Goal: Task Accomplishment & Management: Manage account settings

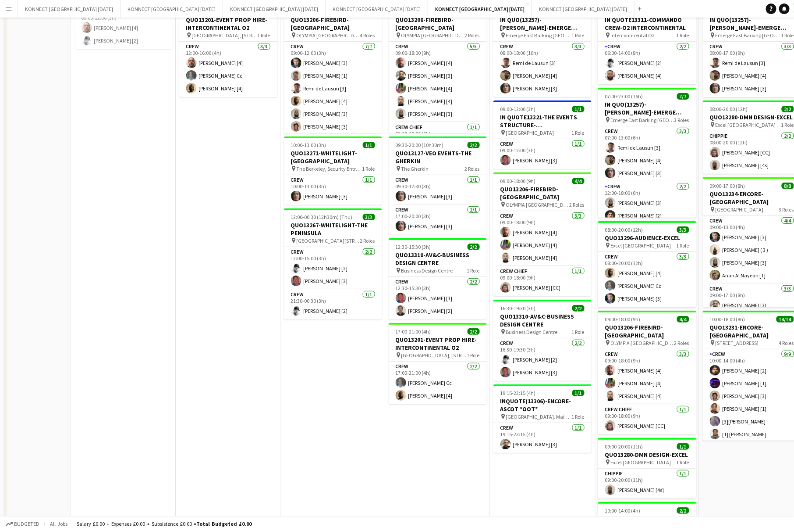
scroll to position [237, 0]
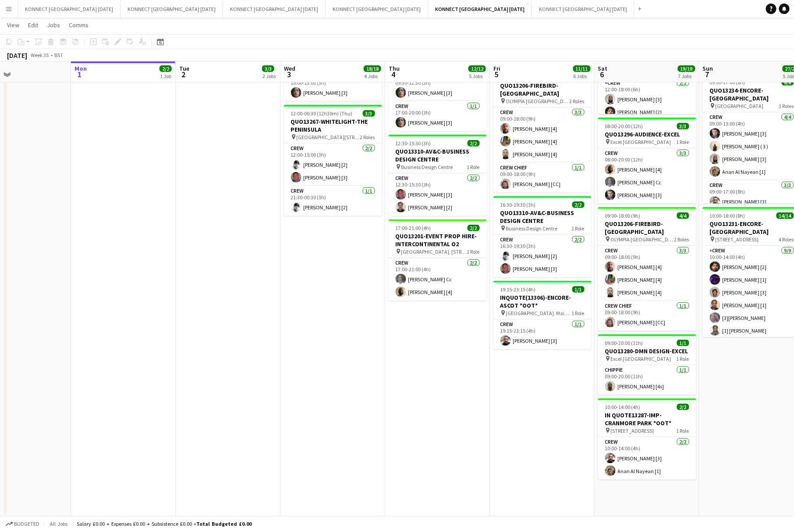
click at [426, 374] on app-date-cell "HAN OFF 09:00-18:00 (9h) 6/6 QUO13206-FIREBIRD-OLYMPIA pin OLYMPIA LONDON 2 Rol…" at bounding box center [437, 188] width 105 height 655
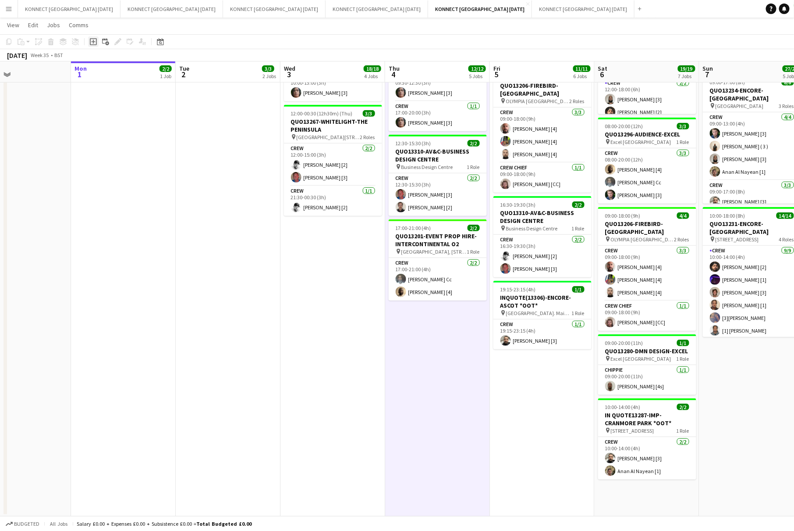
click at [93, 44] on icon "Add job" at bounding box center [93, 41] width 7 height 7
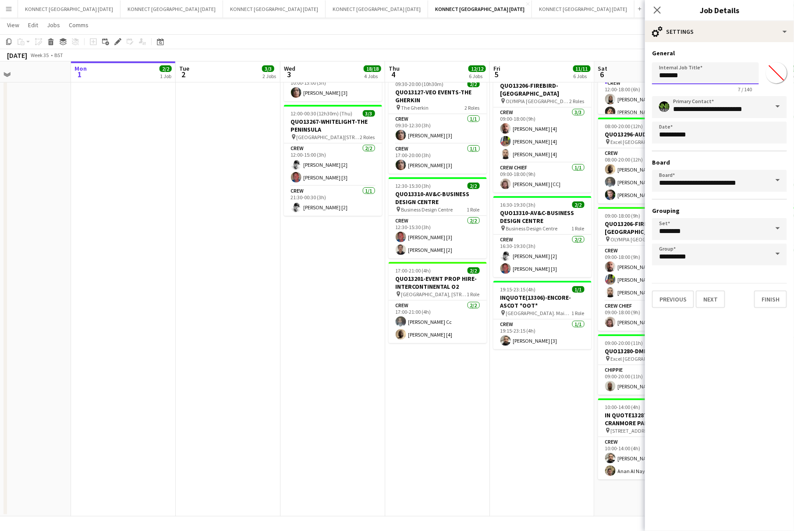
click at [690, 73] on input "*******" at bounding box center [705, 73] width 107 height 22
type input "**********"
click at [776, 74] on input "*******" at bounding box center [777, 73] width 32 height 32
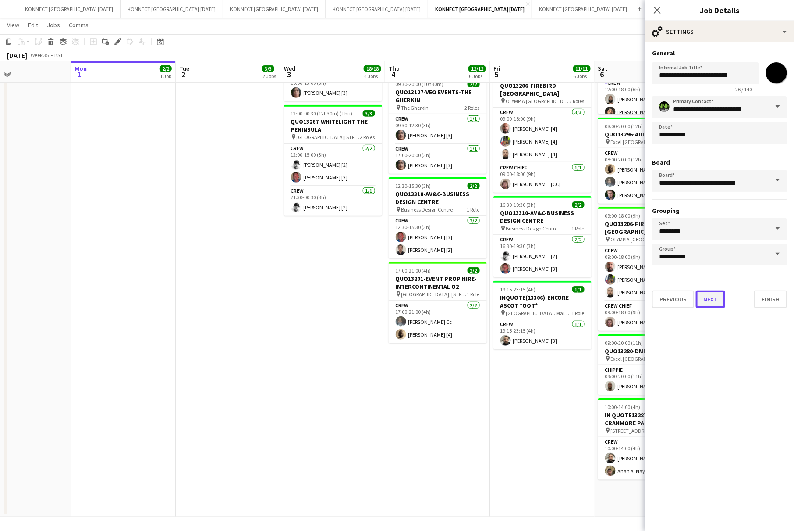
type input "*******"
click at [714, 298] on button "Next" at bounding box center [710, 299] width 29 height 18
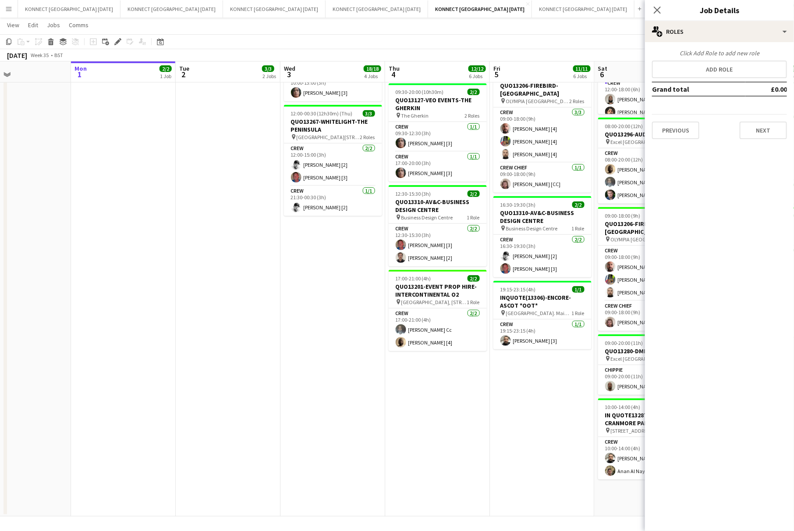
click at [504, 374] on app-date-cell "HAN OFF 08:00-18:00 (10h) 3/3 IN QUO(13257)-[PERSON_NAME]-EMERGE EAST pin Emerg…" at bounding box center [542, 188] width 105 height 655
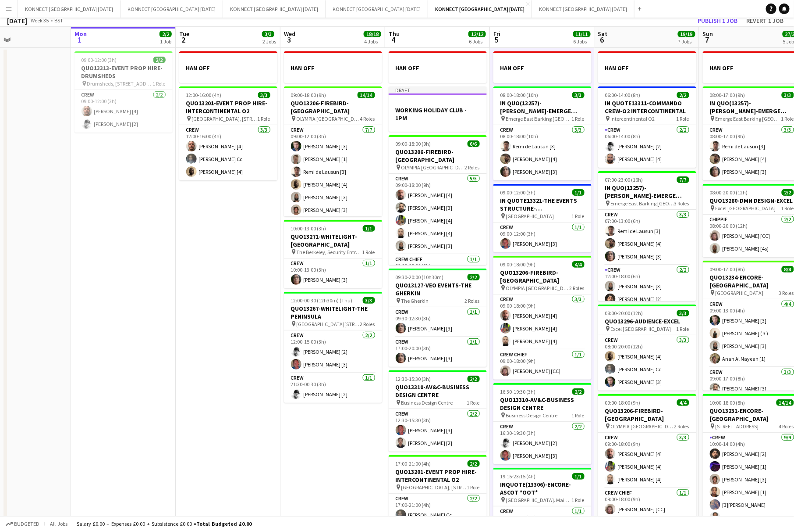
scroll to position [0, 0]
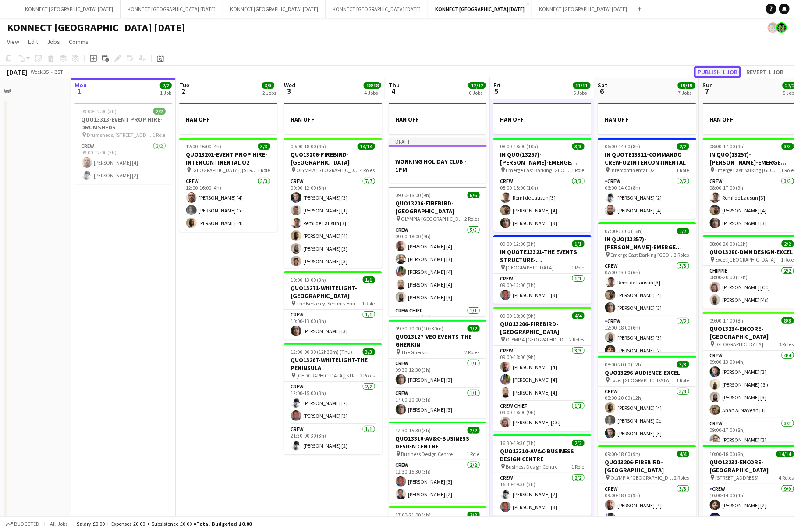
click at [712, 67] on button "Publish 1 job" at bounding box center [717, 71] width 47 height 11
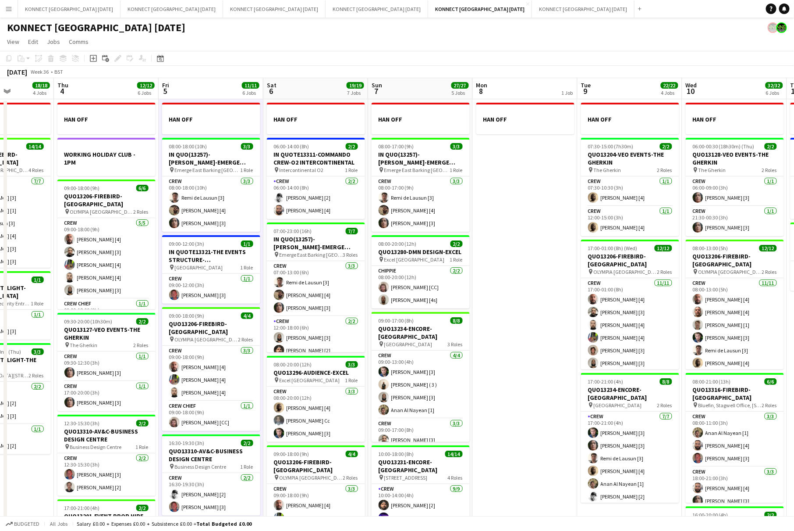
scroll to position [0, 373]
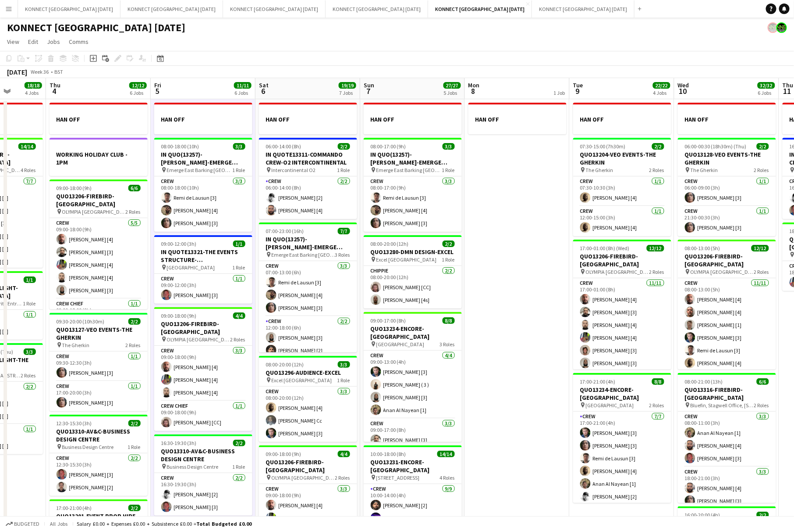
click at [781, 28] on app-user-avatar at bounding box center [782, 27] width 11 height 11
click at [782, 29] on app-user-avatar at bounding box center [782, 27] width 11 height 11
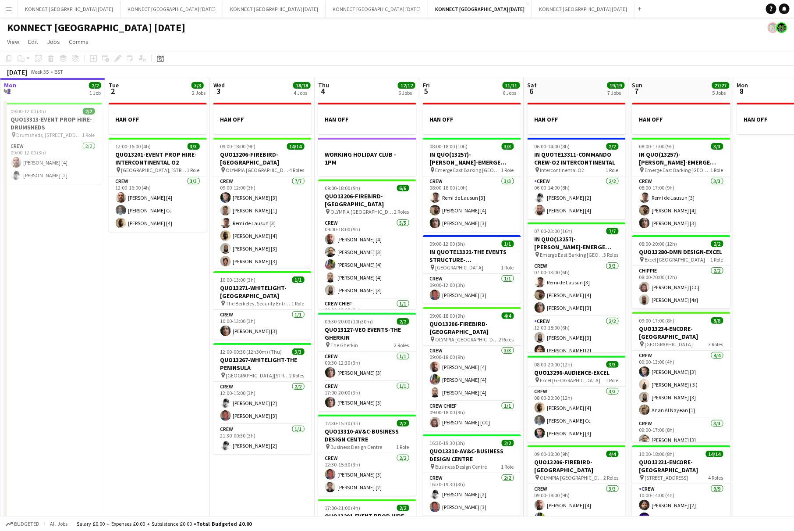
scroll to position [0, 303]
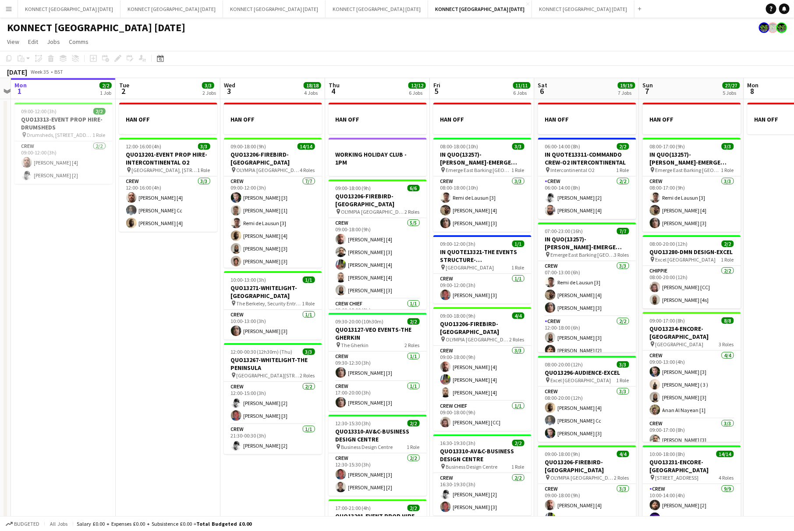
click at [373, 64] on app-toolbar "Copy Paste Paste Command V Paste with crew Command Shift V Paste linked Job [GE…" at bounding box center [397, 58] width 794 height 15
click at [223, 7] on button "KONNECT [GEOGRAPHIC_DATA] [DATE] Close" at bounding box center [274, 8] width 103 height 17
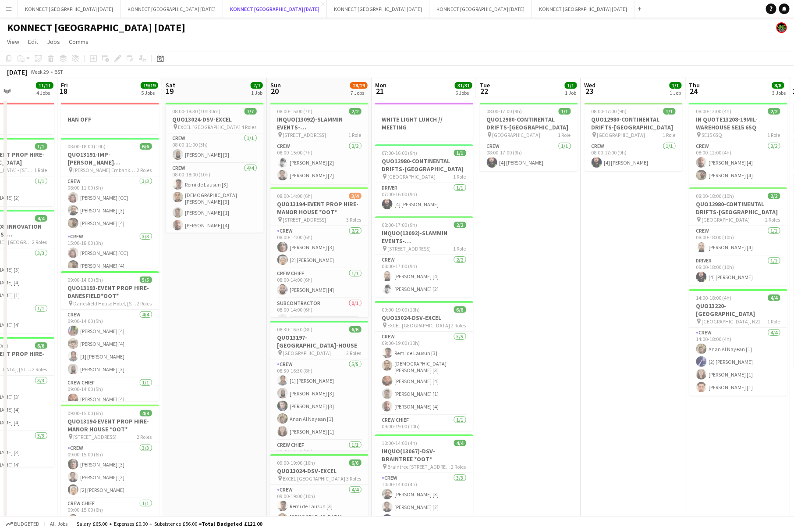
scroll to position [0, 306]
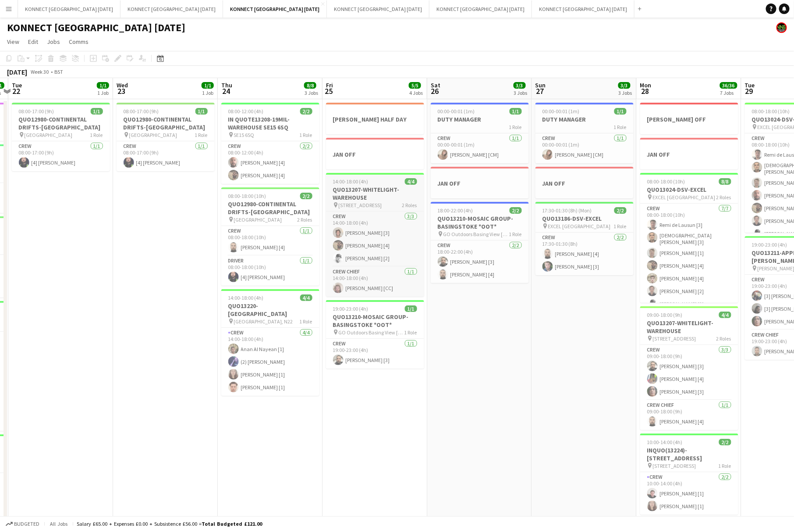
click at [369, 192] on h3 "QUO13207-WHITELIGHT-WAREHOUSE" at bounding box center [375, 193] width 98 height 16
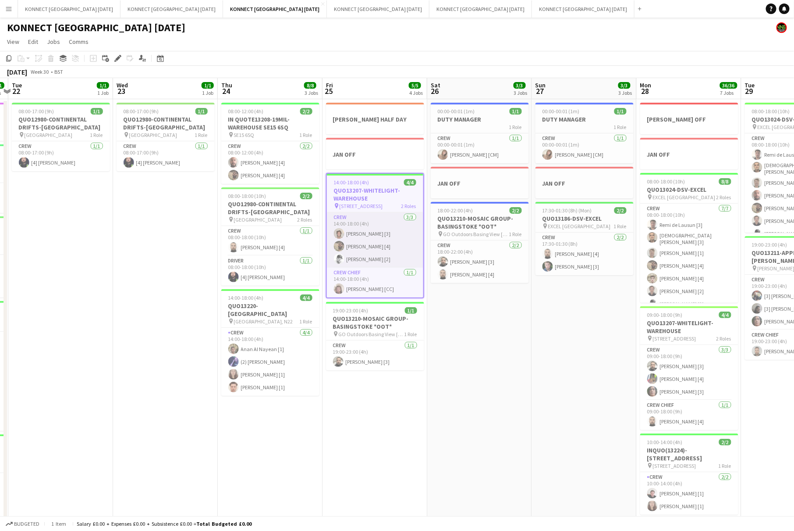
click at [389, 238] on app-card-role "Crew [DATE] 14:00-18:00 (4h) [PERSON_NAME] [3] [PERSON_NAME] [4] [PERSON_NAME] …" at bounding box center [375, 239] width 96 height 55
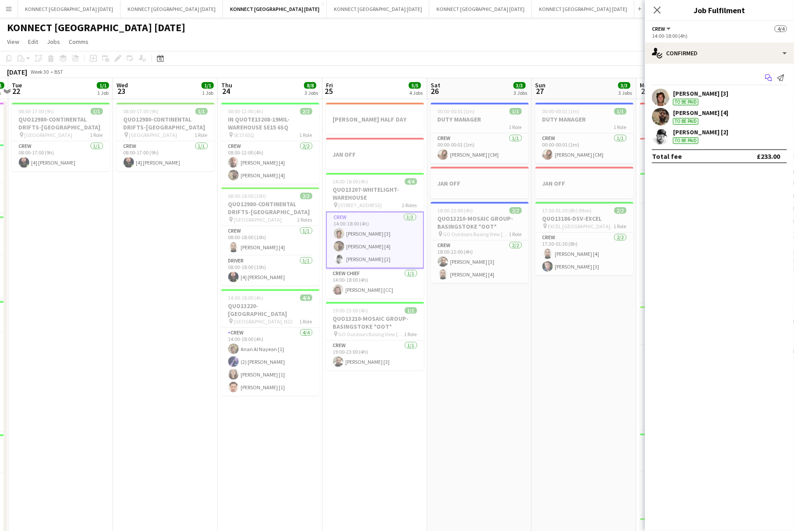
click at [771, 76] on icon "Start chat" at bounding box center [769, 77] width 7 height 7
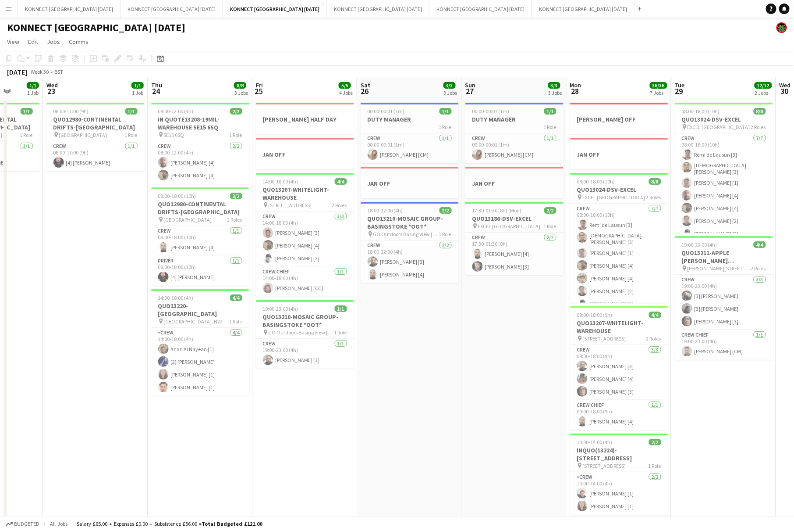
scroll to position [0, 345]
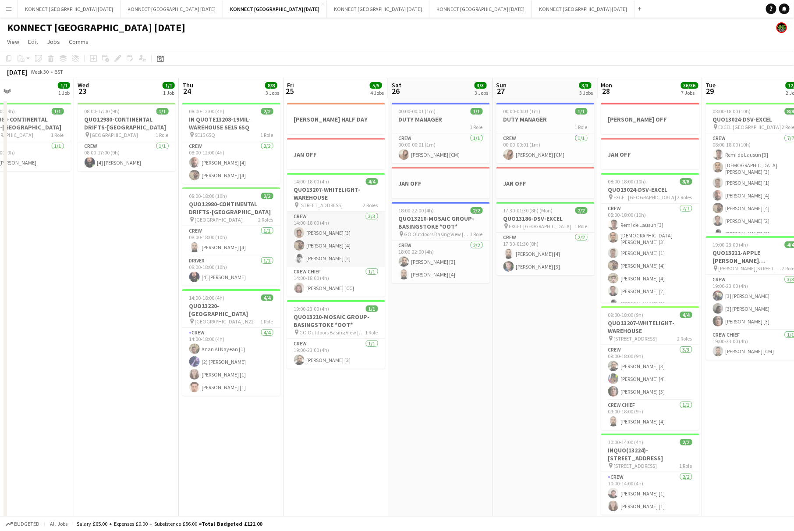
click at [349, 249] on app-card-role "Crew [DATE] 14:00-18:00 (4h) [PERSON_NAME] [3] [PERSON_NAME] [4] [PERSON_NAME] …" at bounding box center [336, 238] width 98 height 55
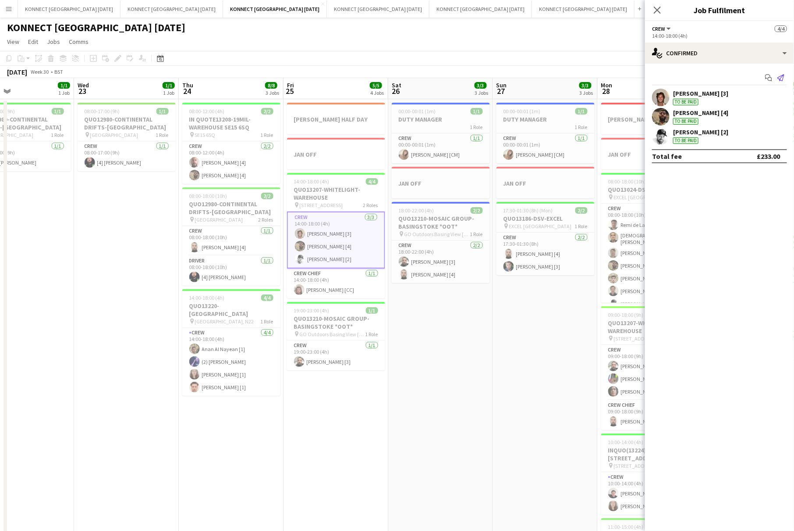
click at [780, 78] on icon "Send notification" at bounding box center [781, 77] width 7 height 7
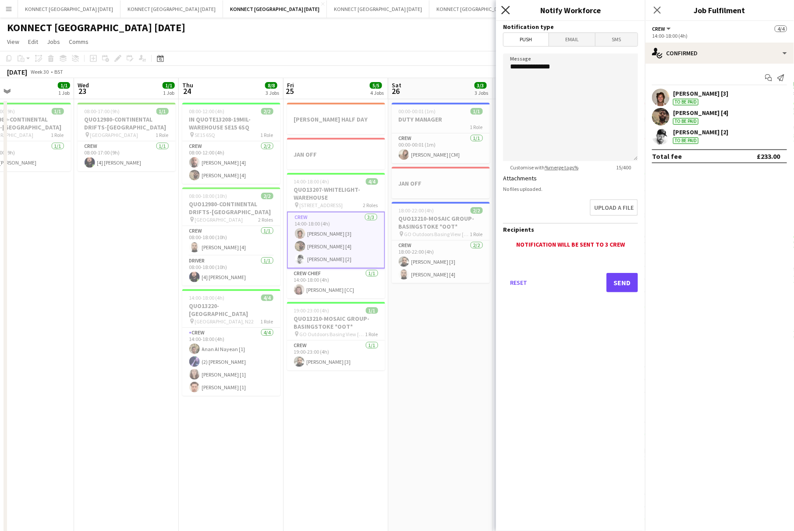
click at [507, 6] on icon "Close pop-in" at bounding box center [506, 10] width 8 height 8
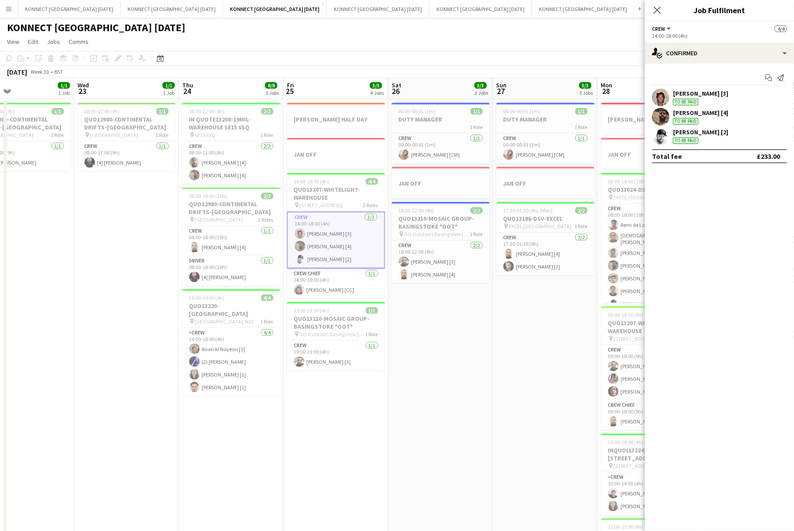
click at [430, 314] on app-date-cell "00:00-00:01 (1m) 1/1 DUTY MANAGER 1 Role Crew [DATE] 00:00-00:01 (1m) [PERSON_N…" at bounding box center [440, 523] width 105 height 849
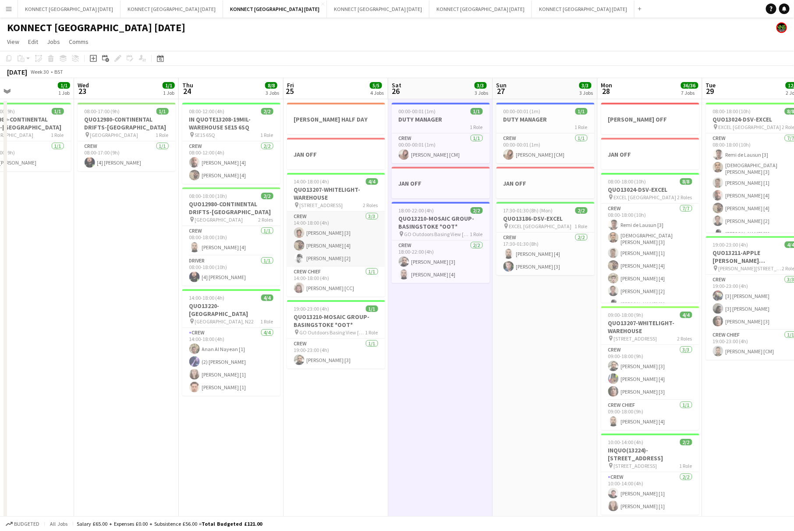
click at [347, 247] on app-card-role "Crew [DATE] 14:00-18:00 (4h) [PERSON_NAME] [3] [PERSON_NAME] [4] [PERSON_NAME] …" at bounding box center [336, 238] width 98 height 55
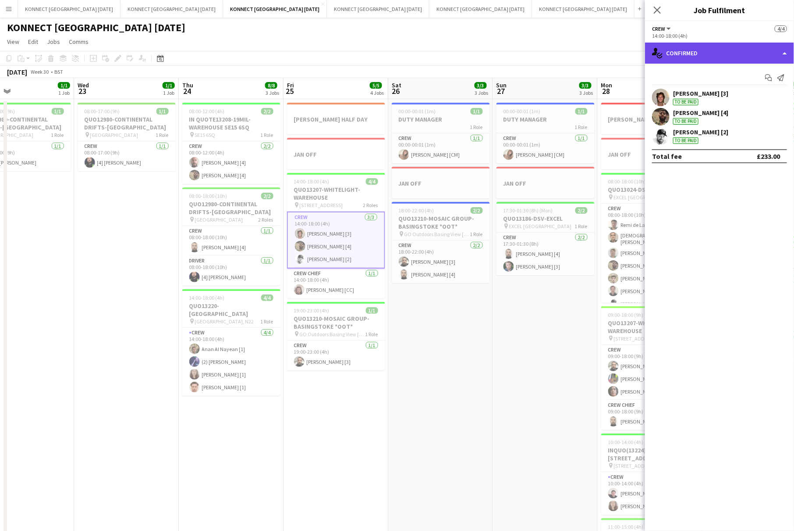
click at [768, 50] on div "single-neutral-actions-check-2 Confirmed" at bounding box center [719, 53] width 149 height 21
click at [766, 50] on div "single-neutral-actions-check-2 Confirmed" at bounding box center [719, 53] width 149 height 21
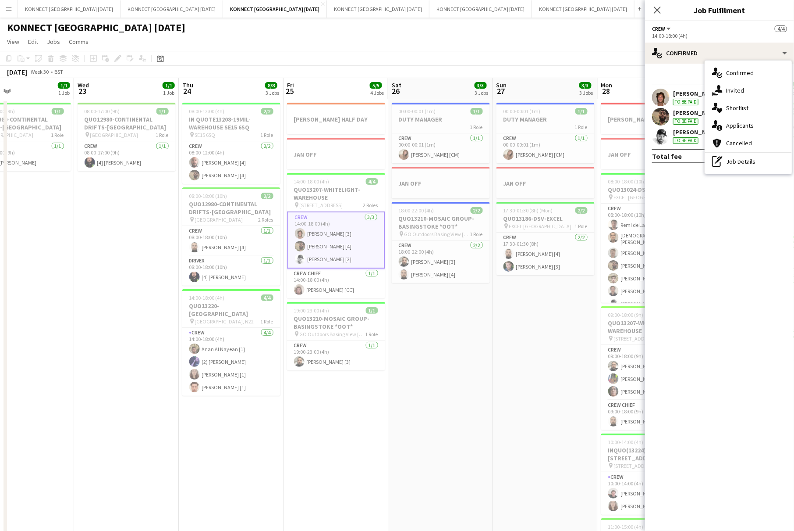
click at [600, 285] on app-date-cell "[PERSON_NAME] OFF JAN OFF 08:00-18:00 (10h) 8/8 QUO13024-DSV-EXCEL pin EXCEL LO…" at bounding box center [650, 523] width 105 height 849
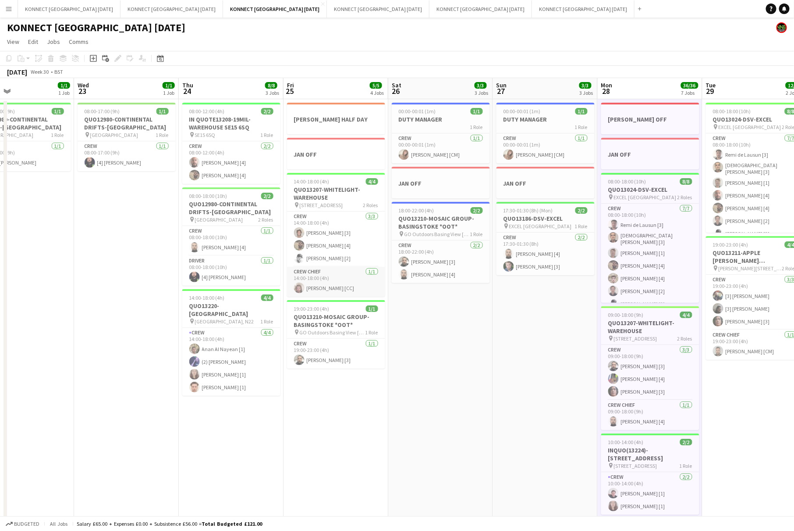
click at [340, 278] on app-card-role "Crew Chief [DATE] 14:00-18:00 (4h) [PERSON_NAME] [CC]" at bounding box center [336, 282] width 98 height 30
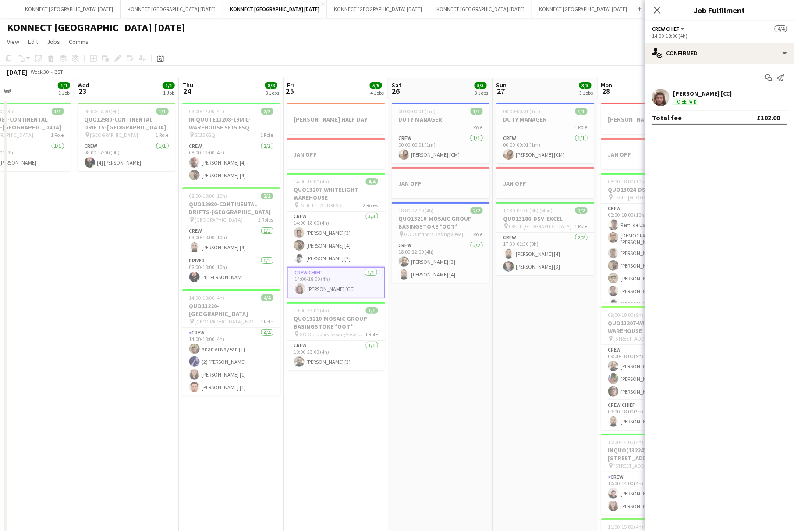
click at [494, 374] on app-date-cell "00:00-00:01 (1m) 1/1 DUTY MANAGER 1 Role Crew [DATE] 00:00-00:01 (1m) [PERSON_N…" at bounding box center [545, 523] width 105 height 849
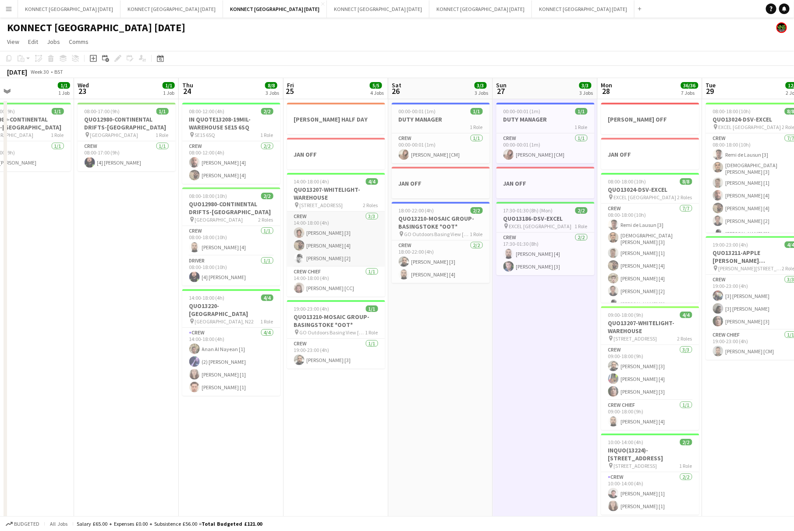
click at [336, 247] on app-card-role "Crew [DATE] 14:00-18:00 (4h) [PERSON_NAME] [3] [PERSON_NAME] [4] [PERSON_NAME] …" at bounding box center [336, 238] width 98 height 55
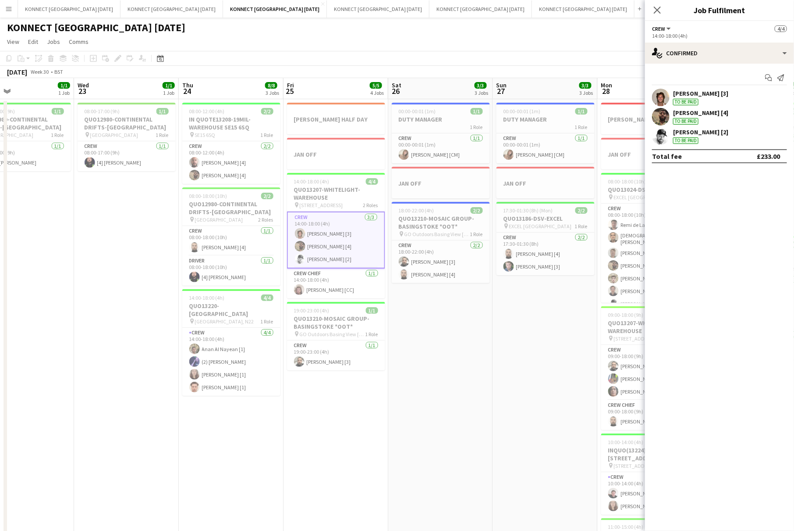
click at [528, 381] on app-date-cell "00:00-00:01 (1m) 1/1 DUTY MANAGER 1 Role Crew [DATE] 00:00-00:01 (1m) [PERSON_N…" at bounding box center [545, 523] width 105 height 849
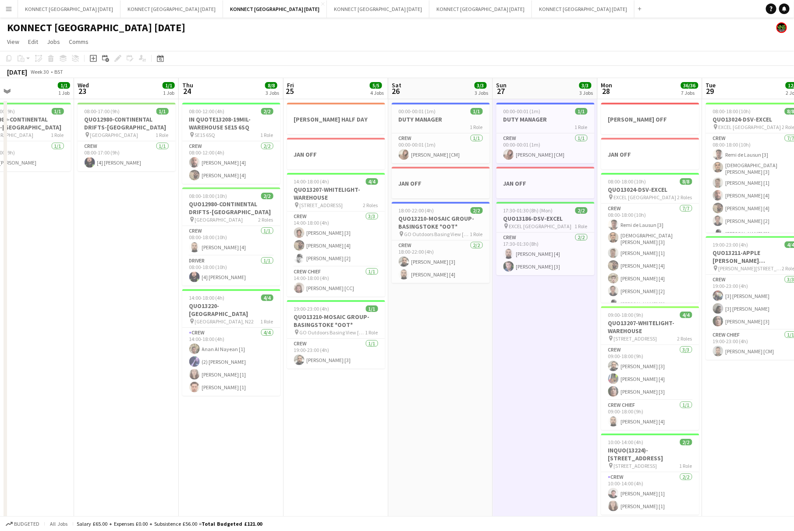
click at [550, 316] on app-date-cell "00:00-00:01 (1m) 1/1 DUTY MANAGER 1 Role Crew [DATE] 00:00-00:01 (1m) [PERSON_N…" at bounding box center [545, 523] width 105 height 849
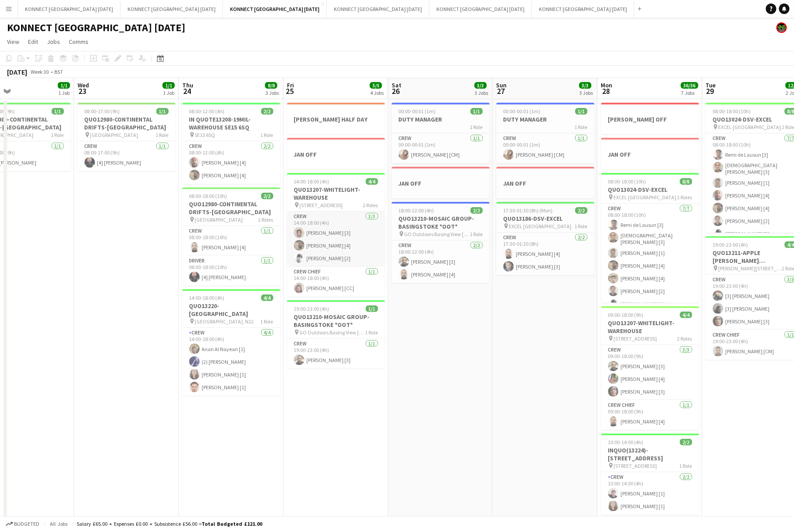
click at [326, 238] on app-card-role "Crew [DATE] 14:00-18:00 (4h) [PERSON_NAME] [3] [PERSON_NAME] [4] [PERSON_NAME] …" at bounding box center [336, 238] width 98 height 55
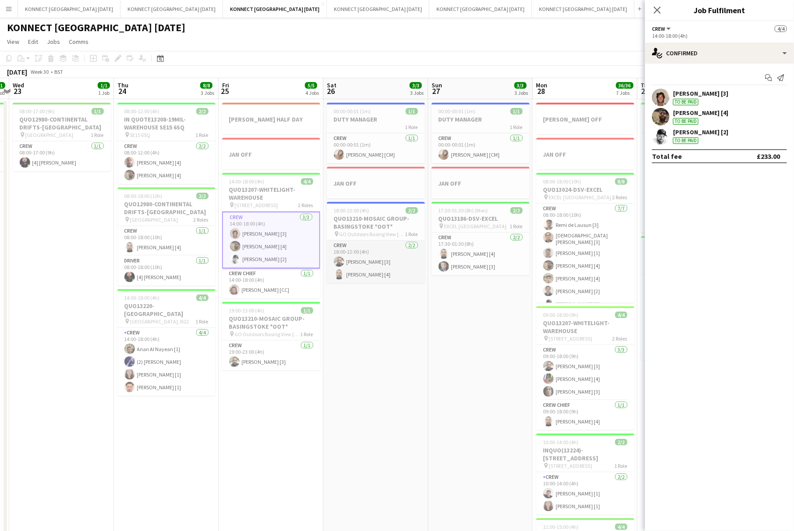
scroll to position [0, 326]
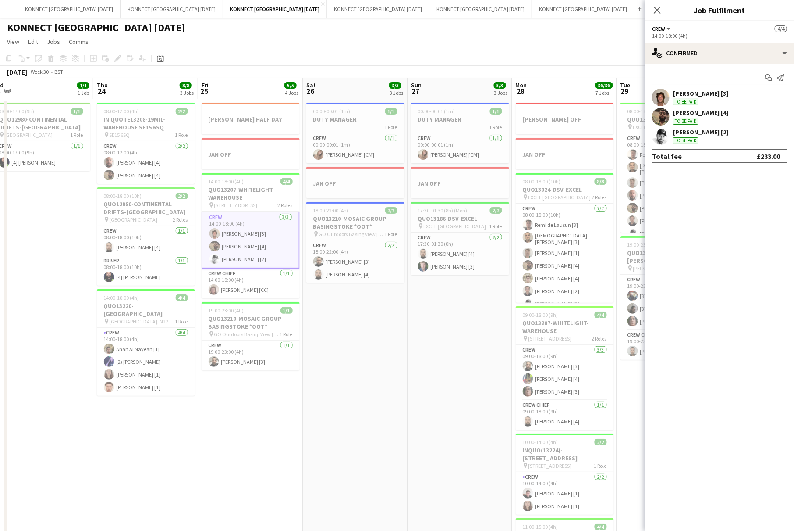
click at [498, 381] on app-date-cell "00:00-00:01 (1m) 1/1 DUTY MANAGER 1 Role Crew [DATE] 00:00-00:01 (1m) [PERSON_N…" at bounding box center [460, 523] width 105 height 849
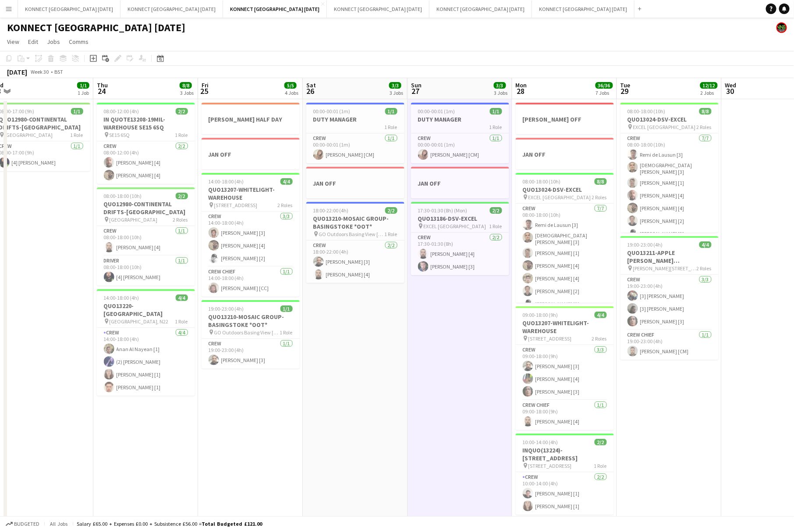
click at [470, 353] on app-date-cell "00:00-00:01 (1m) 1/1 DUTY MANAGER 1 Role Crew [DATE] 00:00-00:01 (1m) [PERSON_N…" at bounding box center [460, 523] width 105 height 849
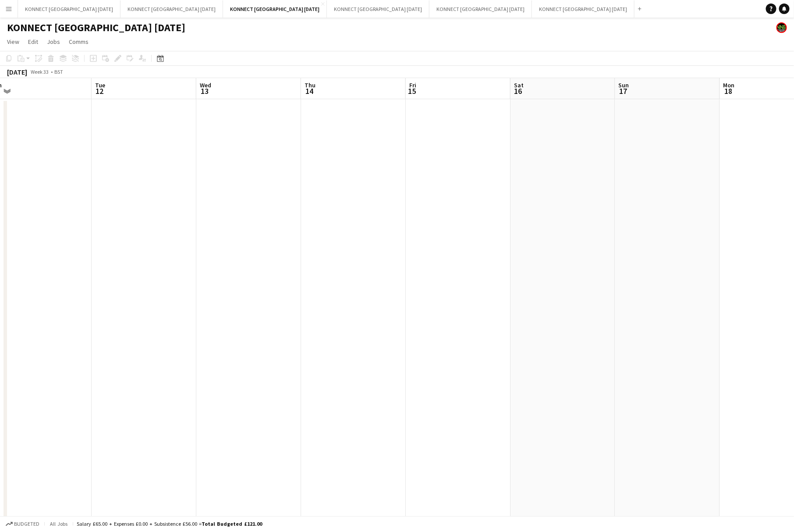
scroll to position [0, 215]
click at [430, 7] on button "KONNECT [GEOGRAPHIC_DATA] [DATE] Close" at bounding box center [481, 8] width 103 height 17
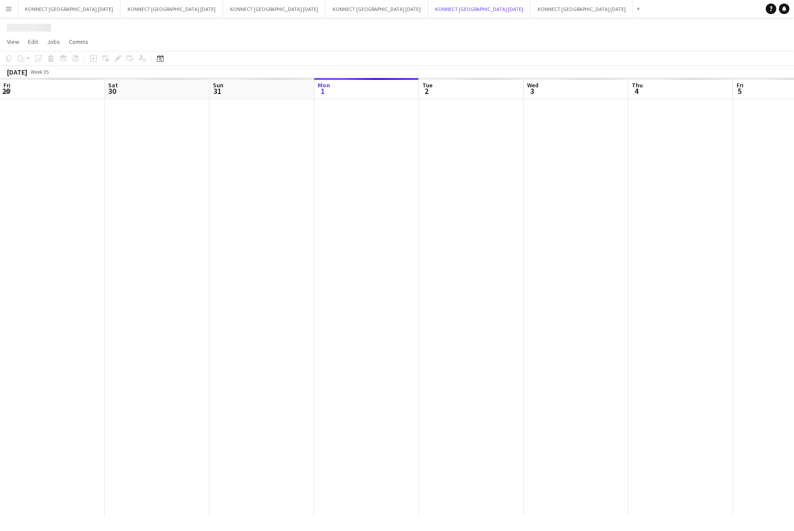
scroll to position [0, 209]
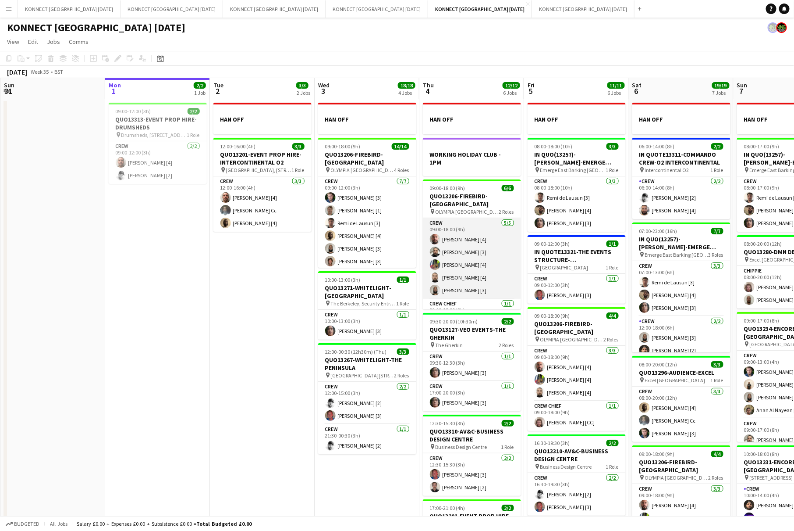
click at [471, 253] on app-card-role "Crew [DATE] 09:00-18:00 (9h) [PERSON_NAME] [4] [PERSON_NAME] [3] [PERSON_NAME] …" at bounding box center [472, 258] width 98 height 81
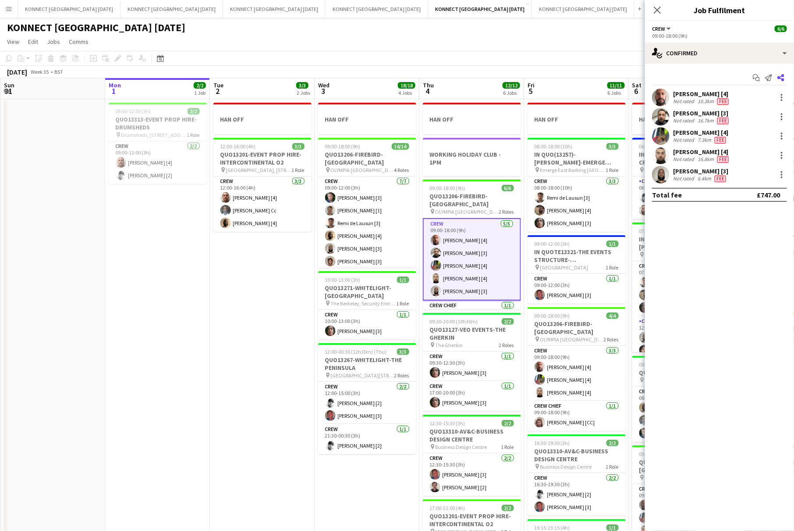
click at [781, 75] on icon "Share" at bounding box center [781, 77] width 7 height 7
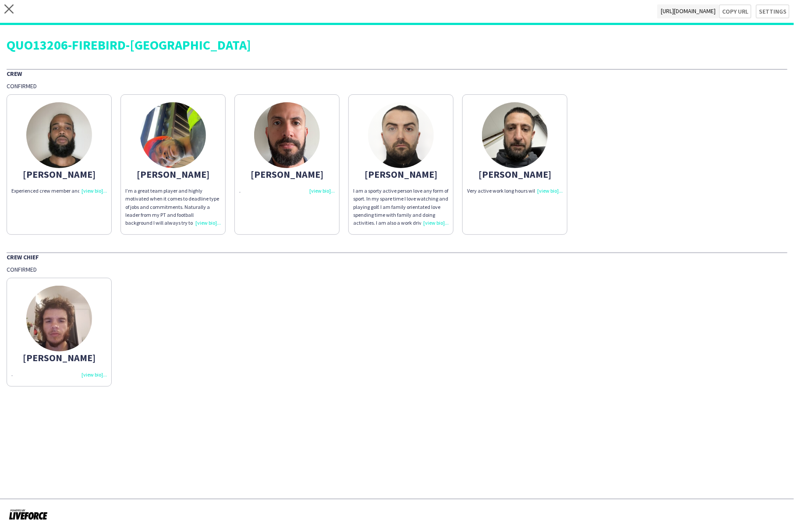
click at [162, 142] on img at bounding box center [173, 135] width 66 height 66
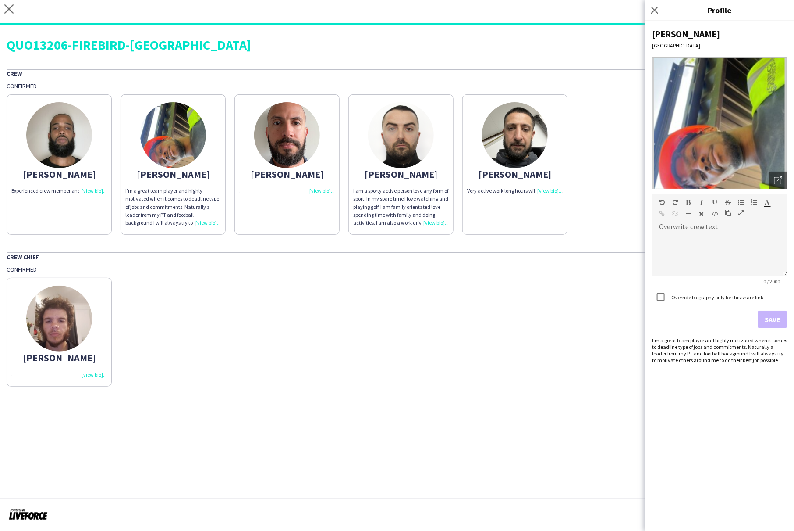
click at [452, 384] on div "[PERSON_NAME] ." at bounding box center [397, 329] width 781 height 113
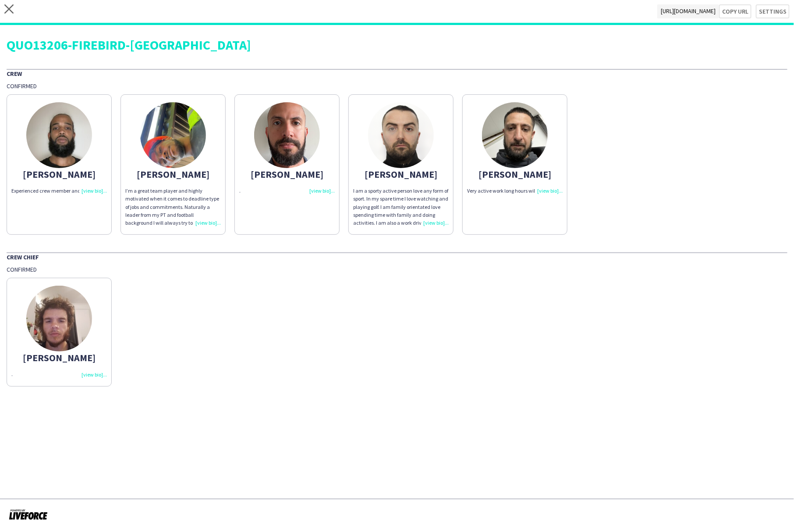
click at [172, 408] on app-share-pages "close [URL][DOMAIN_NAME] Copy url Settings QUO13206-FIREBIRD-OLYMPIA Crew Confi…" at bounding box center [397, 265] width 794 height 531
click at [231, 342] on div "[PERSON_NAME] ." at bounding box center [397, 329] width 781 height 113
click at [7, 11] on icon at bounding box center [8, 8] width 9 height 9
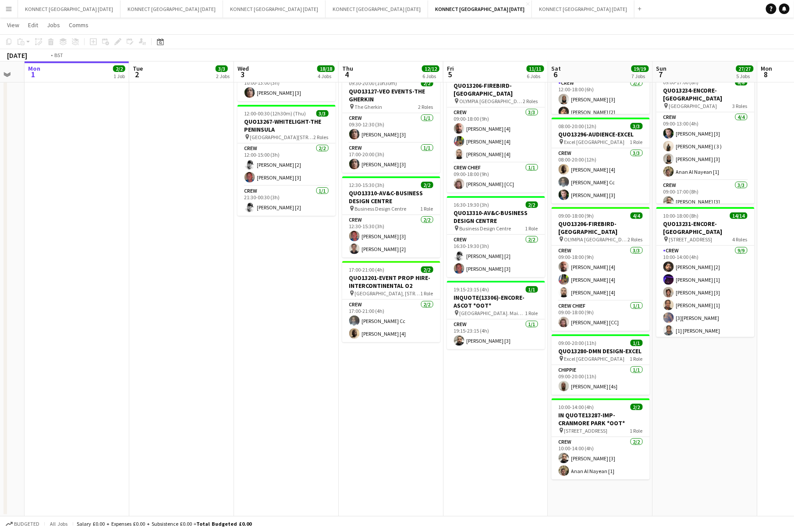
scroll to position [0, 310]
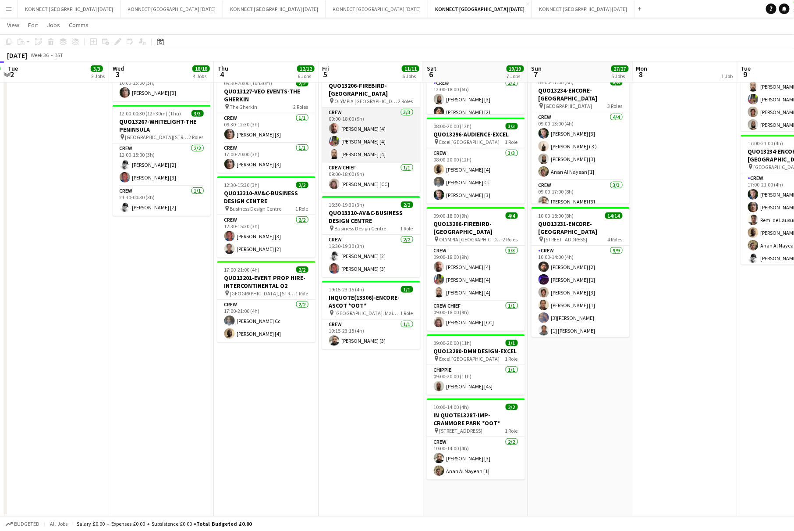
click at [396, 151] on app-card-role "Crew [DATE] 09:00-18:00 (9h) [PERSON_NAME] [4] [PERSON_NAME] [4] [PERSON_NAME] …" at bounding box center [371, 134] width 98 height 55
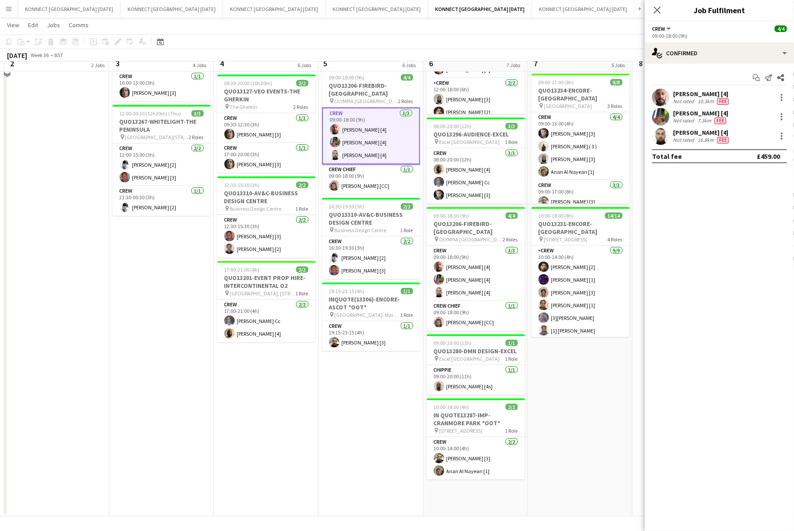
scroll to position [0, 0]
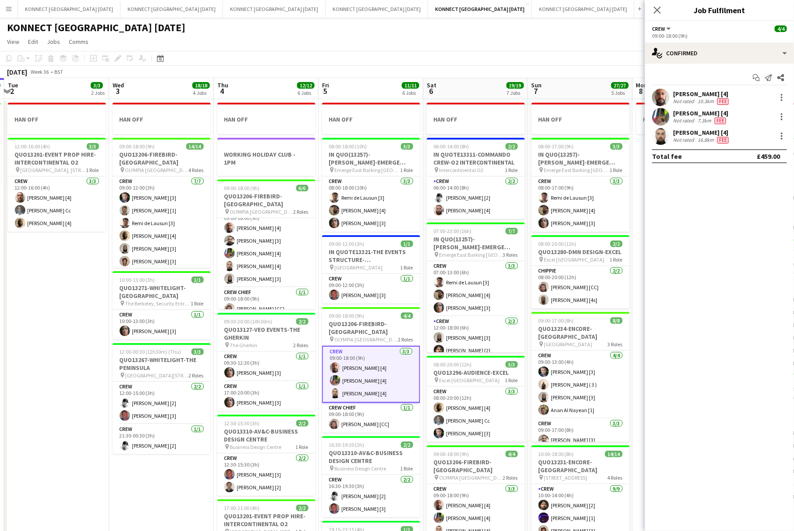
click at [221, 18] on div "KONNECT [GEOGRAPHIC_DATA] [DATE]" at bounding box center [397, 26] width 794 height 17
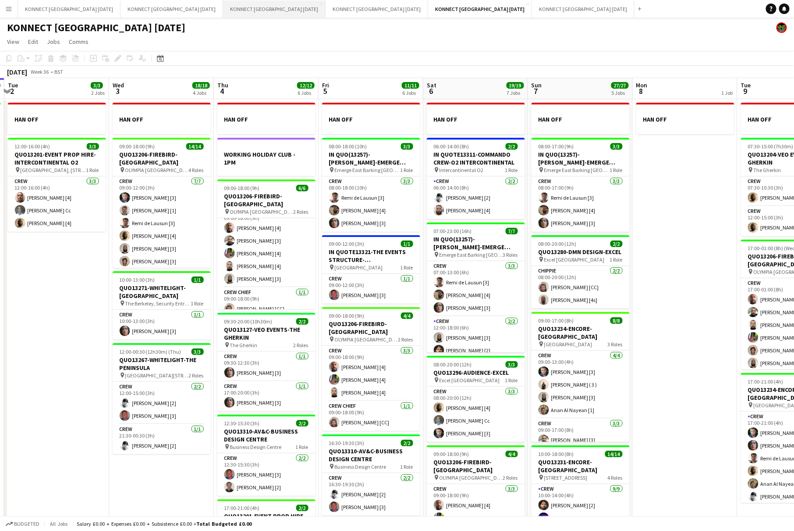
click at [223, 12] on button "KONNECT [GEOGRAPHIC_DATA] [DATE] Close" at bounding box center [274, 8] width 103 height 17
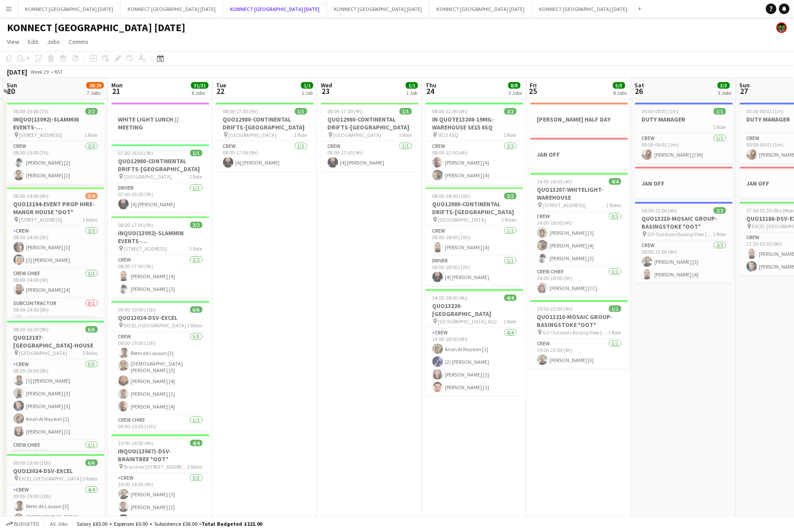
scroll to position [0, 210]
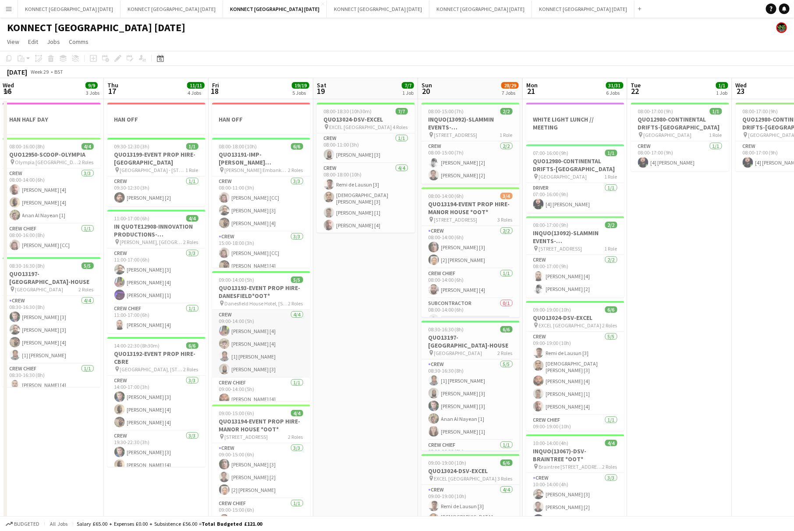
click at [292, 360] on app-card-role "Crew [DATE] 09:00-14:00 (5h) [PERSON_NAME] [4] [PERSON_NAME] [4] [1] [PERSON_NA…" at bounding box center [261, 344] width 98 height 68
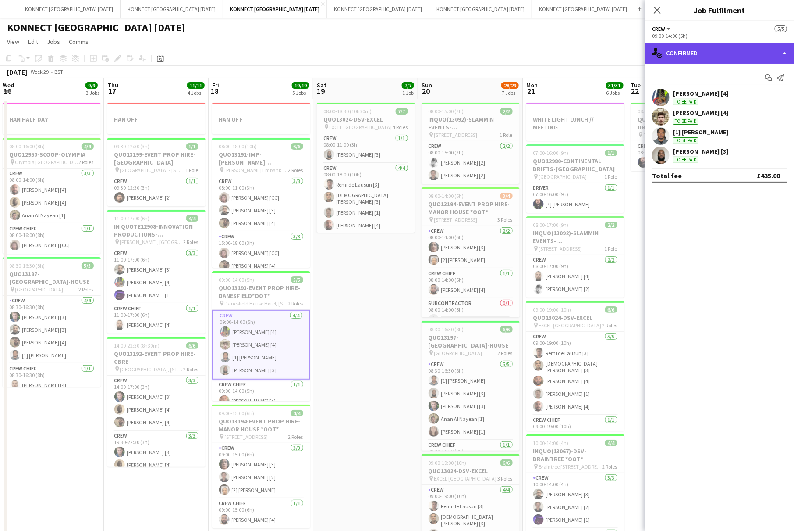
click at [758, 52] on div "single-neutral-actions-check-2 Confirmed" at bounding box center [719, 53] width 149 height 21
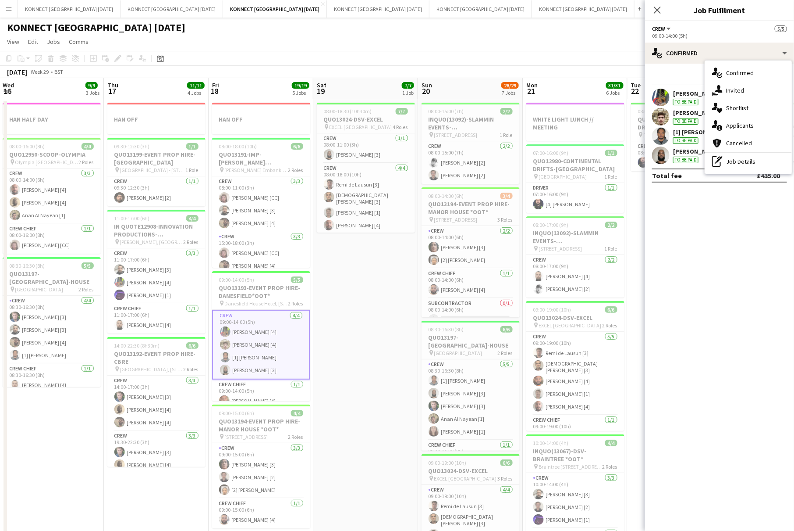
click at [344, 315] on app-date-cell "08:00-18:30 (10h30m) 7/7 QUO13024-DSV-EXCEL pin EXCEL LONDON 4 Roles Crew [DATE…" at bounding box center [365, 523] width 105 height 849
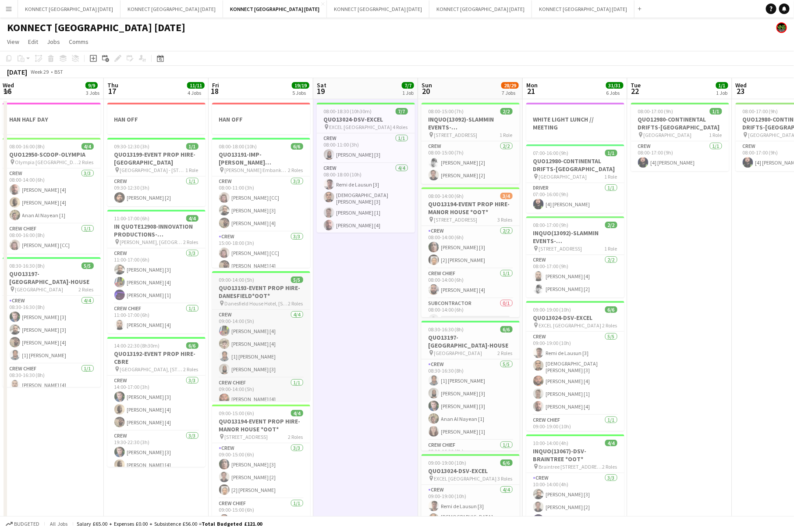
click at [253, 303] on span "Danesfield House Hotel, [STREET_ADDRESS][PERSON_NAME]" at bounding box center [257, 303] width 64 height 7
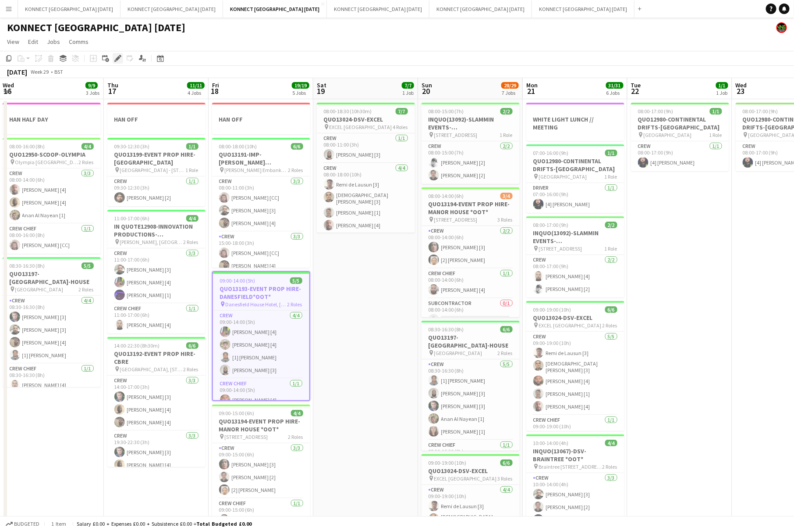
click at [119, 58] on icon at bounding box center [117, 58] width 5 height 5
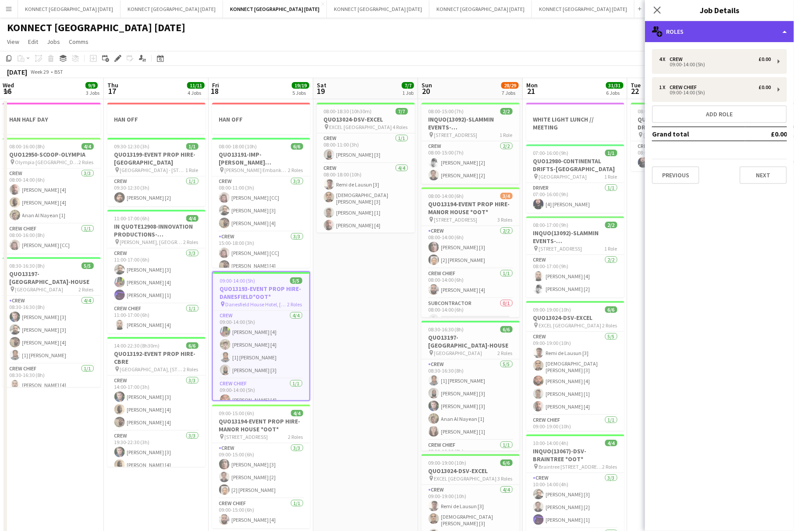
click at [705, 23] on div "multiple-users-add Roles" at bounding box center [719, 31] width 149 height 21
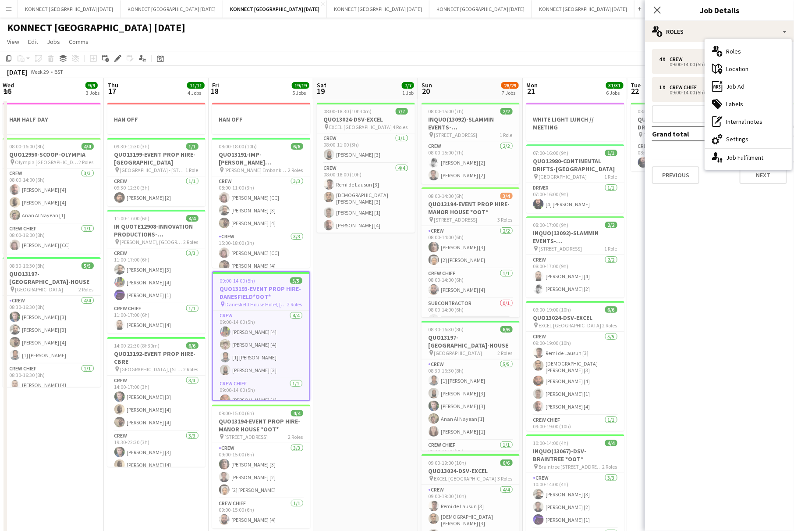
click at [368, 342] on app-date-cell "08:00-18:30 (10h30m) 7/7 QUO13024-DSV-EXCEL pin EXCEL LONDON 4 Roles Crew [DATE…" at bounding box center [365, 523] width 105 height 849
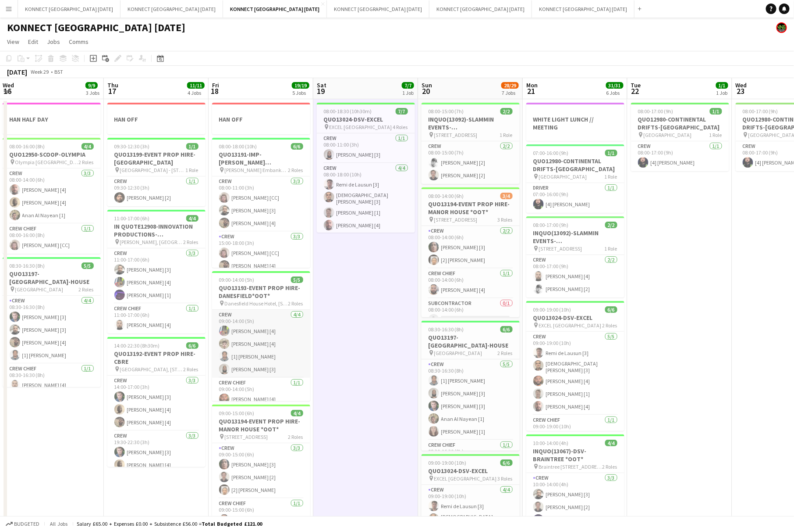
click at [283, 356] on app-card-role "Crew [DATE] 09:00-14:00 (5h) [PERSON_NAME] [4] [PERSON_NAME] [4] [1] [PERSON_NA…" at bounding box center [261, 344] width 98 height 68
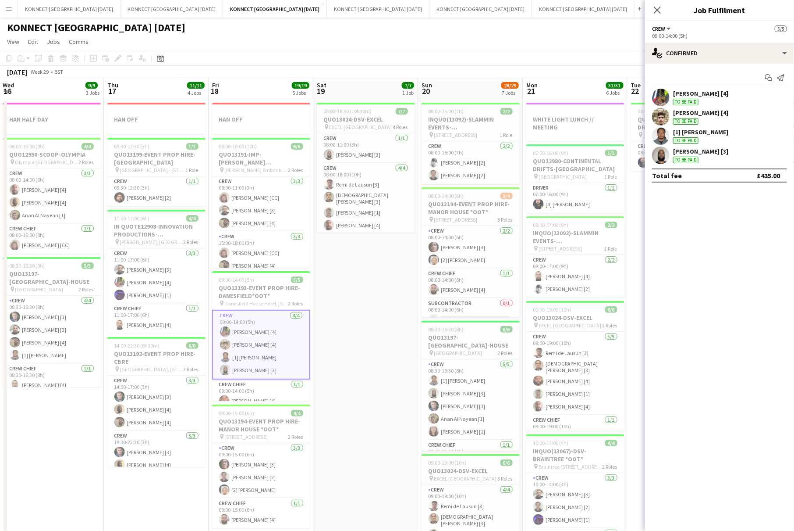
click at [388, 349] on app-date-cell "08:00-18:30 (10h30m) 7/7 QUO13024-DSV-EXCEL pin EXCEL LONDON 4 Roles Crew [DATE…" at bounding box center [365, 523] width 105 height 849
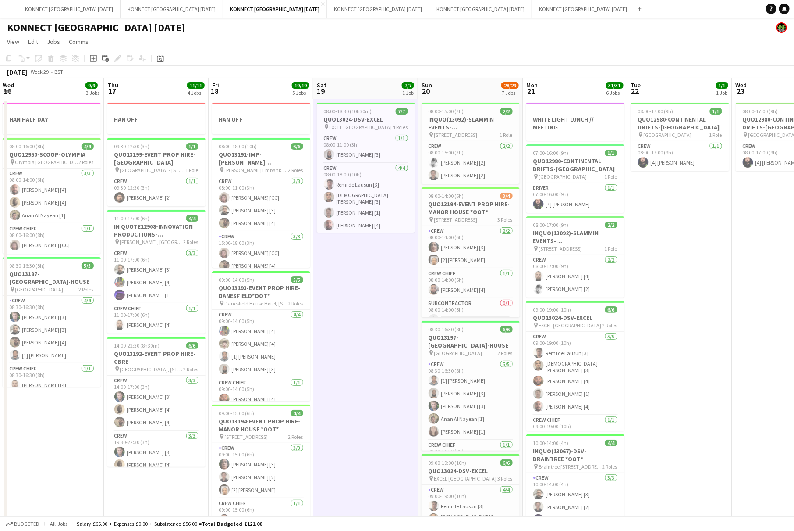
click at [404, 349] on app-date-cell "08:00-18:30 (10h30m) 7/7 QUO13024-DSV-EXCEL pin EXCEL LONDON 4 Roles Crew [DATE…" at bounding box center [365, 523] width 105 height 849
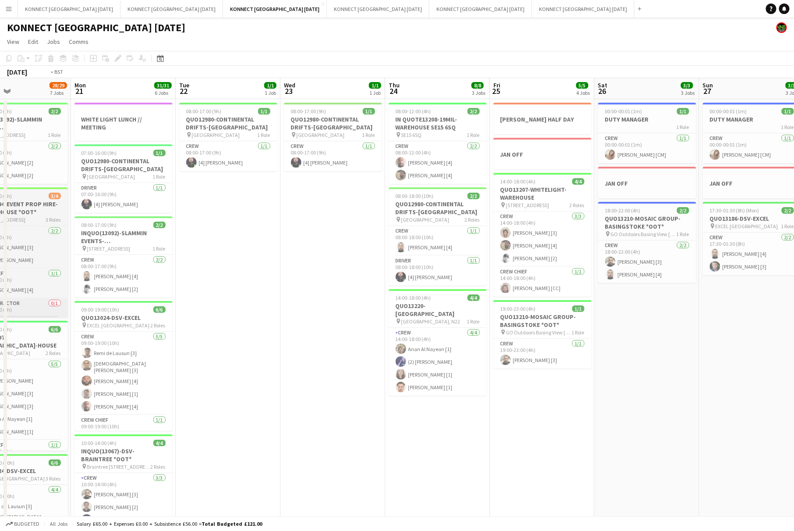
scroll to position [0, 347]
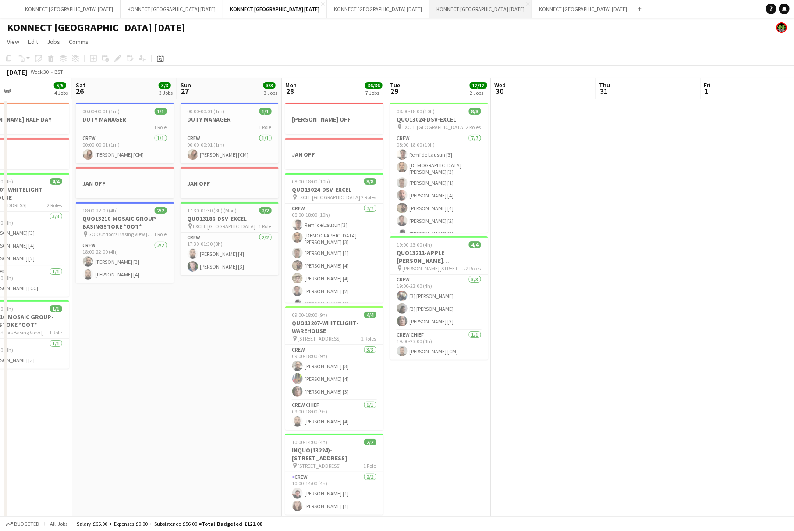
click at [430, 4] on button "KONNECT [GEOGRAPHIC_DATA] [DATE] Close" at bounding box center [481, 8] width 103 height 17
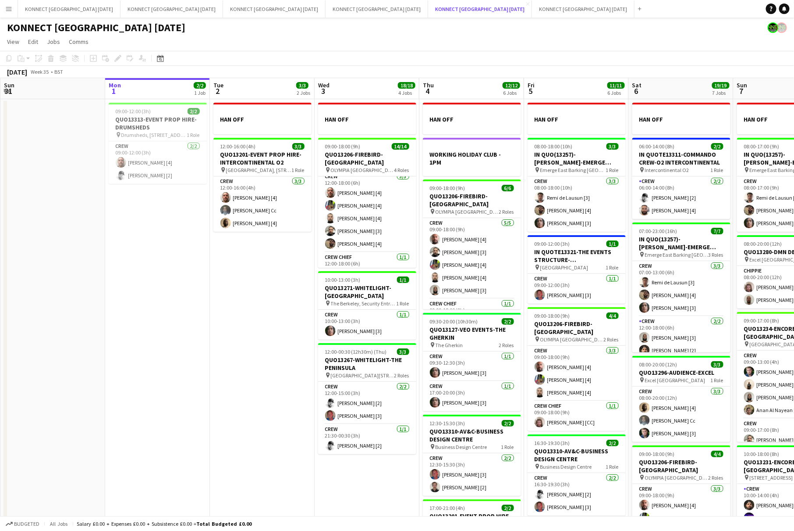
scroll to position [148, 0]
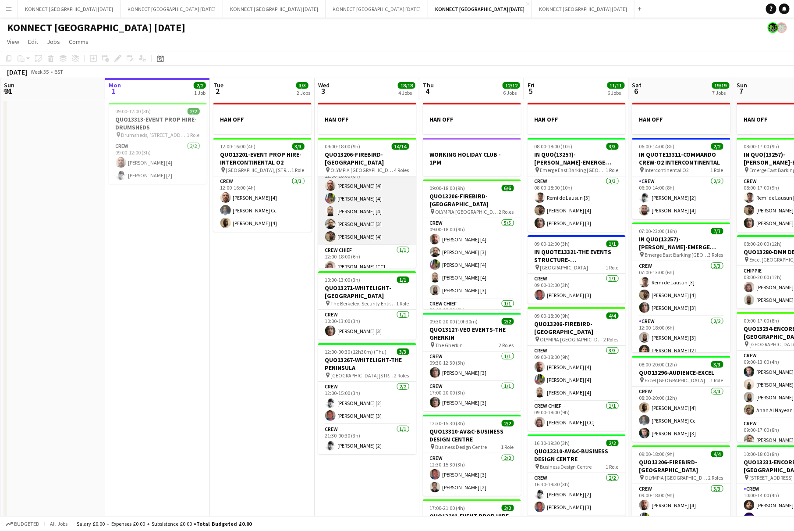
click at [370, 208] on app-card-role "Crew [DATE] 12:00-18:00 (6h) [PERSON_NAME] [4] [PERSON_NAME] [4] [PERSON_NAME] …" at bounding box center [367, 204] width 98 height 81
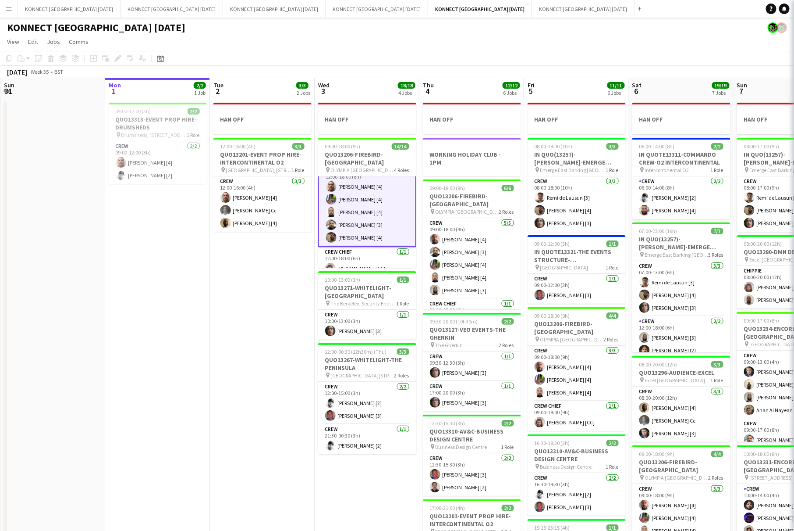
scroll to position [148, 0]
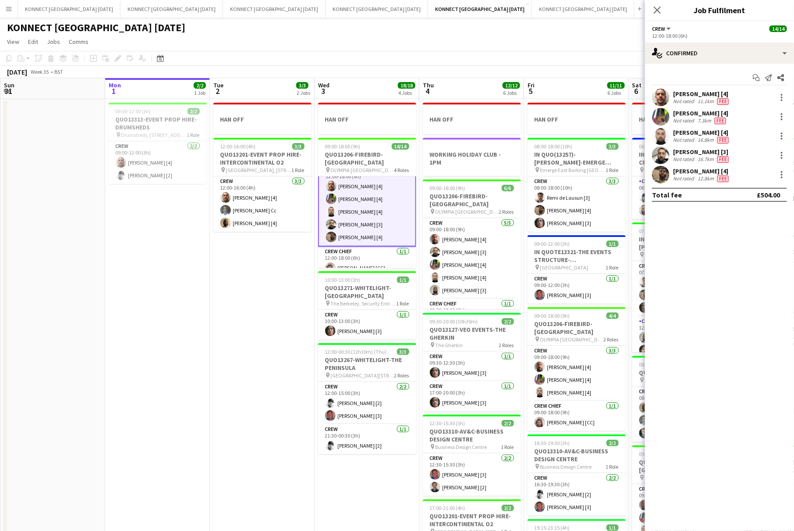
click at [684, 116] on div "[PERSON_NAME] [4]" at bounding box center [700, 113] width 55 height 8
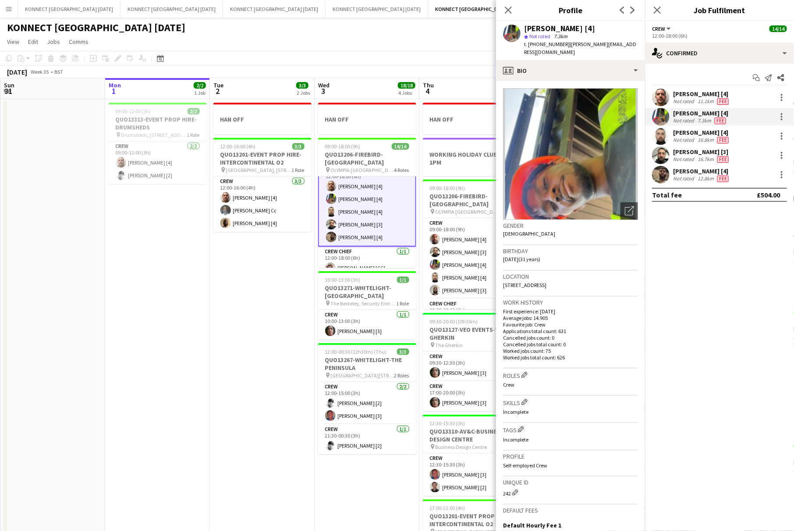
click at [275, 281] on app-date-cell "HAN OFF 12:00-16:00 (4h) 3/3 QUO13201-EVENT PROP HIRE-INTERCONTINENTAL O2 pin […" at bounding box center [262, 426] width 105 height 655
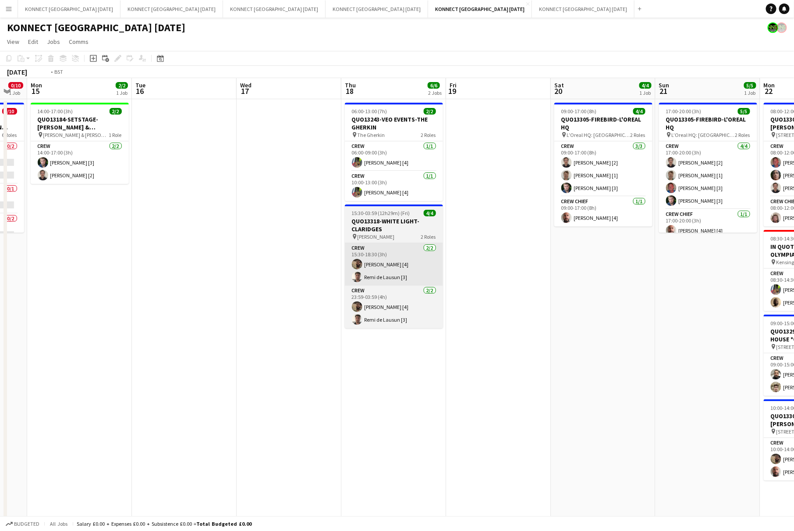
scroll to position [0, 235]
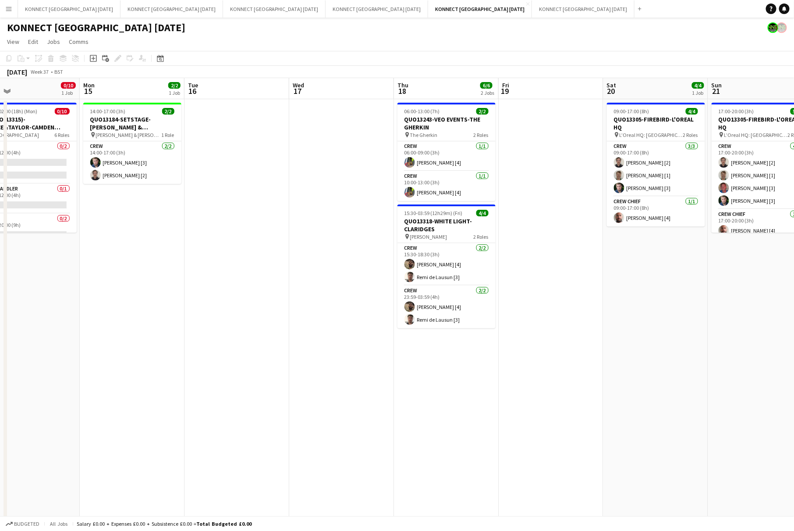
click at [252, 155] on app-date-cell at bounding box center [237, 426] width 105 height 655
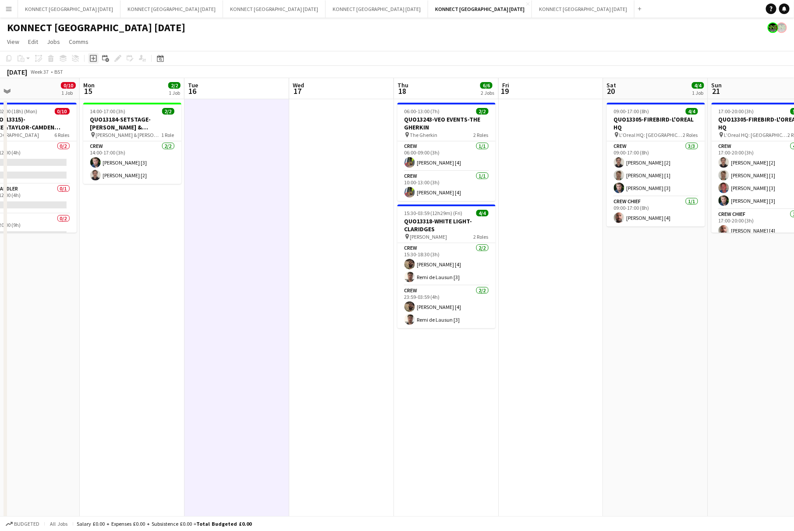
click at [94, 59] on icon "Add job" at bounding box center [93, 58] width 7 height 7
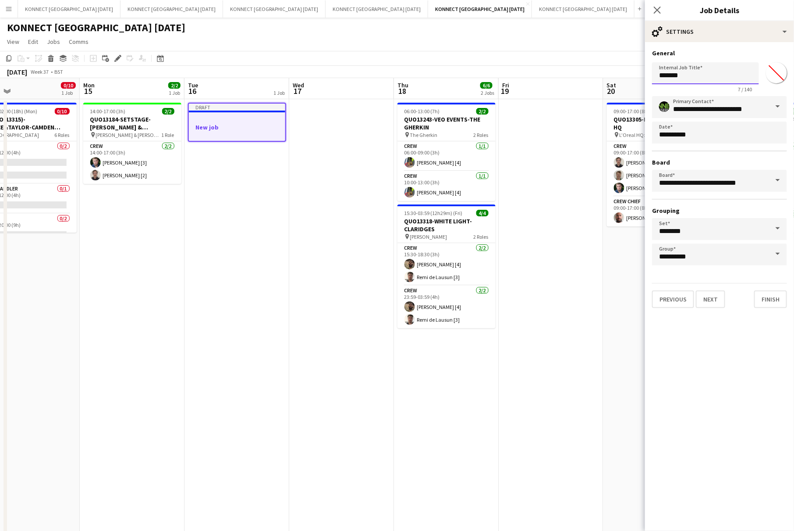
click at [687, 74] on input "*******" at bounding box center [705, 73] width 107 height 22
type input "**********"
click at [705, 297] on button "Next" at bounding box center [710, 299] width 29 height 18
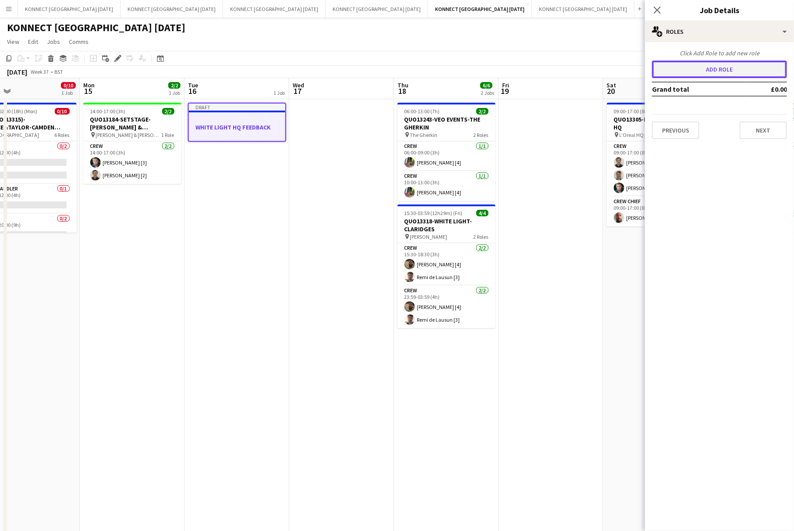
click at [668, 71] on button "Add role" at bounding box center [719, 70] width 135 height 18
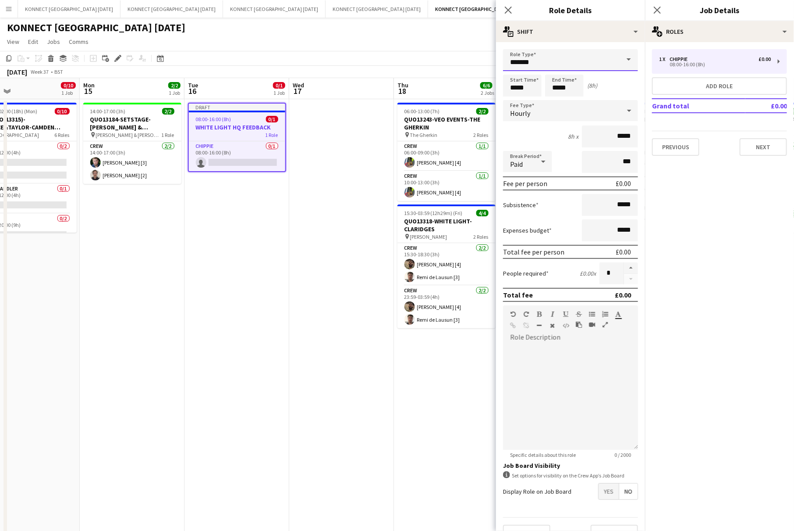
click at [573, 62] on input "*******" at bounding box center [570, 60] width 135 height 22
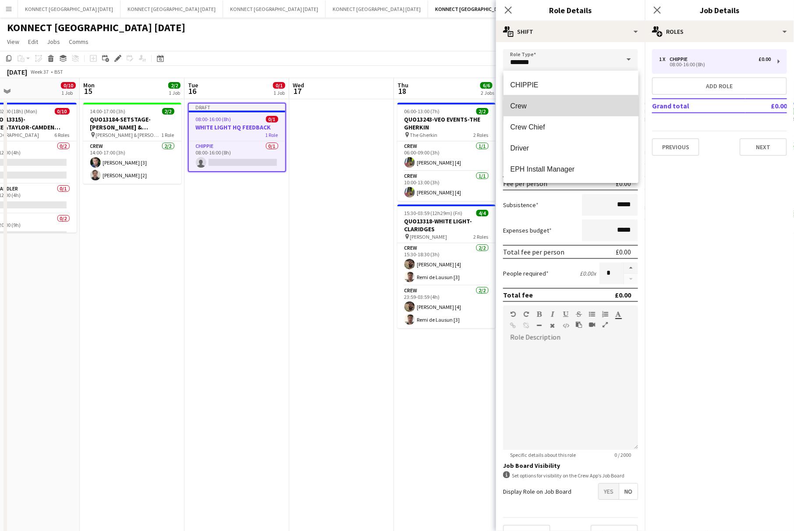
click at [531, 107] on span "Crew" at bounding box center [571, 106] width 121 height 8
type input "****"
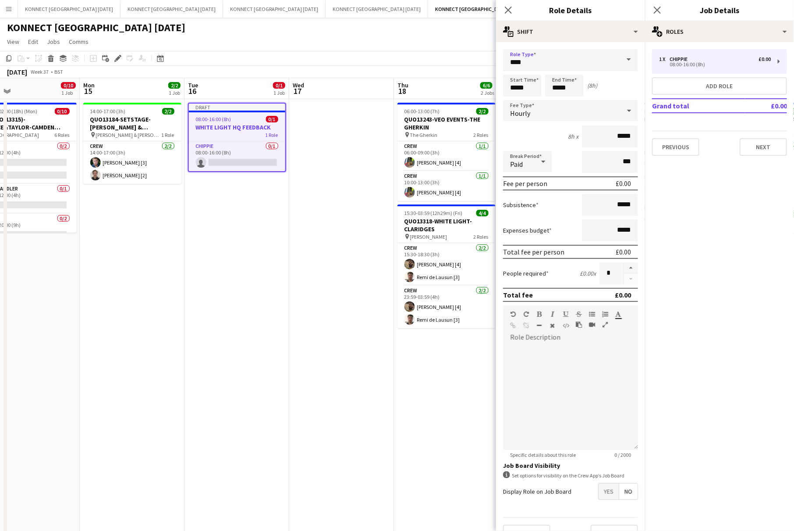
click at [545, 160] on icon at bounding box center [543, 161] width 4 height 2
click at [545, 160] on div at bounding box center [397, 265] width 794 height 531
click at [538, 111] on div "Hourly" at bounding box center [562, 110] width 118 height 21
click at [524, 185] on mat-option "No fee" at bounding box center [571, 178] width 135 height 22
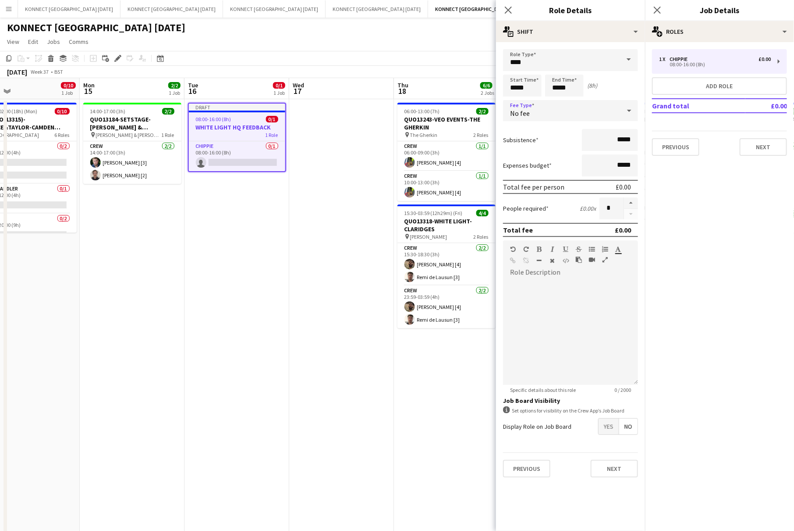
click at [556, 146] on div "Subsistence *****" at bounding box center [570, 140] width 135 height 22
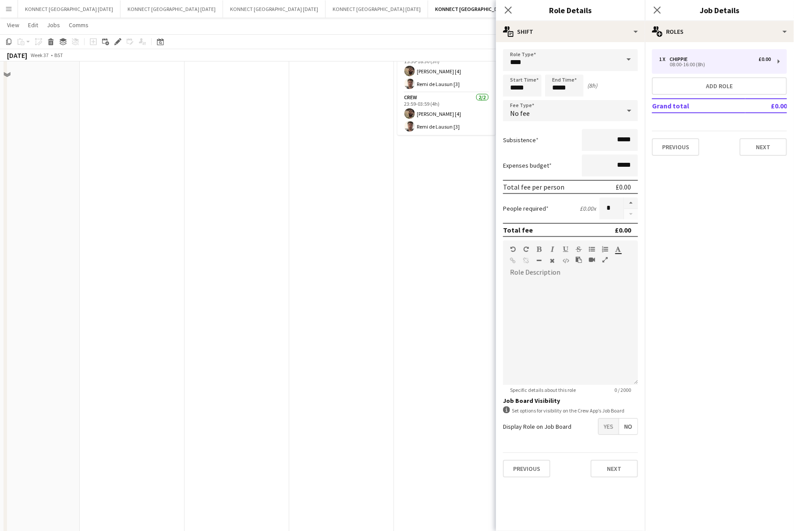
scroll to position [0, 0]
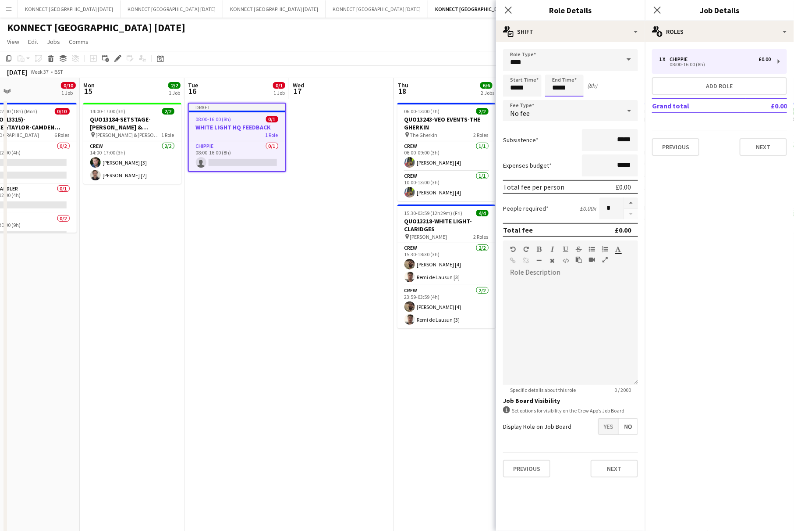
click at [559, 88] on input "*****" at bounding box center [564, 86] width 39 height 22
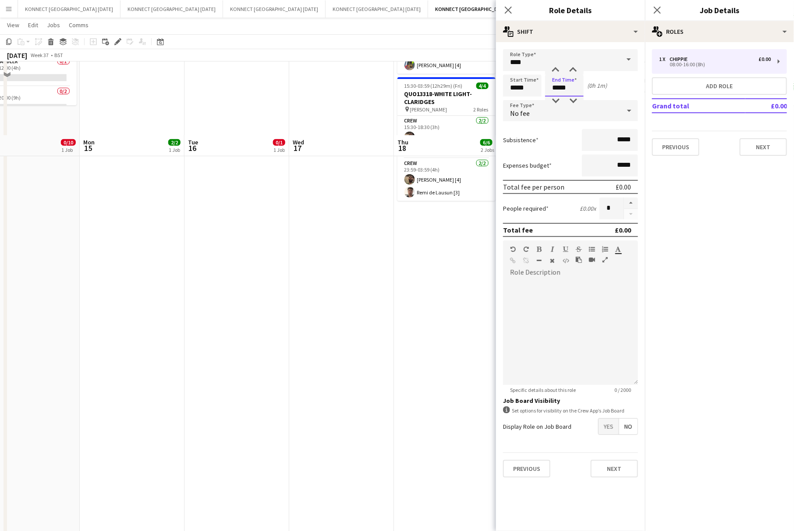
scroll to position [228, 0]
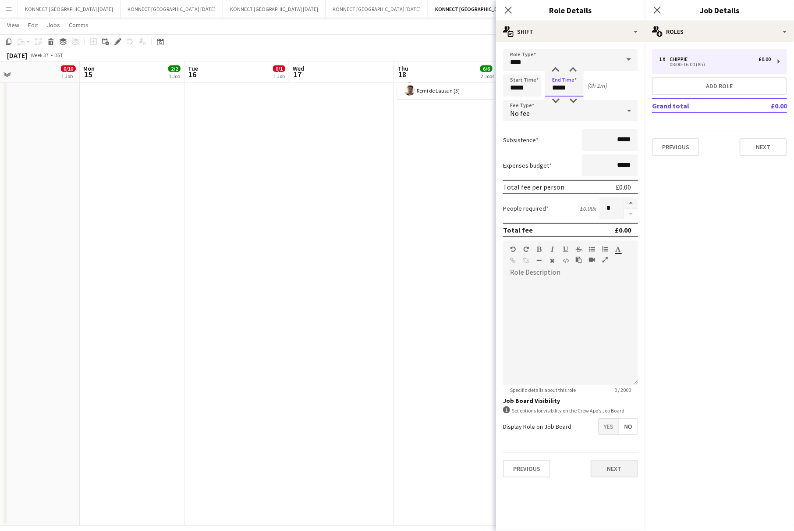
type input "*****"
click at [624, 474] on button "Next" at bounding box center [614, 468] width 47 height 18
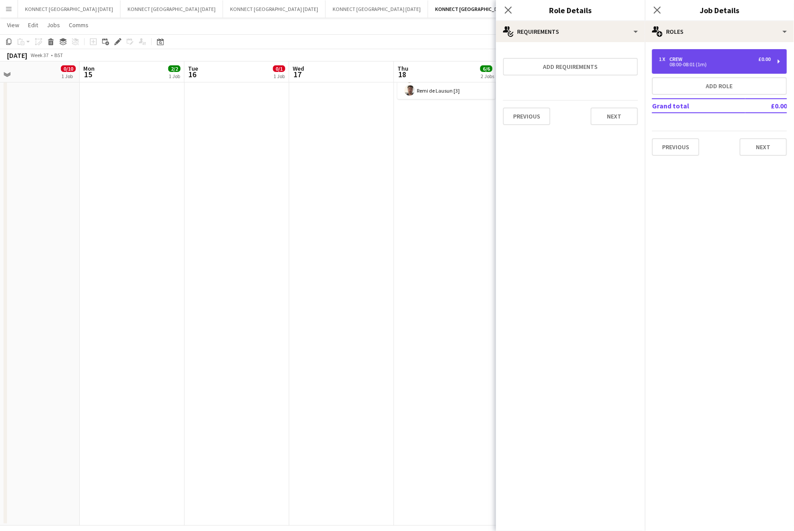
click at [692, 70] on div "1 x Crew £0.00 08:00-08:01 (1m)" at bounding box center [719, 61] width 135 height 25
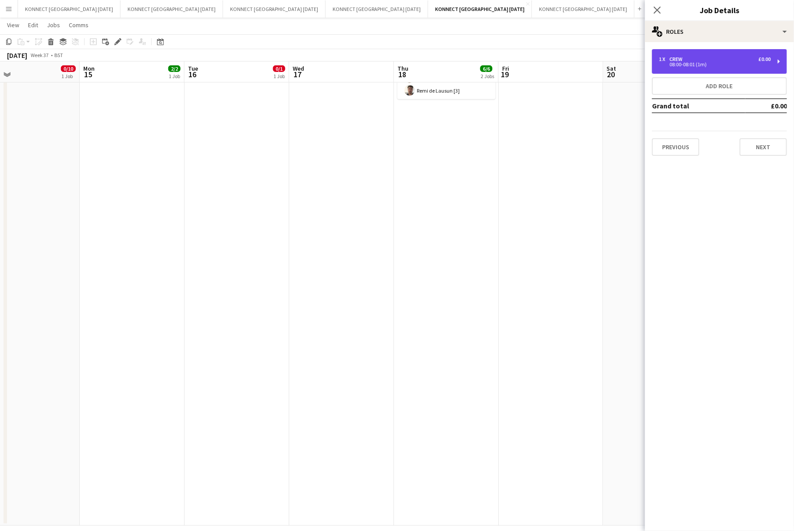
click at [707, 56] on div "1 x Crew £0.00" at bounding box center [715, 59] width 112 height 6
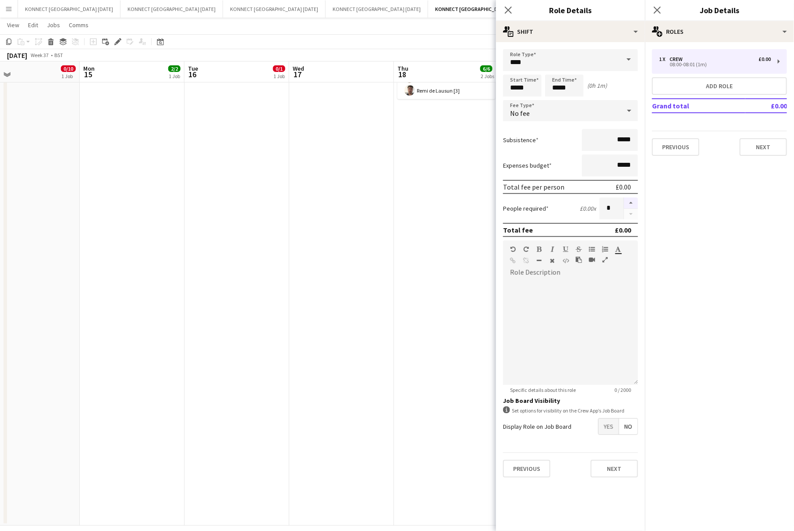
click at [631, 200] on button "button" at bounding box center [631, 202] width 14 height 11
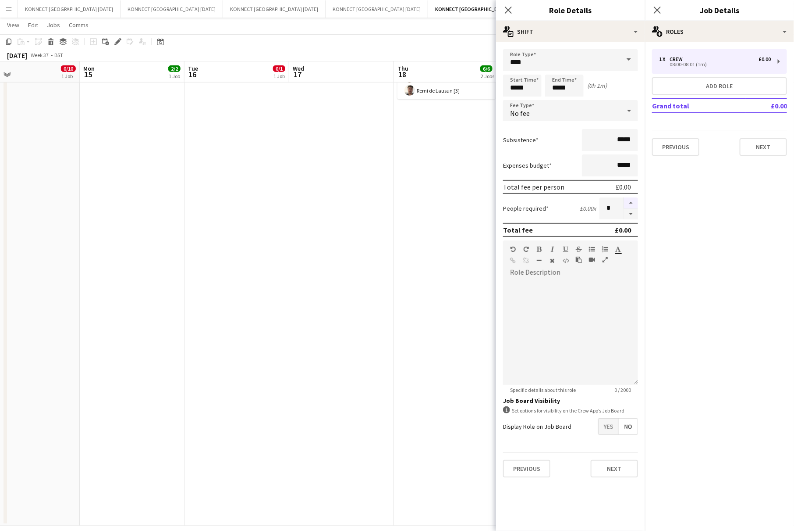
click at [631, 200] on button "button" at bounding box center [631, 202] width 14 height 11
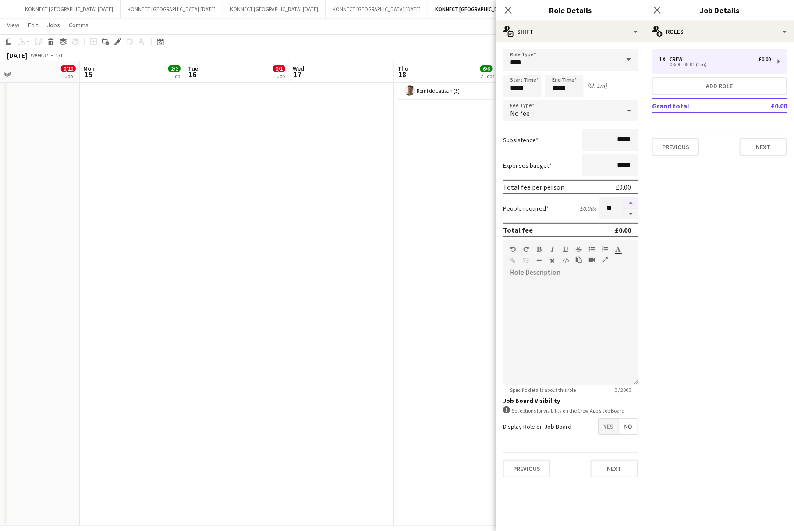
click at [631, 200] on button "button" at bounding box center [631, 202] width 14 height 11
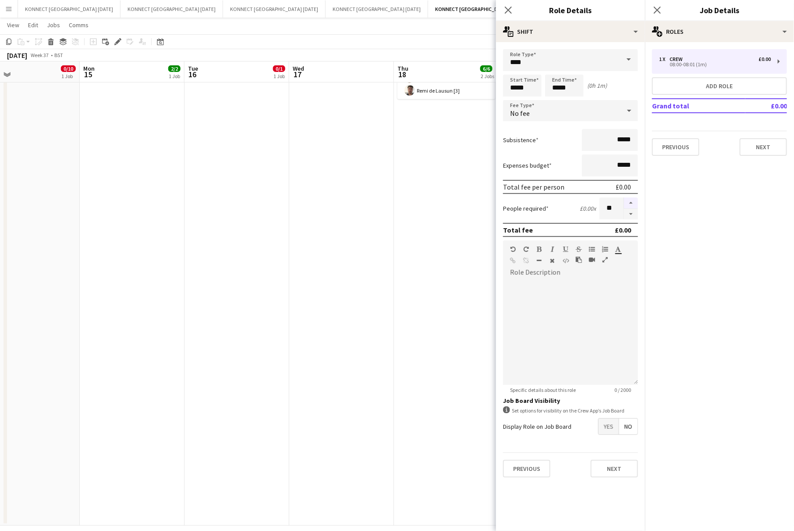
click at [631, 200] on button "button" at bounding box center [631, 202] width 14 height 11
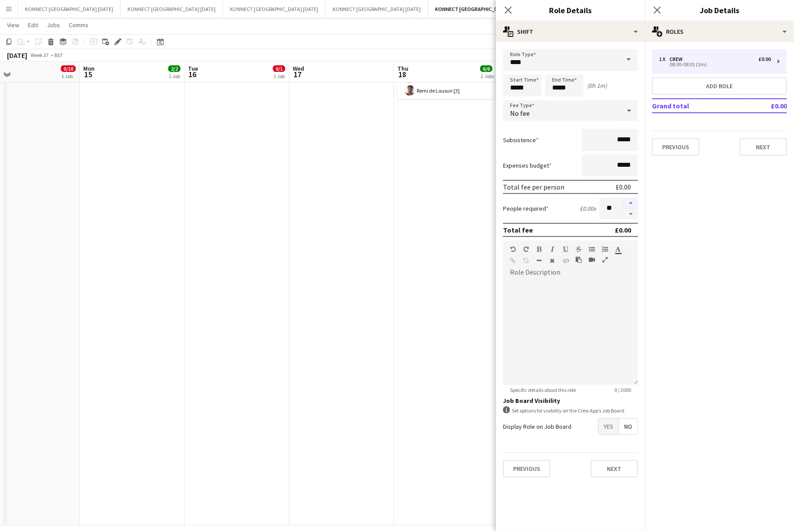
click at [631, 200] on button "button" at bounding box center [631, 202] width 14 height 11
type input "**"
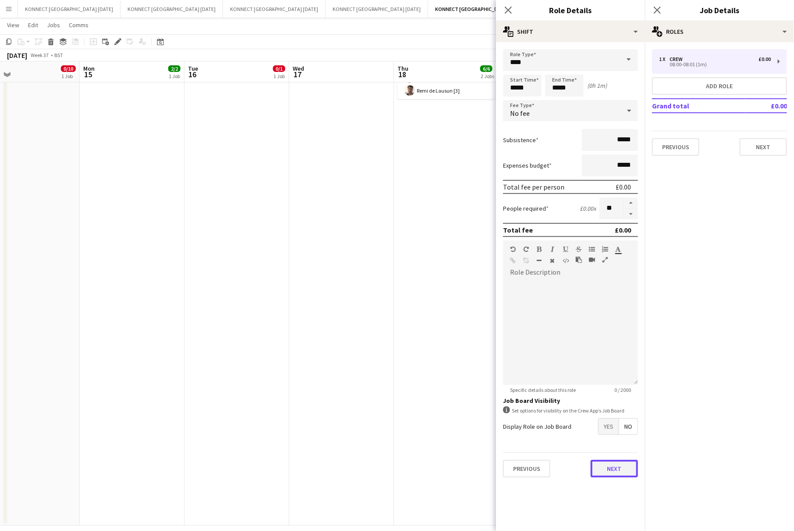
click at [609, 461] on button "Next" at bounding box center [614, 468] width 47 height 18
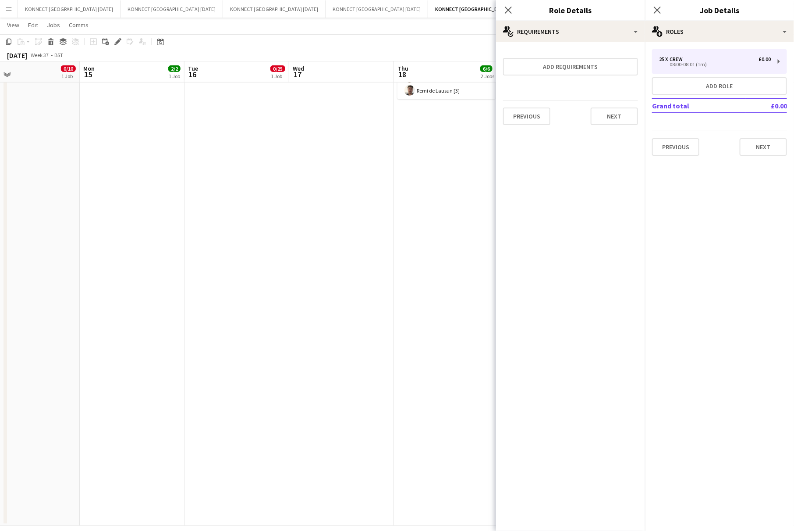
click at [452, 345] on app-date-cell "06:00-13:00 (7h) 2/2 QUO13243-VEO EVENTS-THE GHERKIN pin The Gherkin 2 Roles Cr…" at bounding box center [446, 197] width 105 height 655
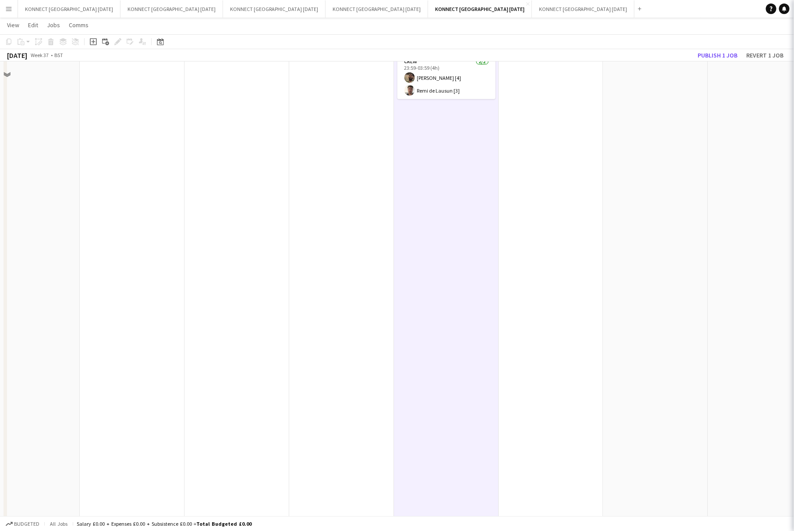
scroll to position [0, 0]
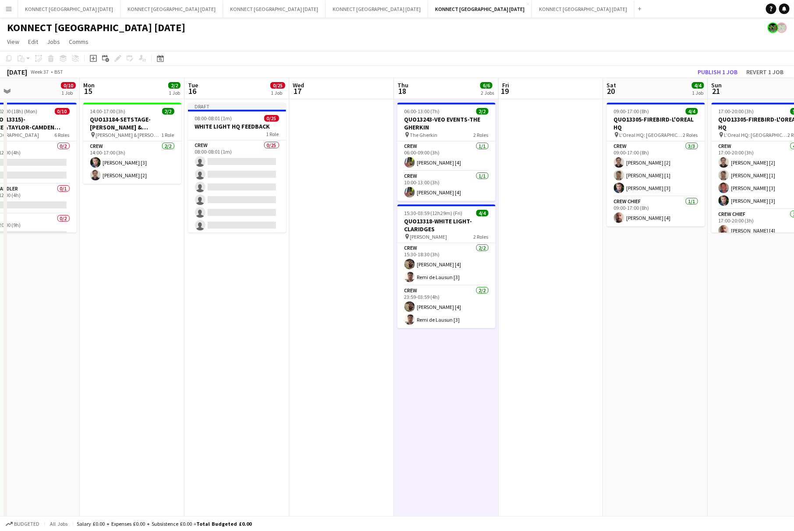
click at [343, 355] on app-date-cell at bounding box center [341, 426] width 105 height 655
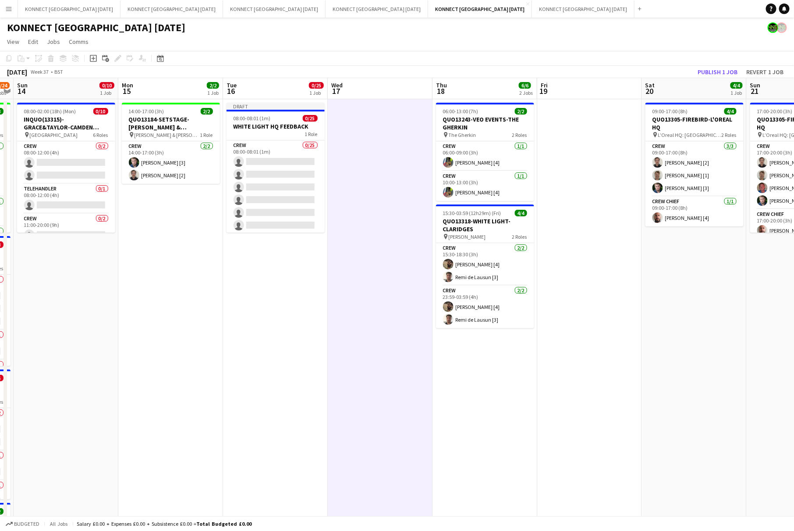
scroll to position [0, 235]
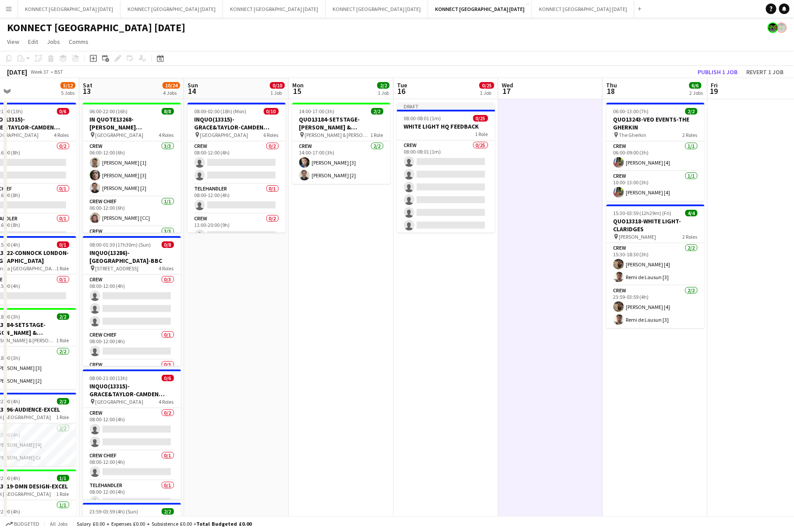
click at [529, 256] on app-date-cell at bounding box center [551, 426] width 105 height 655
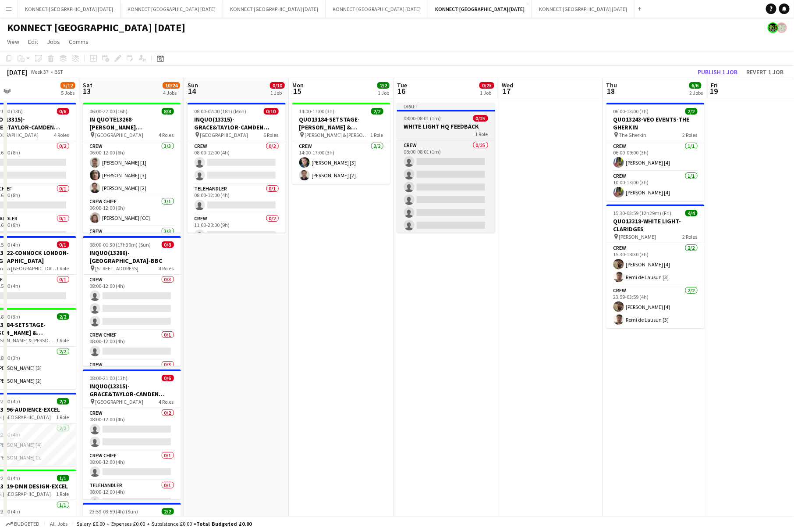
click at [434, 124] on h3 "WHITE LIGHT HQ FEEDBACK" at bounding box center [446, 126] width 98 height 8
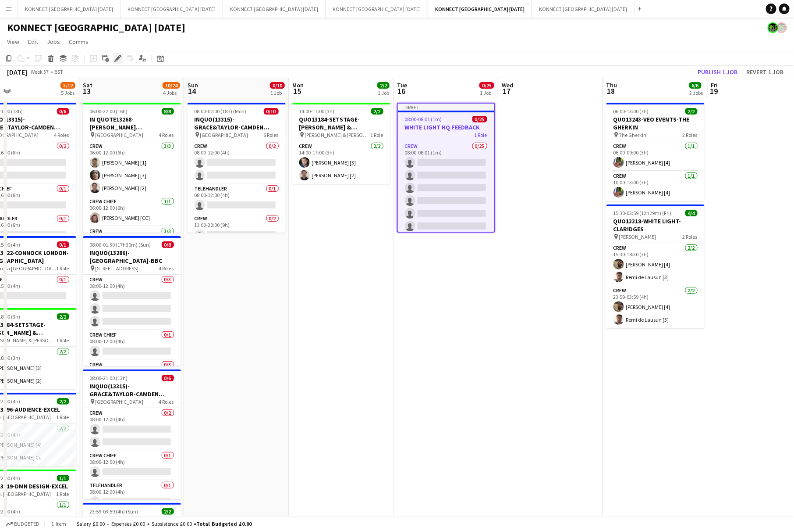
click at [117, 56] on icon "Edit" at bounding box center [117, 58] width 7 height 7
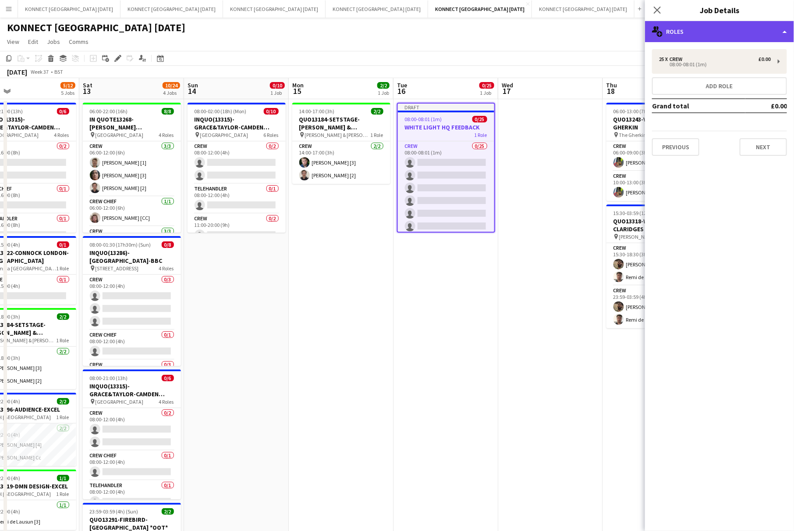
click at [682, 32] on div "multiple-users-add Roles" at bounding box center [719, 31] width 149 height 21
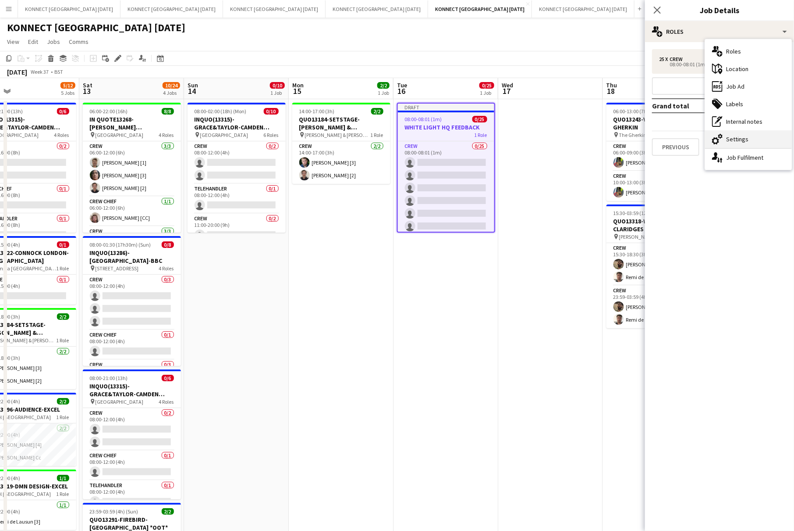
click at [734, 134] on div "cog-double-3 Settings" at bounding box center [748, 139] width 87 height 18
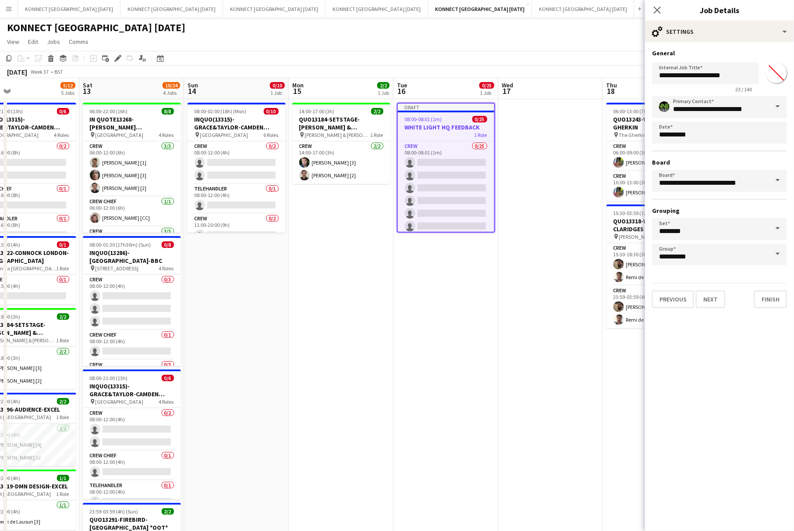
click at [769, 79] on input "*******" at bounding box center [777, 73] width 32 height 32
type input "*******"
click at [705, 294] on button "Next" at bounding box center [710, 299] width 29 height 18
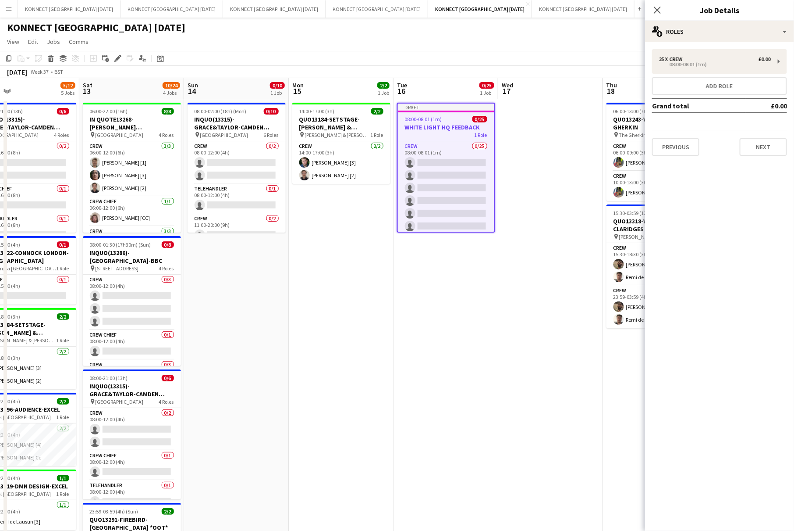
click at [586, 193] on app-date-cell at bounding box center [551, 426] width 105 height 655
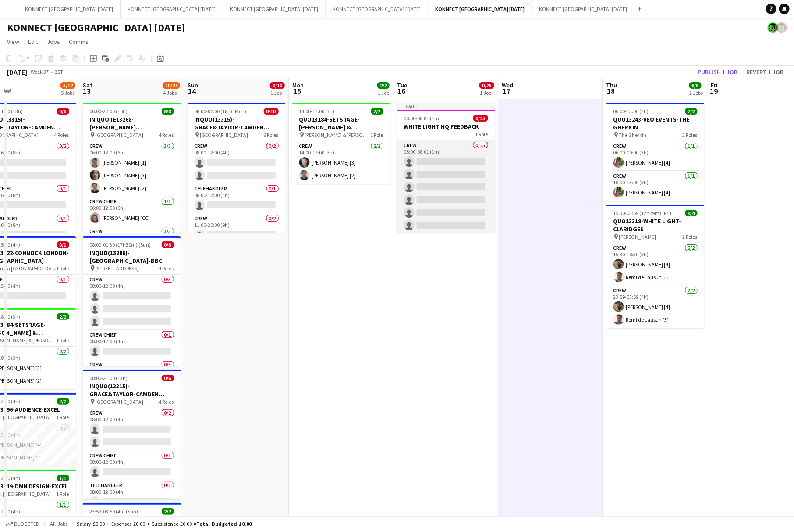
click at [442, 181] on app-card-role "Crew 0/25 08:00-08:01 (1m) single-neutral-actions single-neutral-actions single…" at bounding box center [446, 307] width 98 height 335
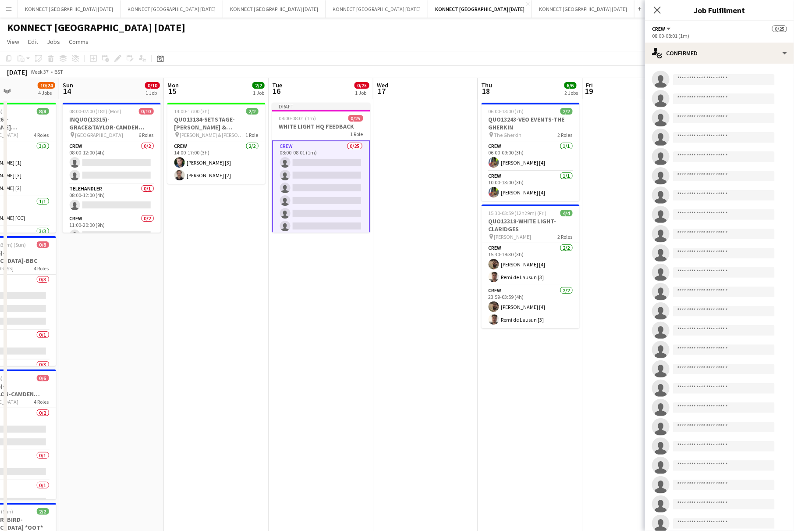
scroll to position [0, 385]
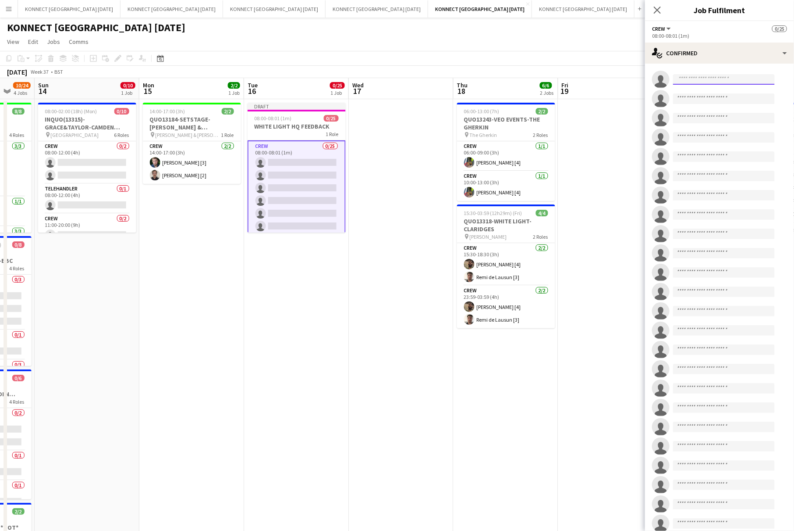
click at [710, 79] on input at bounding box center [724, 79] width 102 height 11
type input "*"
type input "*****"
click at [720, 96] on span "[EMAIL_ADDRESS][DOMAIN_NAME]" at bounding box center [724, 99] width 88 height 7
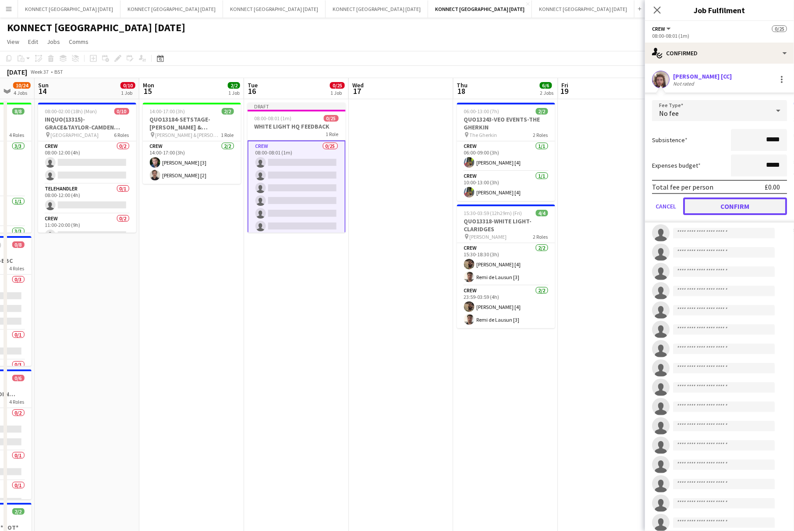
click at [721, 204] on button "Confirm" at bounding box center [736, 206] width 104 height 18
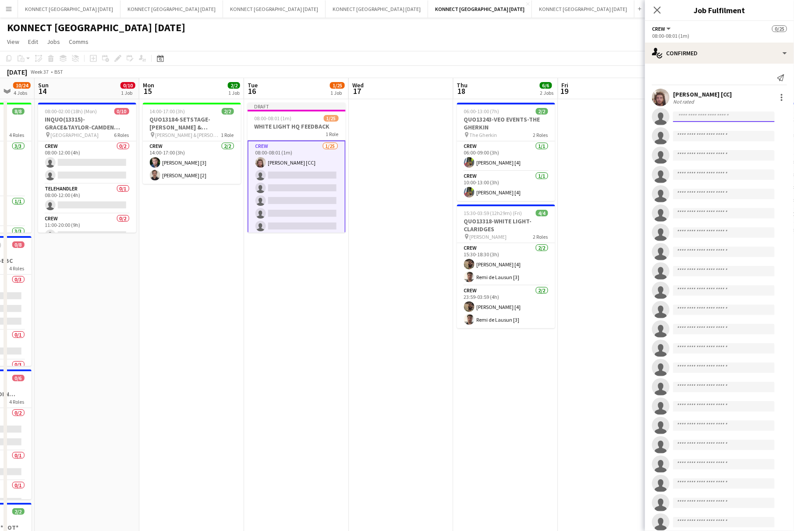
click at [701, 119] on input at bounding box center [724, 116] width 102 height 11
type input "*"
type input "******"
click at [700, 130] on span "[PERSON_NAME] Cc" at bounding box center [710, 128] width 60 height 7
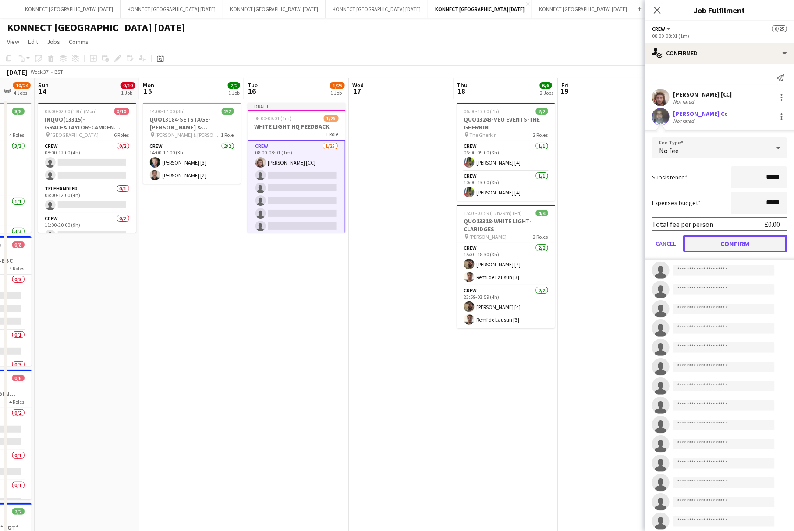
click at [728, 245] on button "Confirm" at bounding box center [736, 244] width 104 height 18
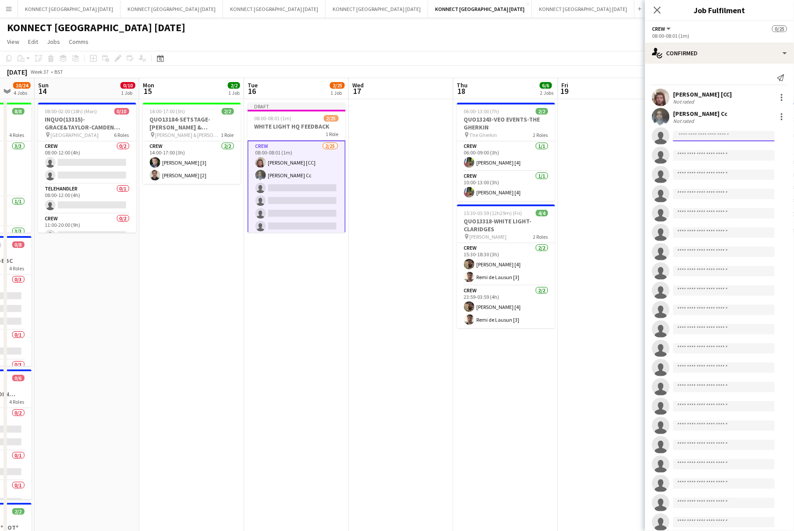
click at [705, 139] on input at bounding box center [724, 136] width 102 height 11
type input "****"
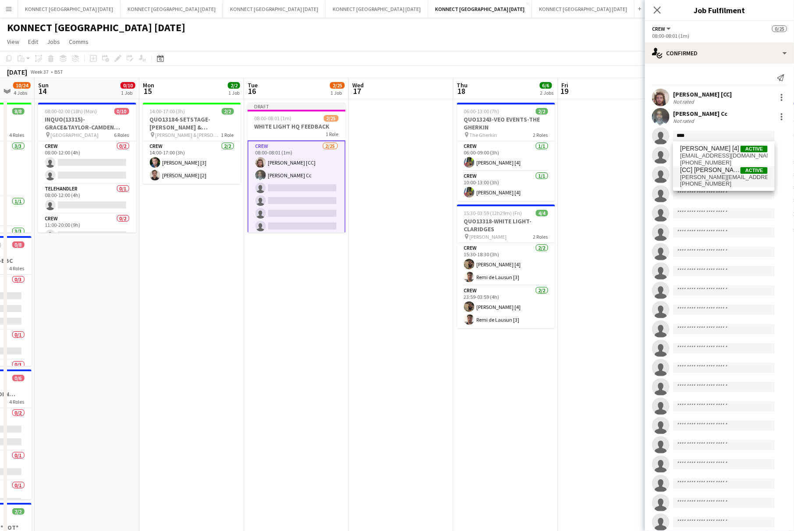
click at [711, 182] on span "[PHONE_NUMBER]" at bounding box center [724, 183] width 88 height 7
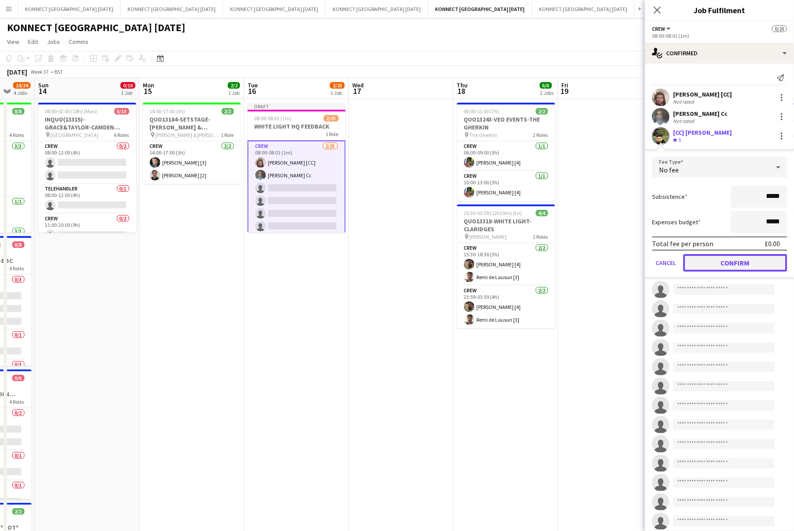
click at [737, 254] on button "Confirm" at bounding box center [736, 263] width 104 height 18
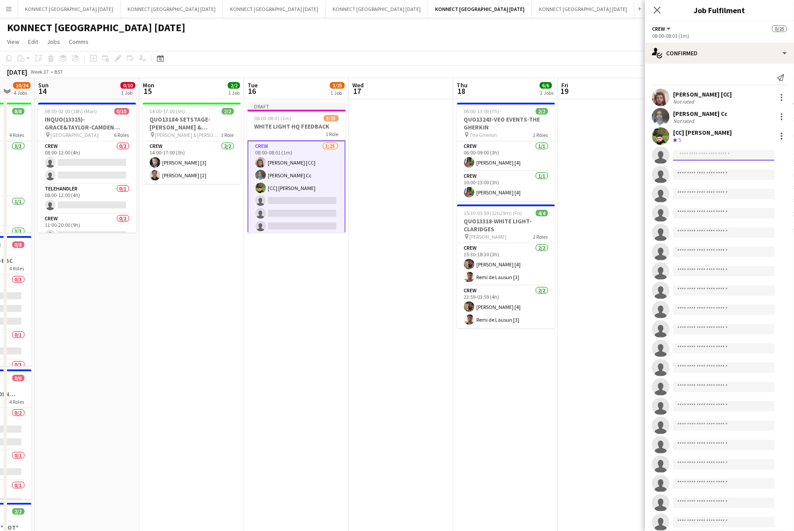
click at [710, 155] on input at bounding box center [724, 155] width 102 height 11
type input "******"
click at [708, 167] on span "[PERSON_NAME] [3]" at bounding box center [709, 167] width 59 height 7
type input "******"
click at [718, 189] on input at bounding box center [724, 194] width 102 height 11
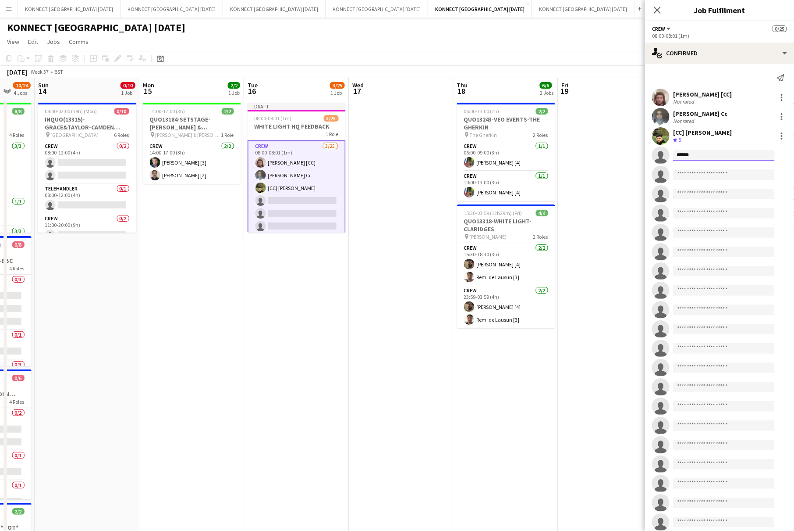
click at [707, 154] on input "******" at bounding box center [724, 155] width 102 height 11
click at [610, 121] on app-date-cell at bounding box center [611, 426] width 105 height 655
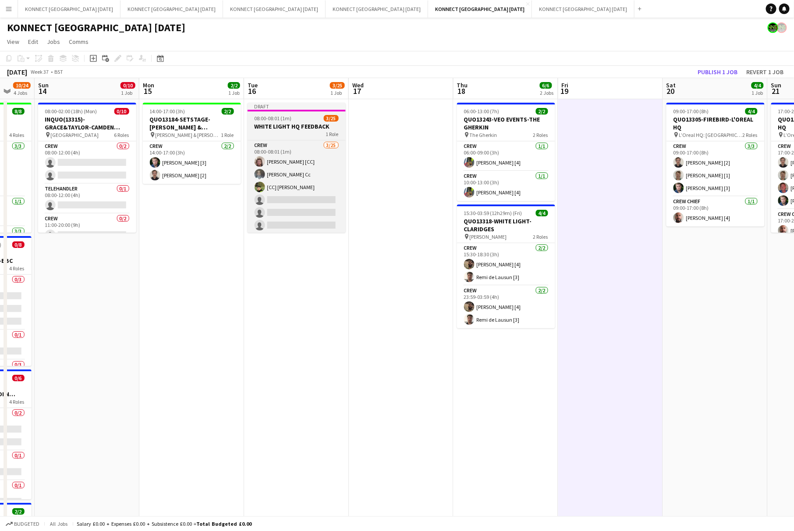
click at [291, 115] on div "08:00-08:01 (1m) 3/25" at bounding box center [297, 118] width 98 height 7
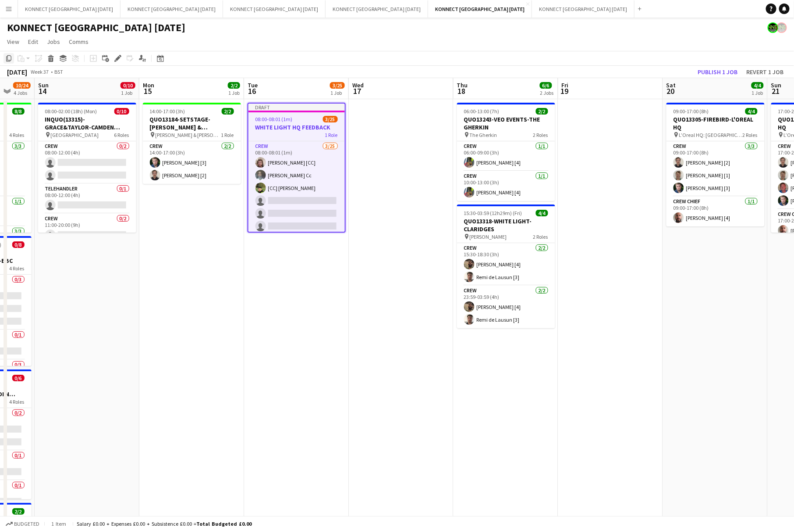
click at [11, 57] on icon "Copy" at bounding box center [8, 58] width 7 height 7
click at [12, 10] on app-icon "Menu" at bounding box center [8, 8] width 7 height 7
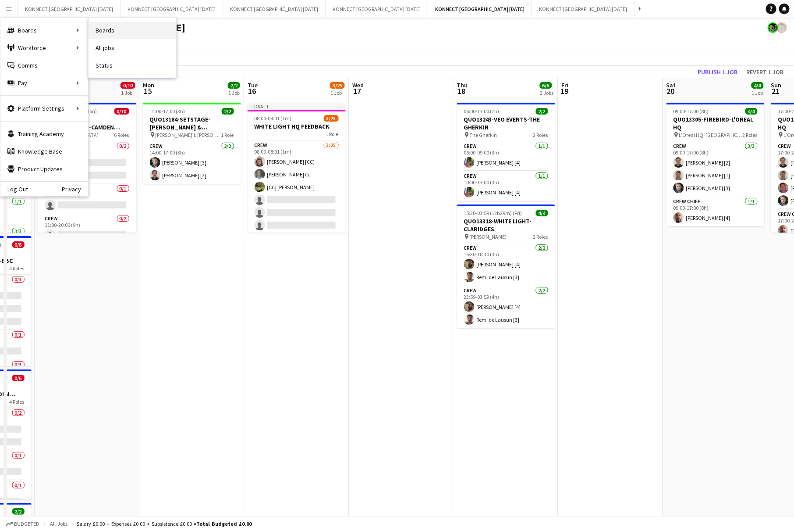
click at [114, 28] on link "Boards" at bounding box center [133, 30] width 88 height 18
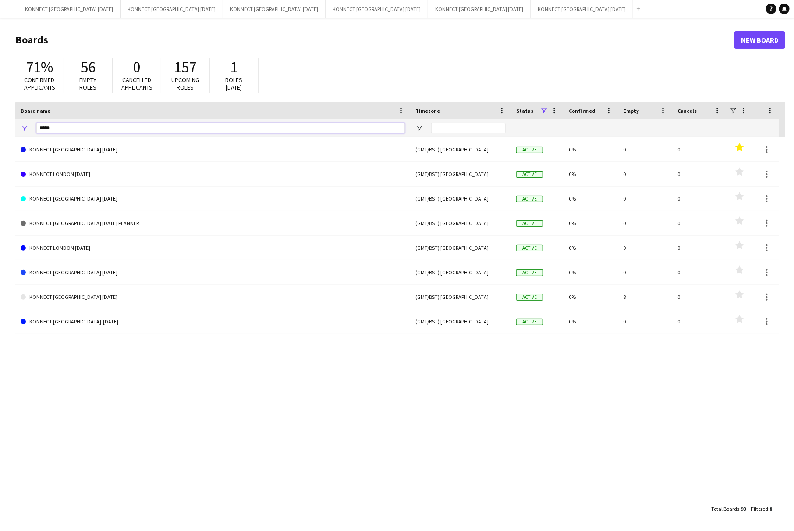
click at [171, 126] on input "*****" at bounding box center [220, 128] width 369 height 11
type input "*****"
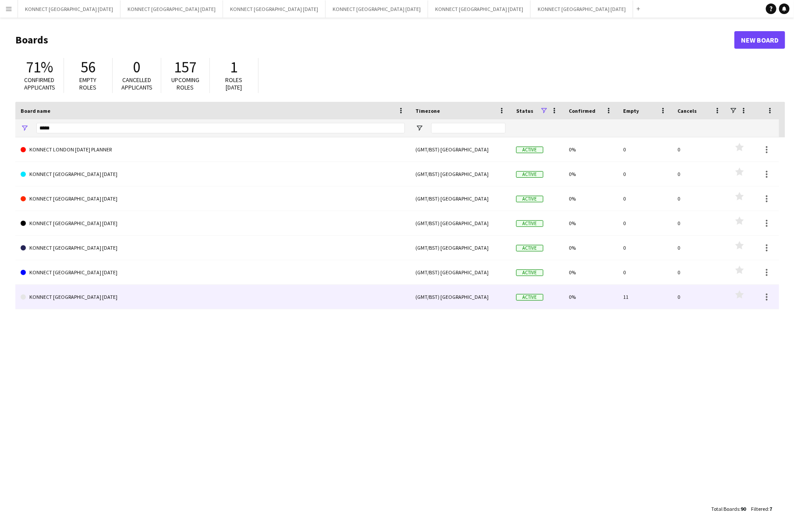
click at [151, 300] on link "KONNECT [GEOGRAPHIC_DATA] [DATE]" at bounding box center [213, 297] width 385 height 25
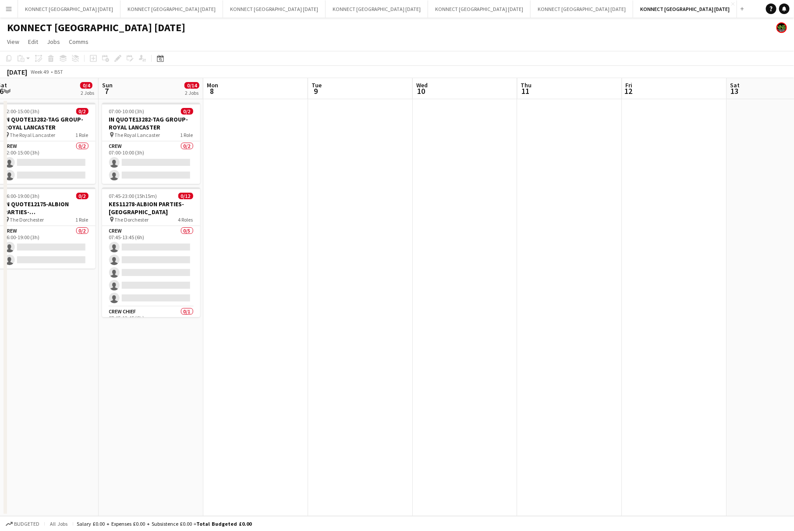
scroll to position [0, 354]
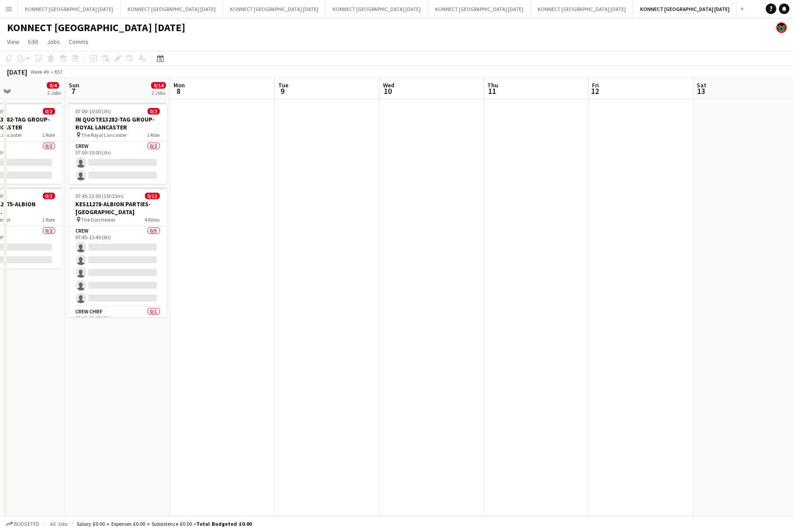
click at [411, 183] on app-date-cell at bounding box center [432, 307] width 105 height 417
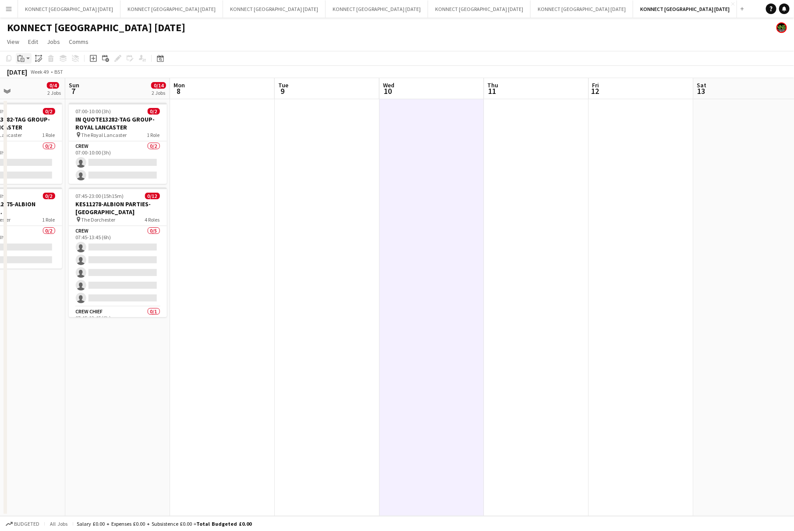
click at [22, 58] on icon at bounding box center [23, 60] width 4 height 4
click at [30, 75] on link "Paste Command V" at bounding box center [57, 75] width 69 height 8
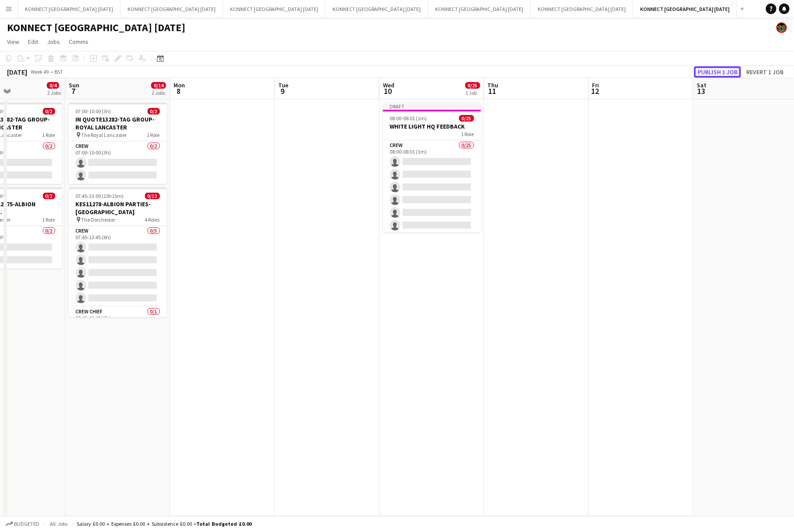
click at [734, 71] on button "Publish 1 job" at bounding box center [717, 71] width 47 height 11
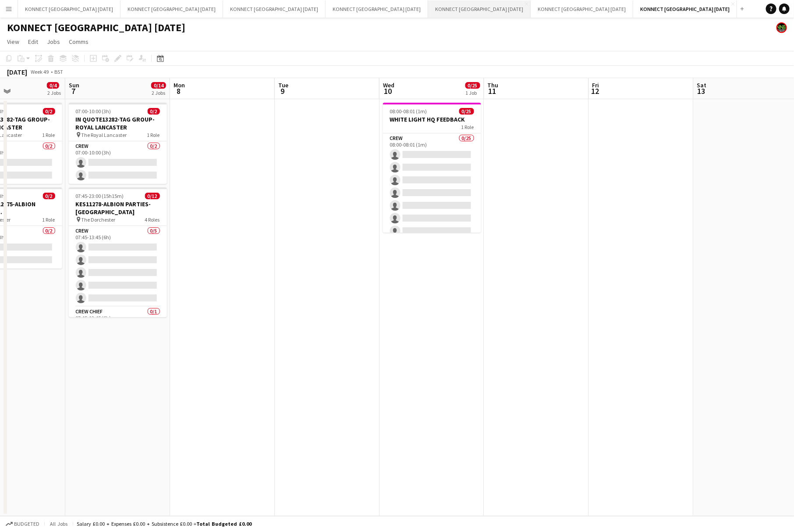
click at [428, 5] on button "KONNECT [GEOGRAPHIC_DATA] [DATE] Close" at bounding box center [479, 8] width 103 height 17
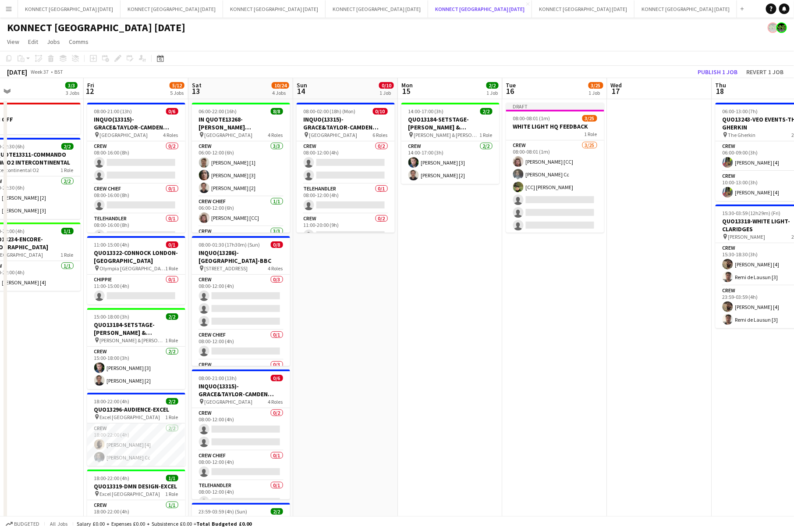
scroll to position [0, 349]
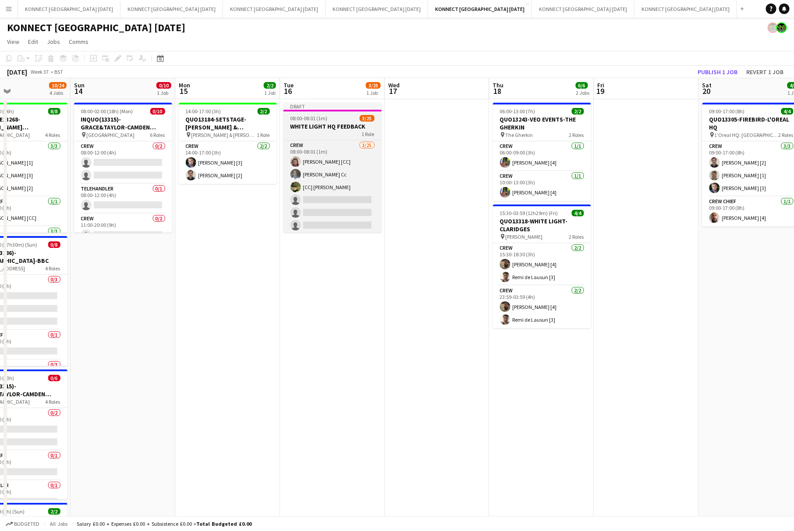
click at [335, 120] on div "08:00-08:01 (1m) 3/25" at bounding box center [333, 118] width 98 height 7
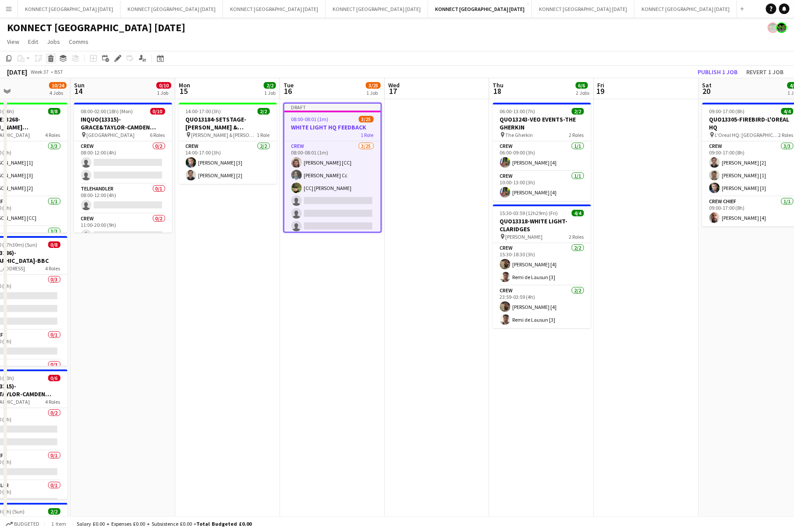
click at [51, 59] on icon at bounding box center [51, 59] width 5 height 4
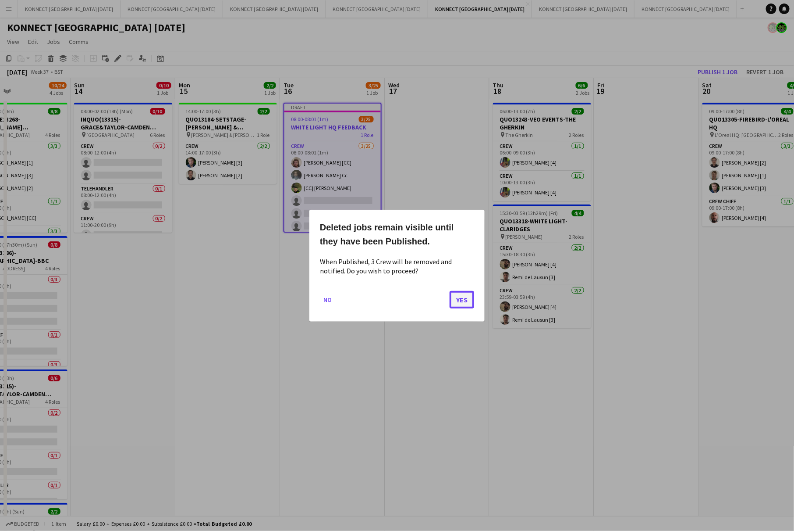
click at [464, 299] on button "Yes" at bounding box center [462, 299] width 25 height 18
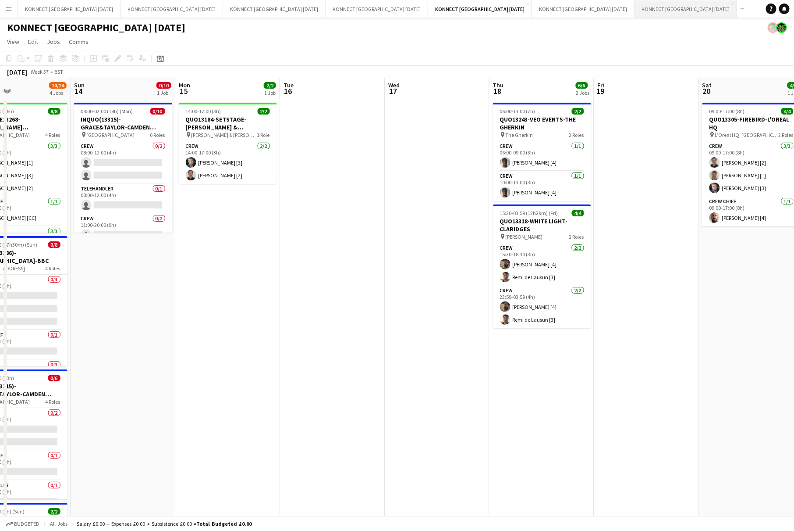
click at [635, 6] on button "KONNECT [GEOGRAPHIC_DATA] [DATE] Close" at bounding box center [686, 8] width 103 height 17
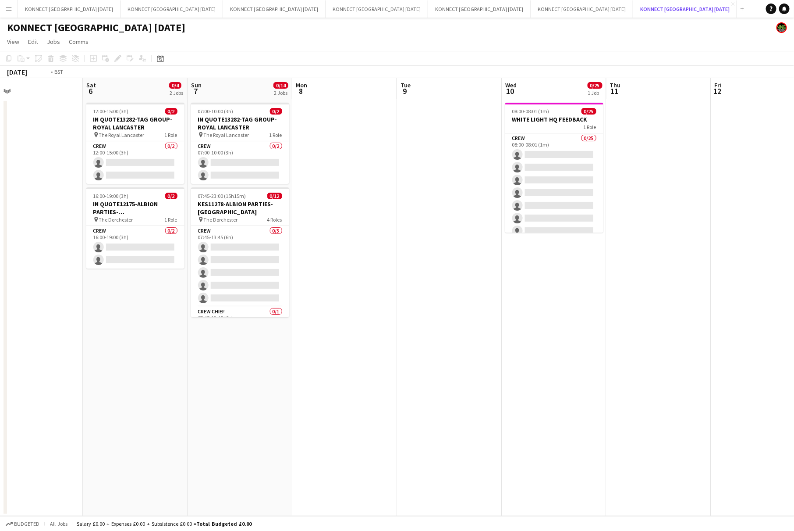
scroll to position [0, 305]
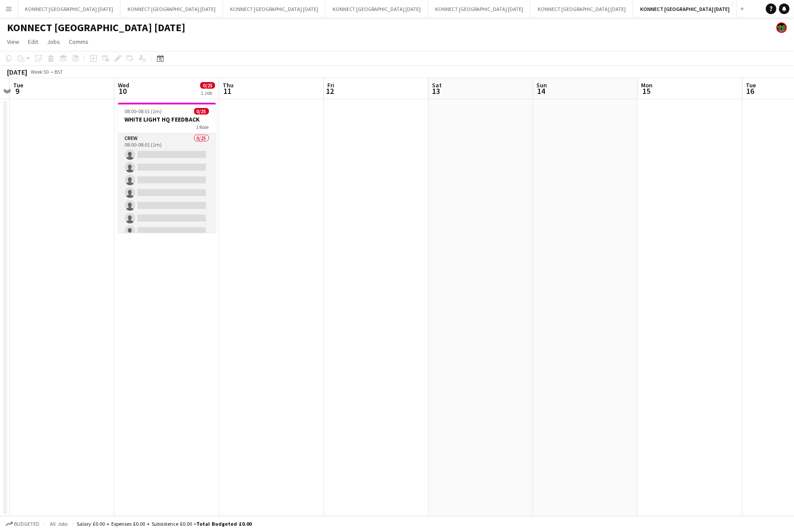
click at [180, 190] on app-card-role "Crew 0/25 08:00-08:01 (1m) single-neutral-actions single-neutral-actions single…" at bounding box center [167, 300] width 98 height 335
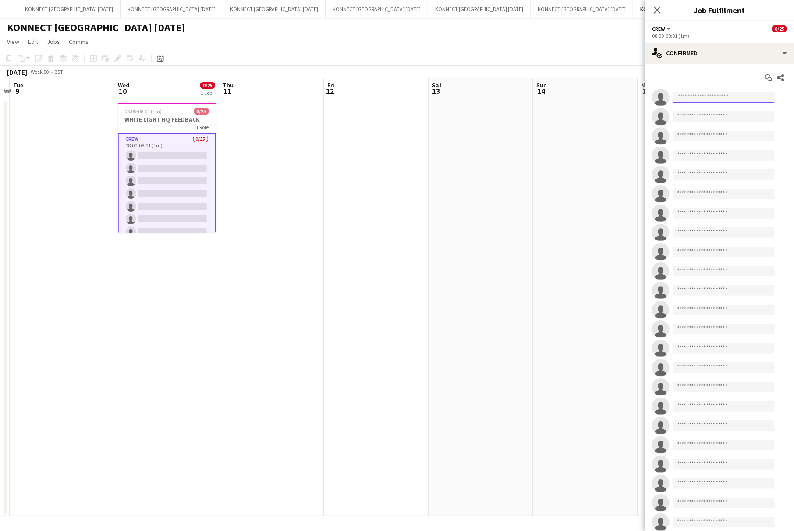
click at [711, 100] on input at bounding box center [724, 97] width 102 height 11
type input "*****"
click at [705, 115] on span "[EMAIL_ADDRESS][DOMAIN_NAME]" at bounding box center [724, 117] width 88 height 7
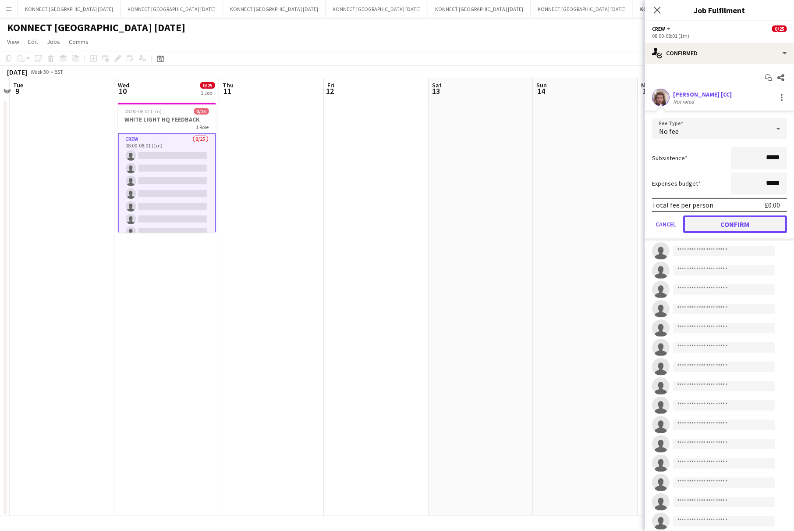
click at [726, 224] on button "Confirm" at bounding box center [736, 224] width 104 height 18
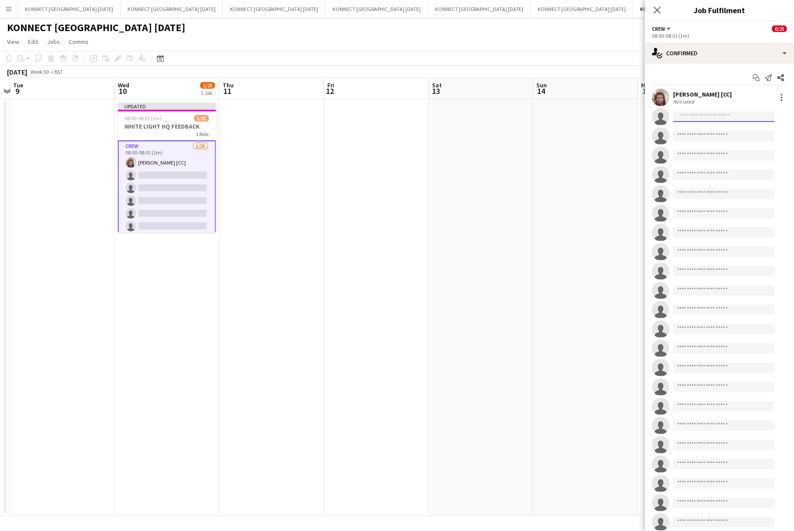
click at [697, 114] on input at bounding box center [724, 116] width 102 height 11
type input "****"
click at [698, 131] on span "[PERSON_NAME] Cc" at bounding box center [710, 128] width 60 height 7
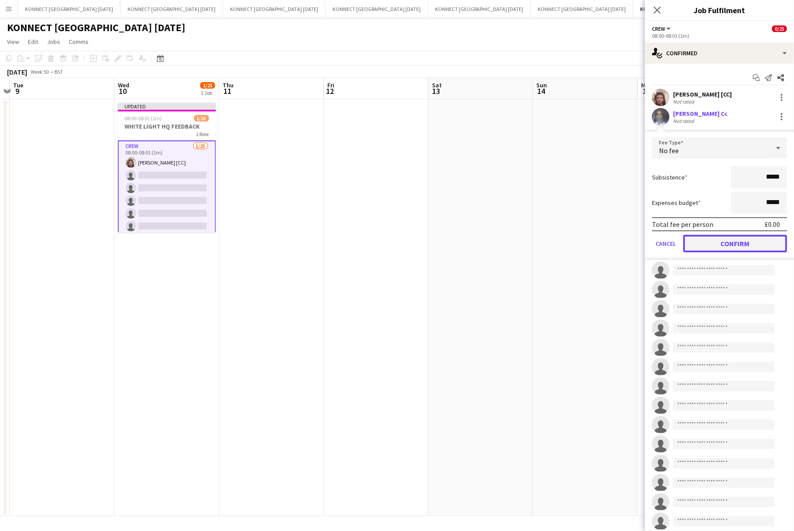
click at [716, 242] on button "Confirm" at bounding box center [736, 244] width 104 height 18
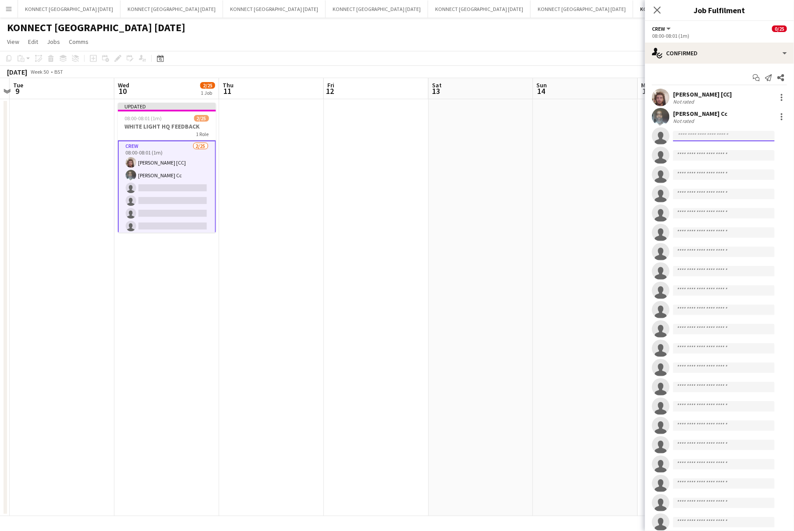
click at [727, 137] on input at bounding box center [724, 136] width 102 height 11
click at [694, 139] on input at bounding box center [724, 136] width 102 height 11
type input "****"
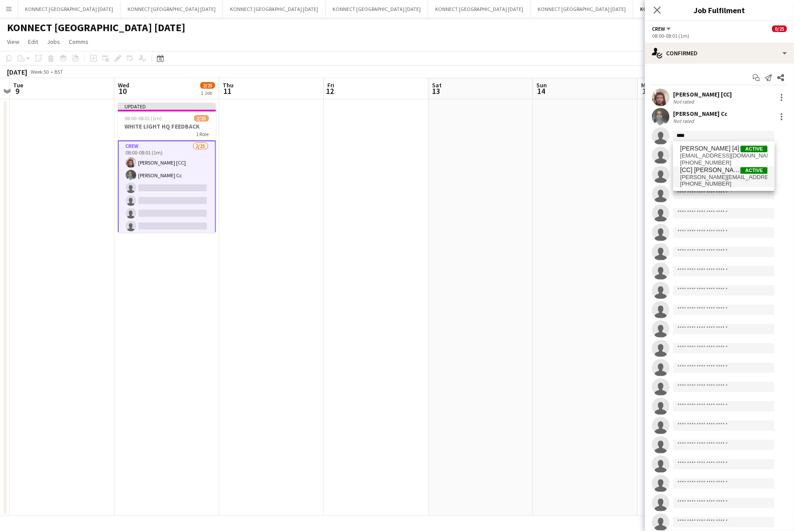
click at [708, 178] on span "[PERSON_NAME][EMAIL_ADDRESS][DOMAIN_NAME]" at bounding box center [724, 177] width 88 height 7
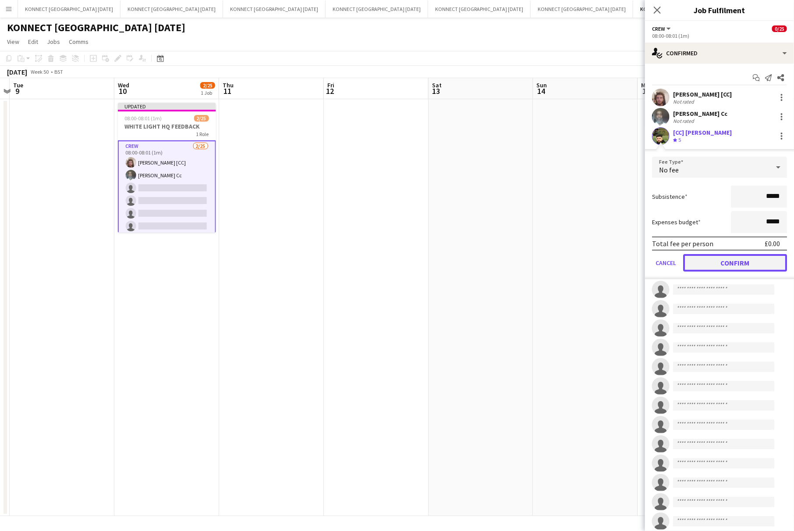
click at [738, 264] on button "Confirm" at bounding box center [736, 263] width 104 height 18
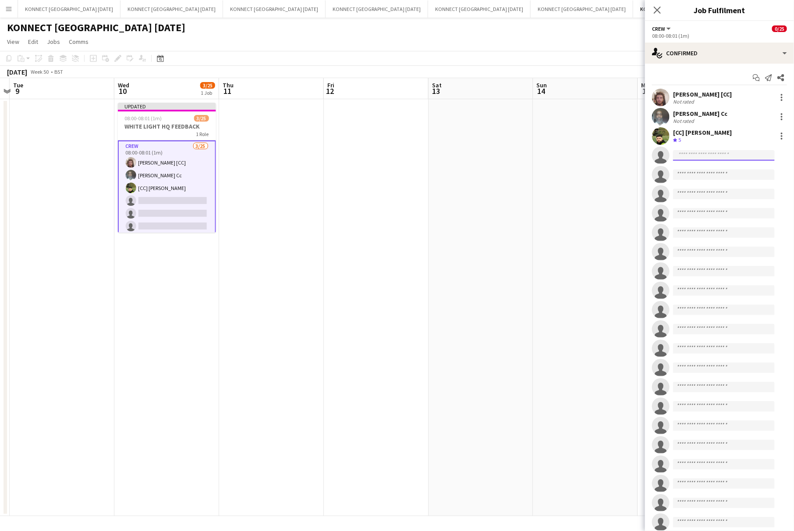
click at [699, 157] on input at bounding box center [724, 155] width 102 height 11
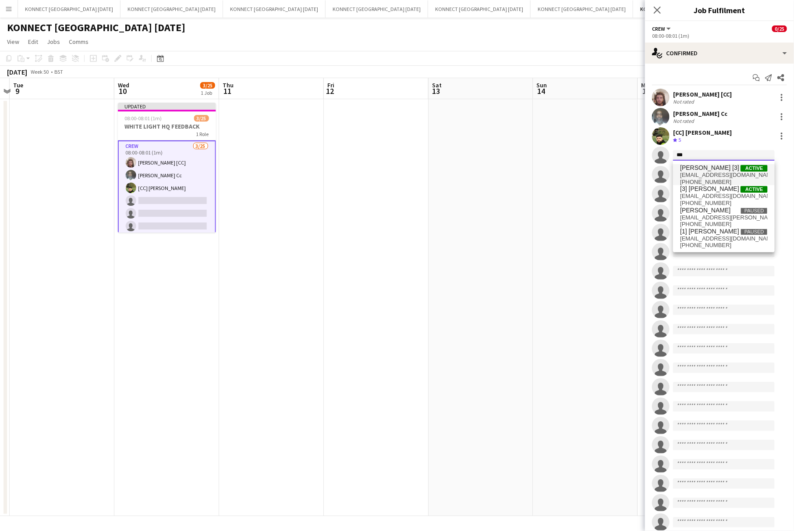
type input "***"
click at [699, 166] on span "[PERSON_NAME] [3]" at bounding box center [709, 167] width 59 height 7
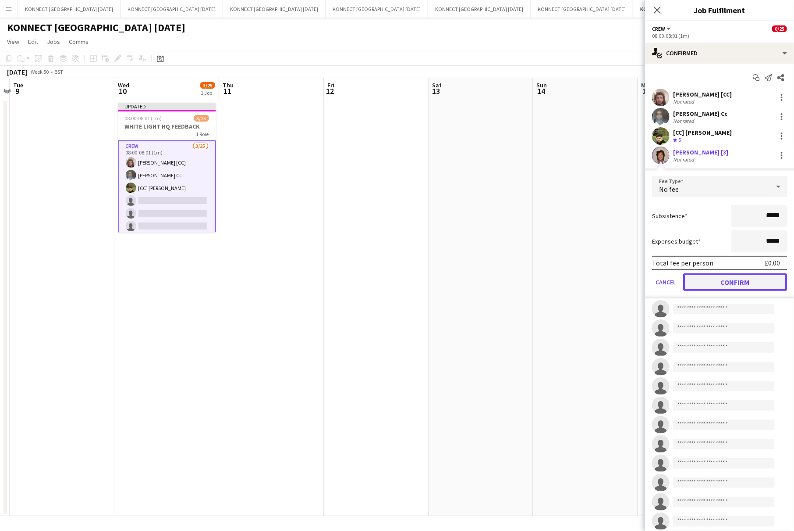
click at [719, 285] on button "Confirm" at bounding box center [736, 282] width 104 height 18
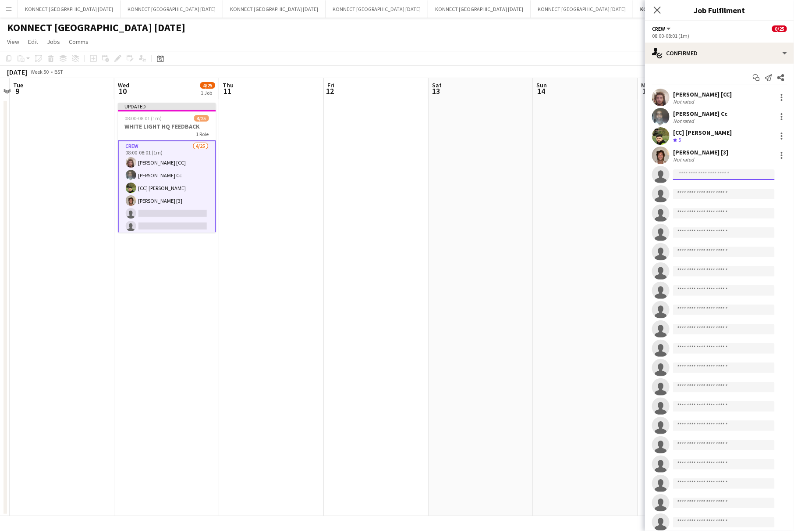
click at [703, 178] on input at bounding box center [724, 174] width 102 height 11
type input "*****"
click at [705, 187] on span "[PERSON_NAME] [4]" at bounding box center [709, 186] width 59 height 7
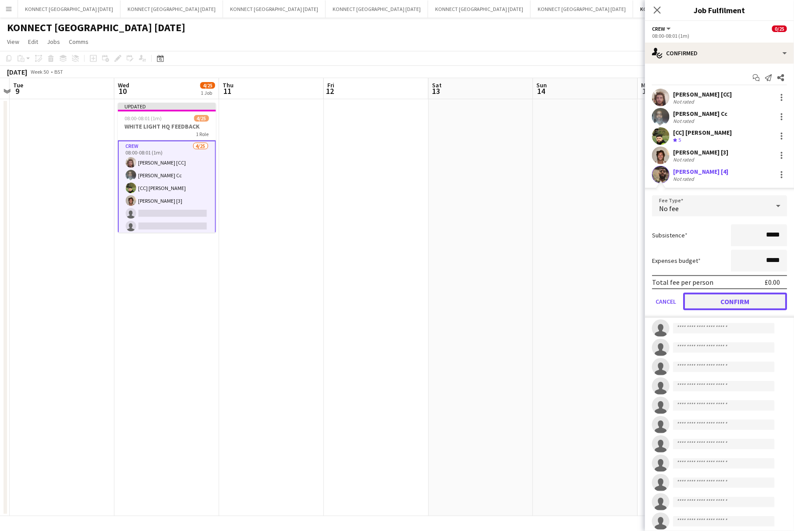
click at [712, 294] on button "Confirm" at bounding box center [736, 301] width 104 height 18
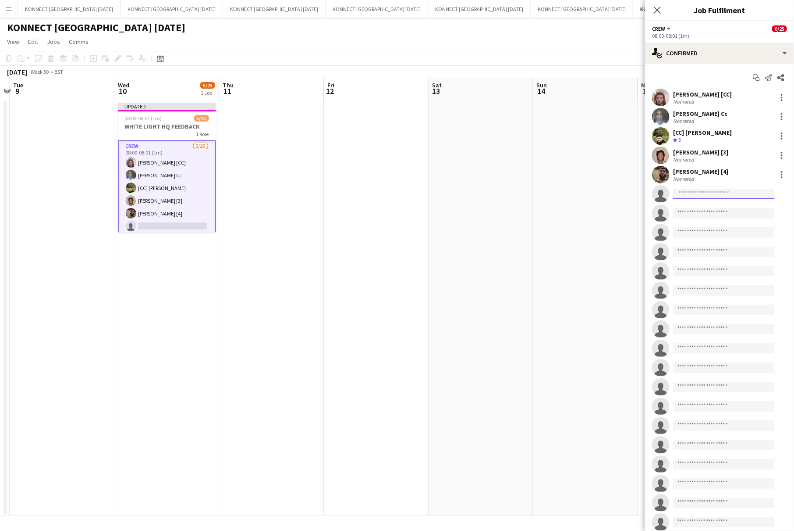
click at [716, 193] on input at bounding box center [724, 194] width 102 height 11
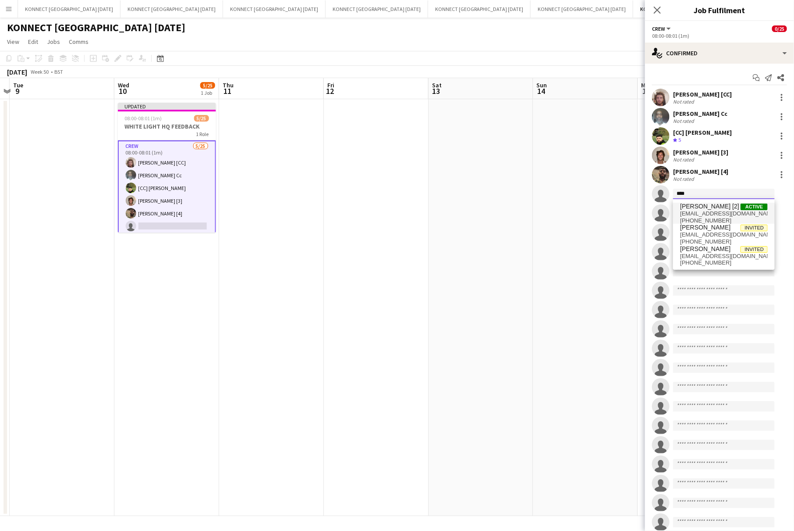
type input "****"
click at [713, 207] on span "[PERSON_NAME] [2]" at bounding box center [709, 206] width 59 height 7
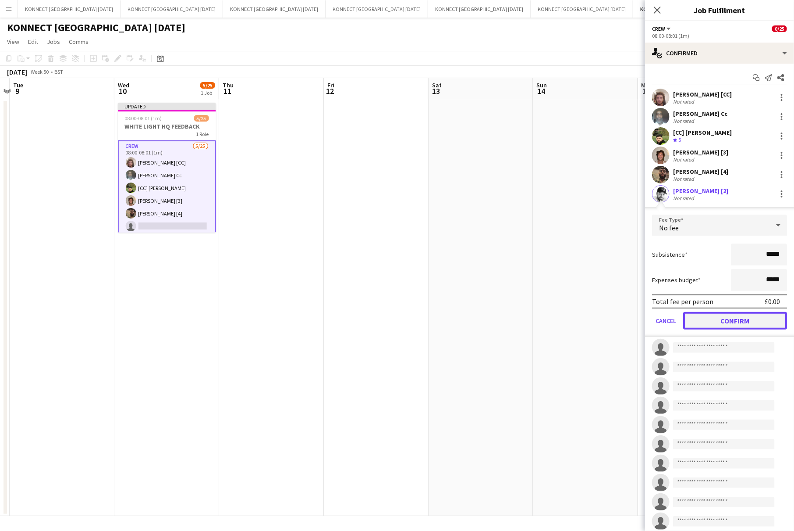
click at [734, 315] on button "Confirm" at bounding box center [736, 321] width 104 height 18
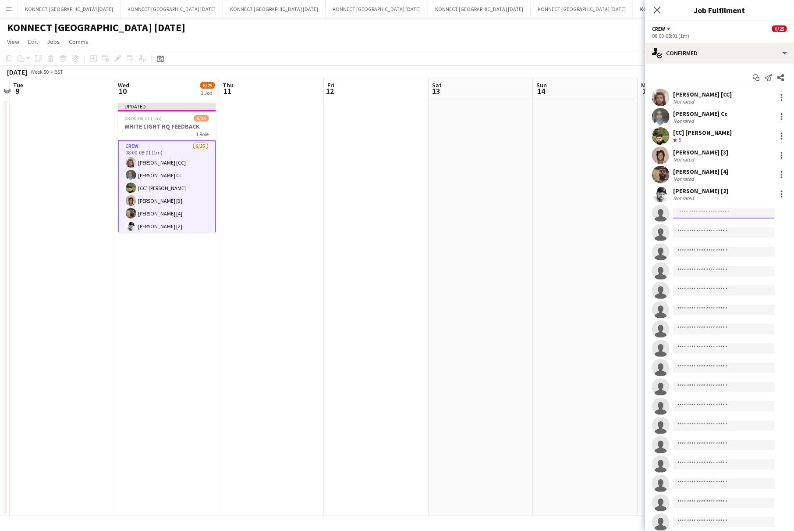
click at [710, 212] on input at bounding box center [724, 213] width 102 height 11
type input "*****"
click at [708, 223] on span "[PERSON_NAME] [3]" at bounding box center [709, 225] width 59 height 7
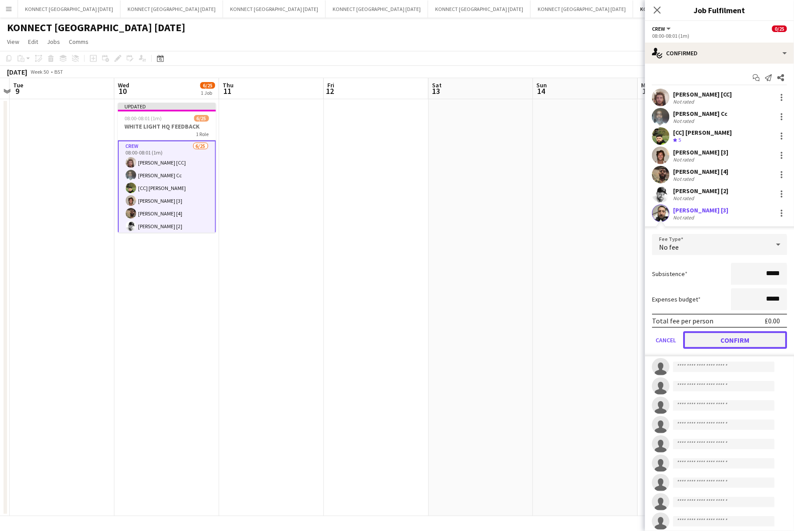
click at [722, 334] on button "Confirm" at bounding box center [736, 340] width 104 height 18
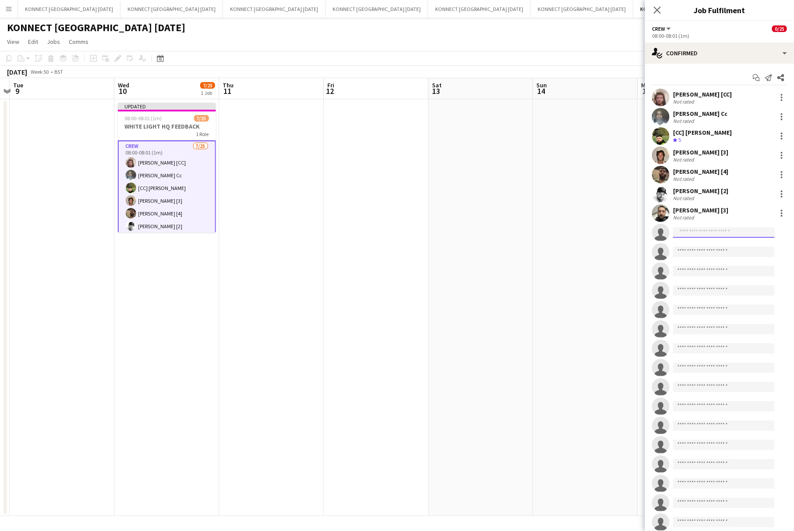
click at [718, 234] on input at bounding box center [724, 232] width 102 height 11
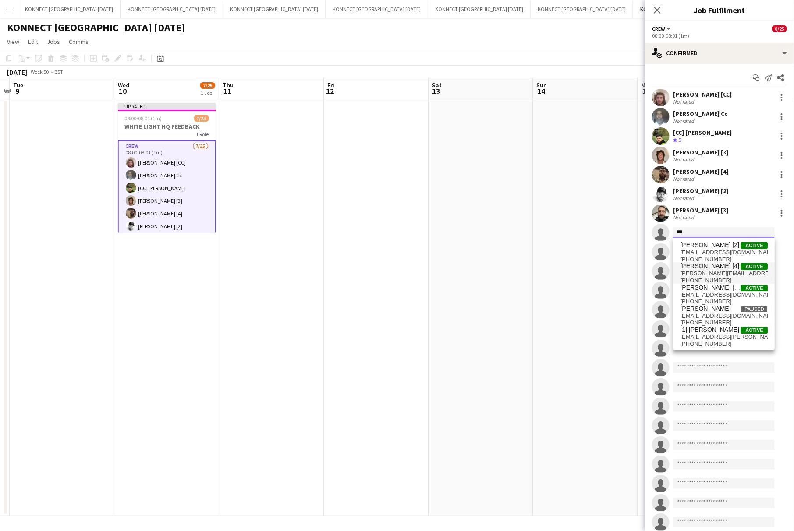
type input "***"
click at [709, 269] on span "[PERSON_NAME] [4]" at bounding box center [709, 265] width 59 height 7
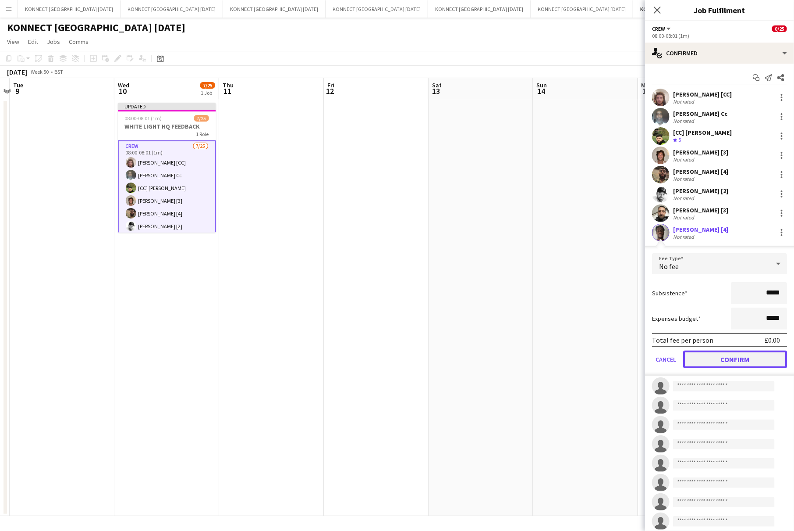
click at [711, 355] on button "Confirm" at bounding box center [736, 359] width 104 height 18
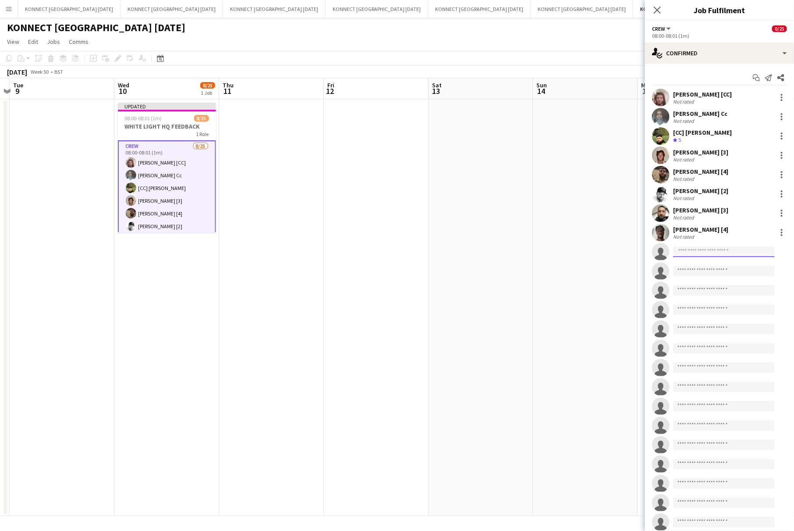
click at [701, 249] on input at bounding box center [724, 251] width 102 height 11
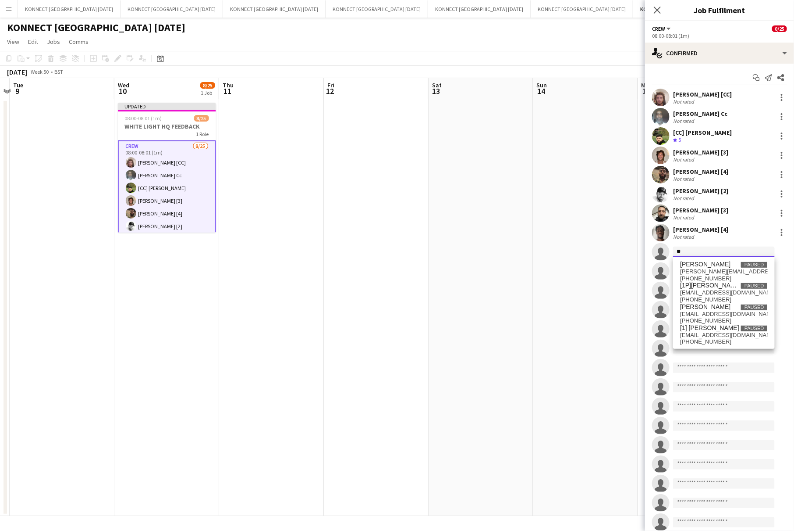
type input "*"
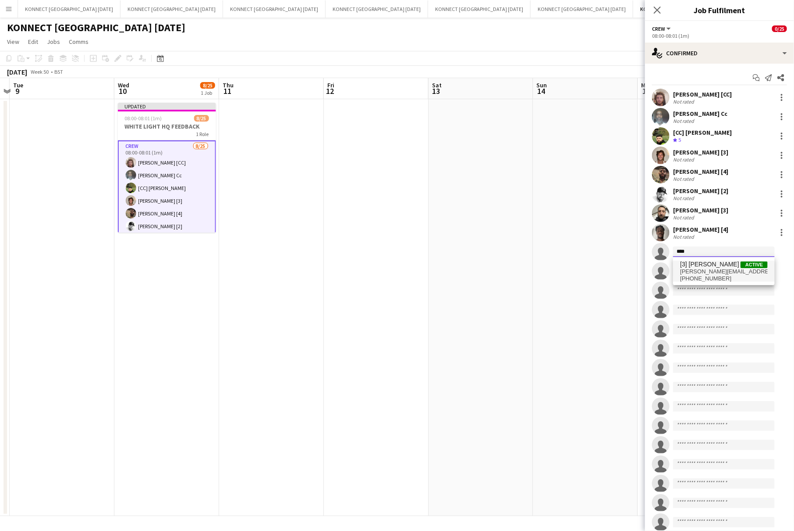
type input "****"
click at [705, 267] on span "[3] [PERSON_NAME]" at bounding box center [709, 263] width 59 height 7
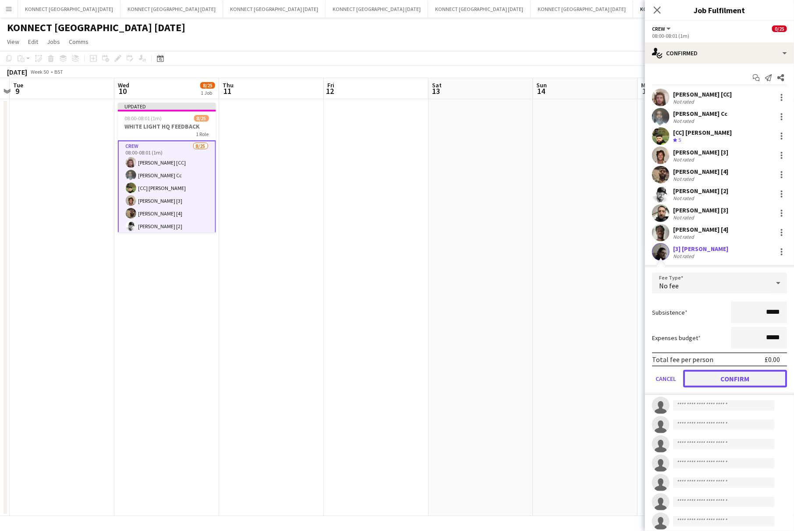
click at [736, 377] on button "Confirm" at bounding box center [736, 379] width 104 height 18
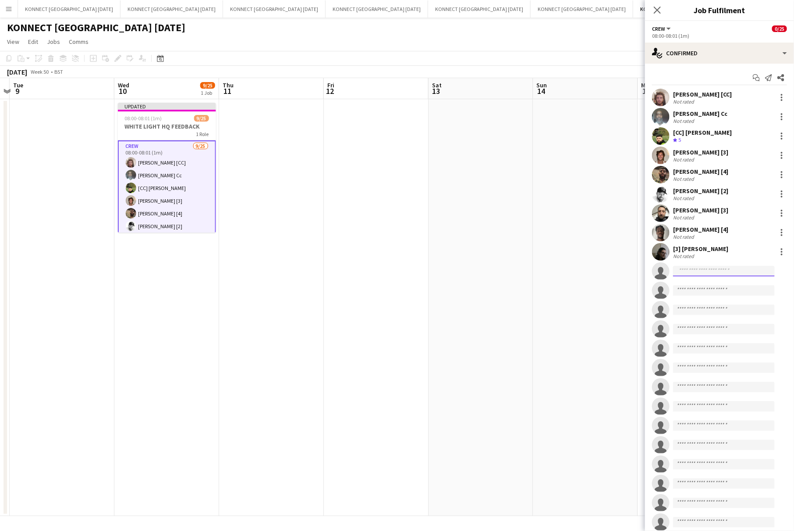
click at [706, 274] on input at bounding box center [724, 271] width 102 height 11
type input "****"
click at [704, 290] on span "[EMAIL_ADDRESS][DOMAIN_NAME]" at bounding box center [724, 290] width 88 height 7
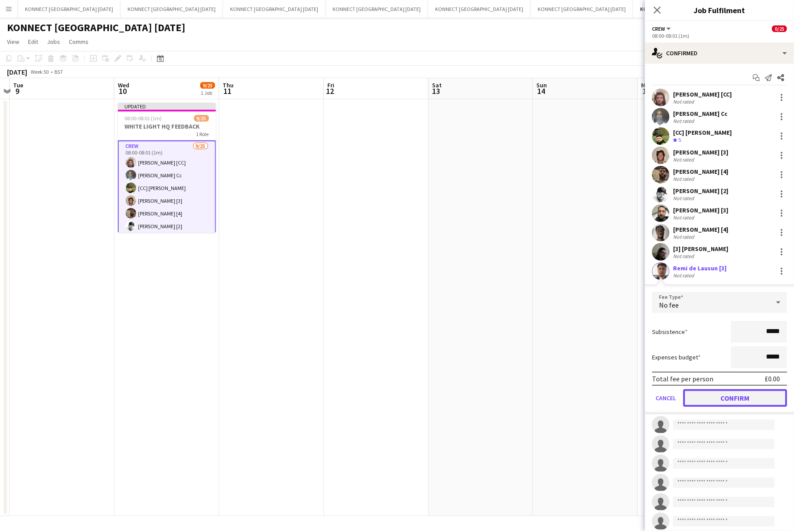
click at [722, 404] on button "Confirm" at bounding box center [736, 398] width 104 height 18
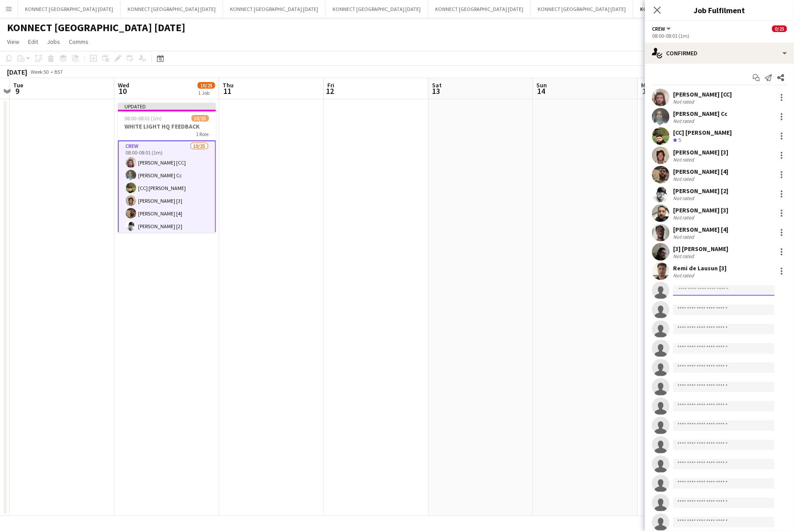
click at [701, 291] on input at bounding box center [724, 290] width 102 height 11
type input "****"
click at [692, 301] on span "Anan Al Nayean [1]" at bounding box center [706, 302] width 53 height 7
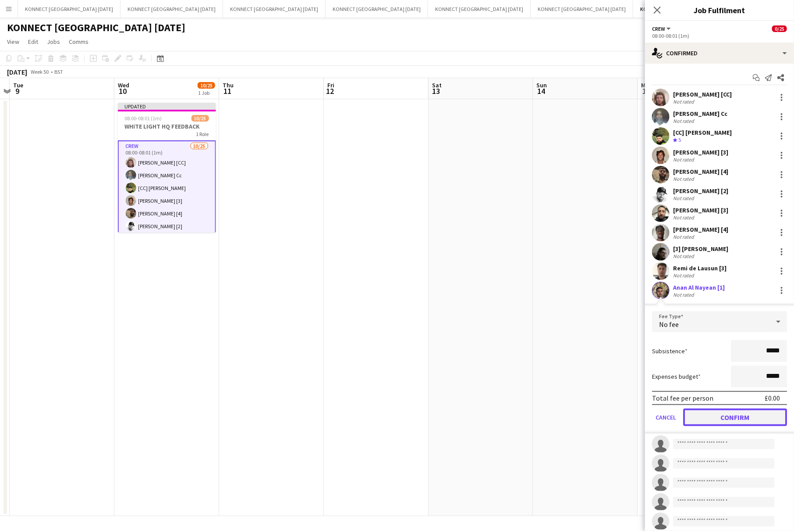
click at [718, 414] on button "Confirm" at bounding box center [736, 417] width 104 height 18
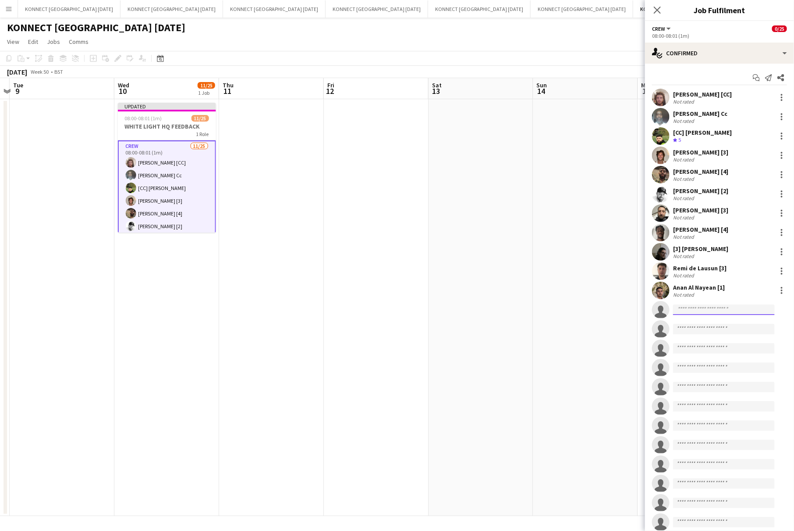
click at [699, 310] on input at bounding box center [724, 309] width 102 height 11
type input "*****"
click at [708, 321] on span "[PERSON_NAME] [4]" at bounding box center [709, 321] width 59 height 7
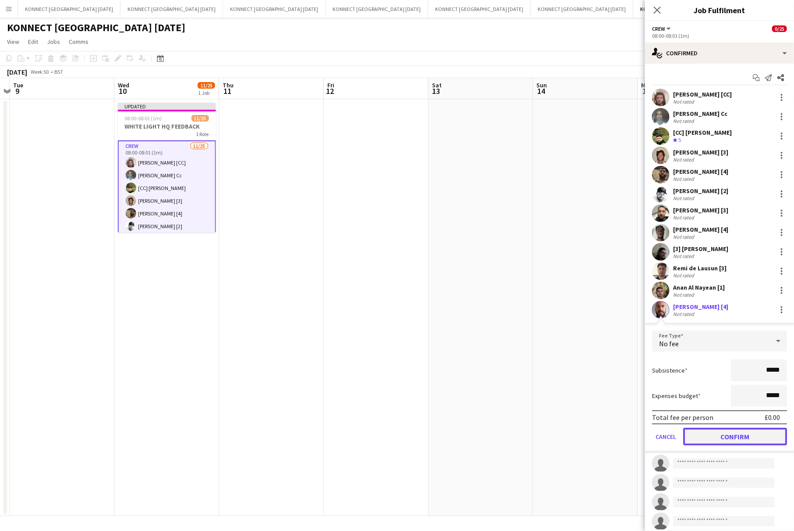
click at [739, 435] on button "Confirm" at bounding box center [736, 436] width 104 height 18
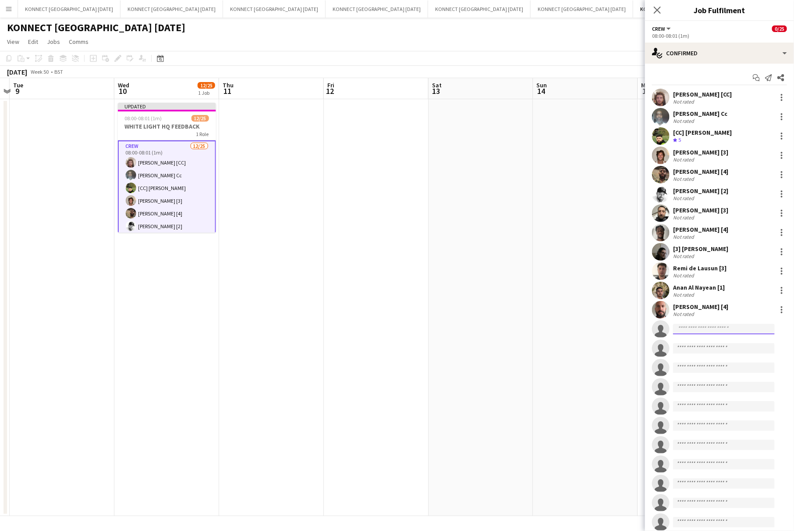
click at [720, 328] on input at bounding box center [724, 329] width 102 height 11
click at [712, 328] on input "******" at bounding box center [724, 329] width 102 height 11
type input "****"
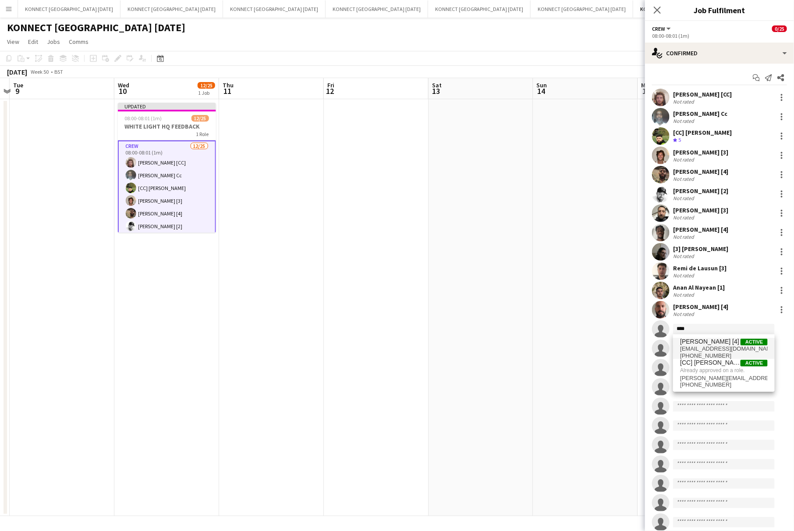
click at [705, 345] on span "[EMAIL_ADDRESS][DOMAIN_NAME]" at bounding box center [724, 348] width 88 height 7
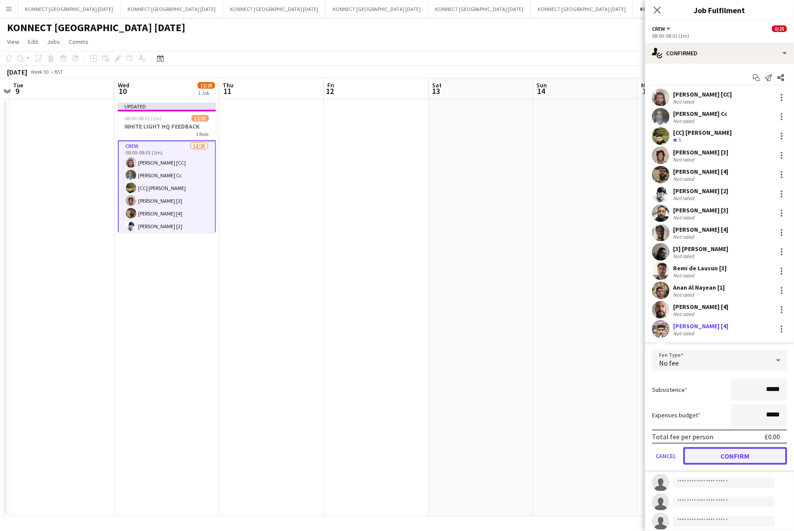
click at [729, 447] on button "Confirm" at bounding box center [736, 456] width 104 height 18
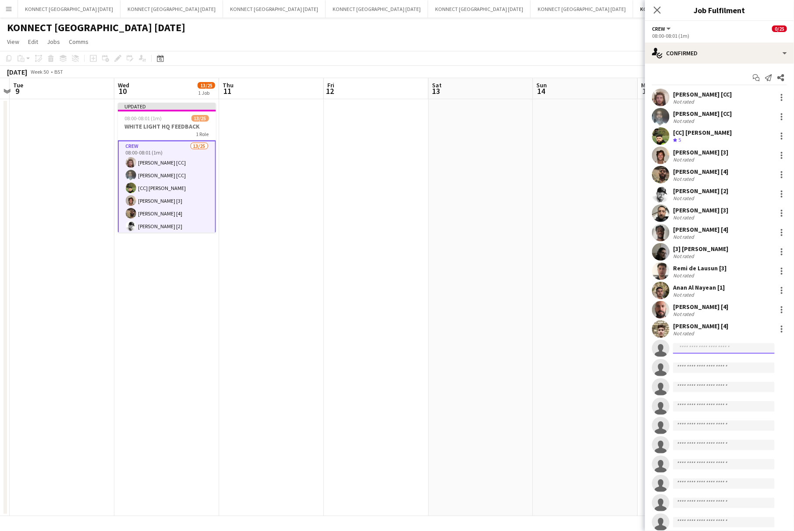
click at [700, 346] on input at bounding box center [724, 348] width 102 height 11
click at [700, 345] on input "****" at bounding box center [724, 348] width 102 height 11
type input "*****"
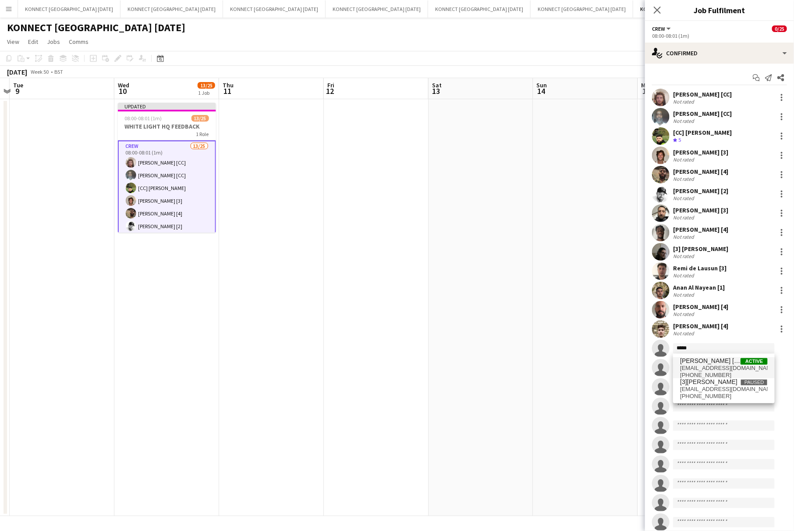
click at [697, 362] on span "[PERSON_NAME] [4s]" at bounding box center [710, 360] width 61 height 7
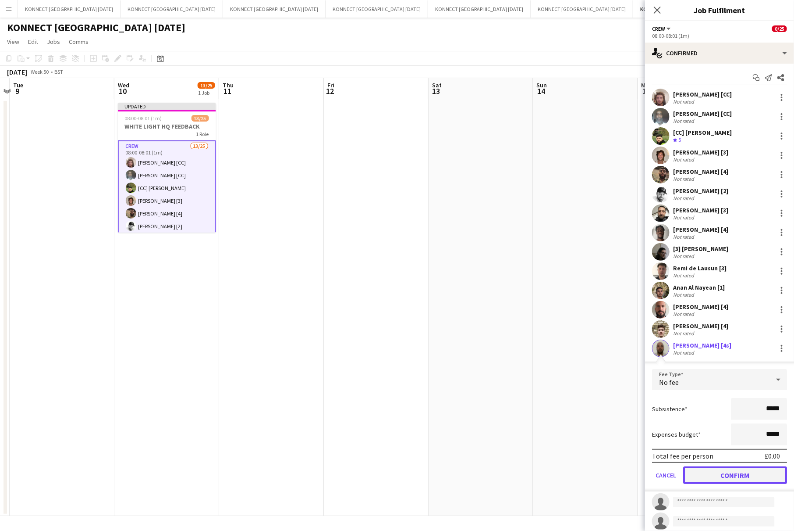
click at [722, 471] on button "Confirm" at bounding box center [736, 475] width 104 height 18
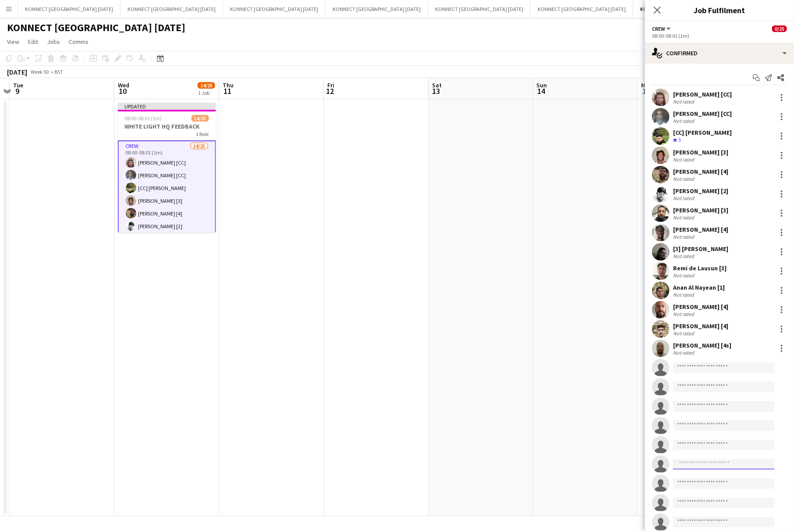
drag, startPoint x: 717, startPoint y: 469, endPoint x: 716, endPoint y: 432, distance: 36.8
click at [717, 464] on app-invite-slot "single-neutral-actions" at bounding box center [719, 464] width 149 height 18
click at [702, 372] on input at bounding box center [724, 367] width 102 height 11
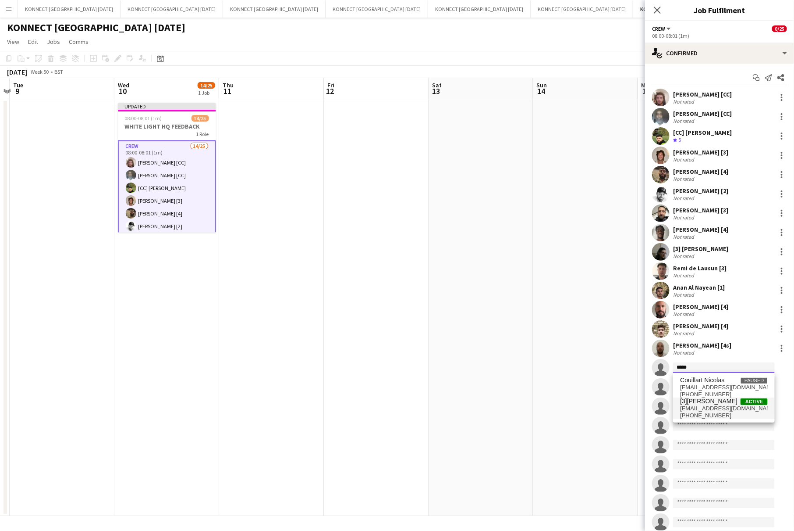
type input "*****"
click at [700, 406] on span "[EMAIL_ADDRESS][DOMAIN_NAME]" at bounding box center [724, 408] width 88 height 7
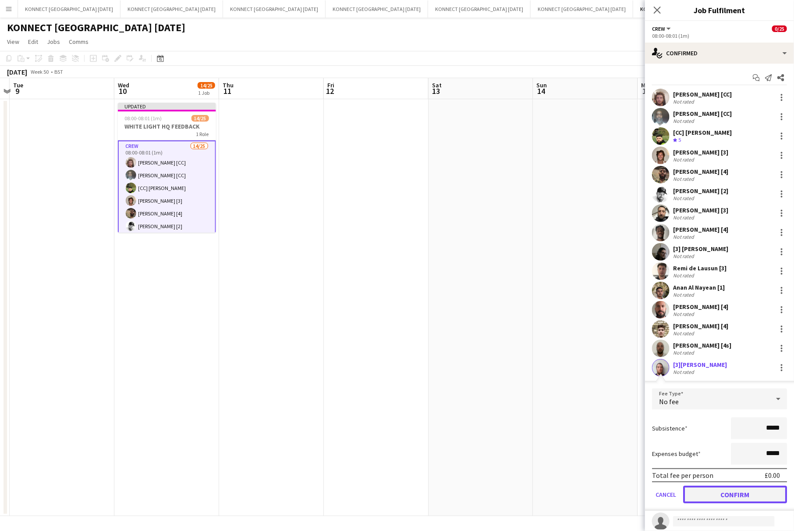
click at [714, 488] on button "Confirm" at bounding box center [736, 494] width 104 height 18
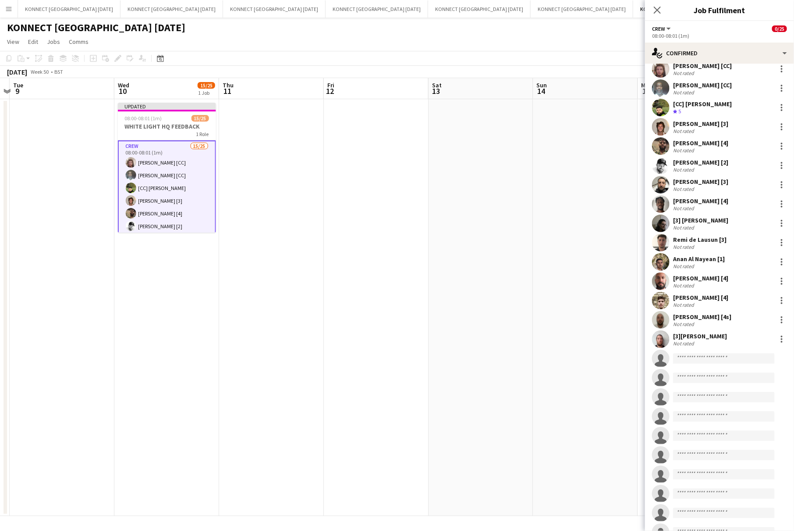
scroll to position [64, 0]
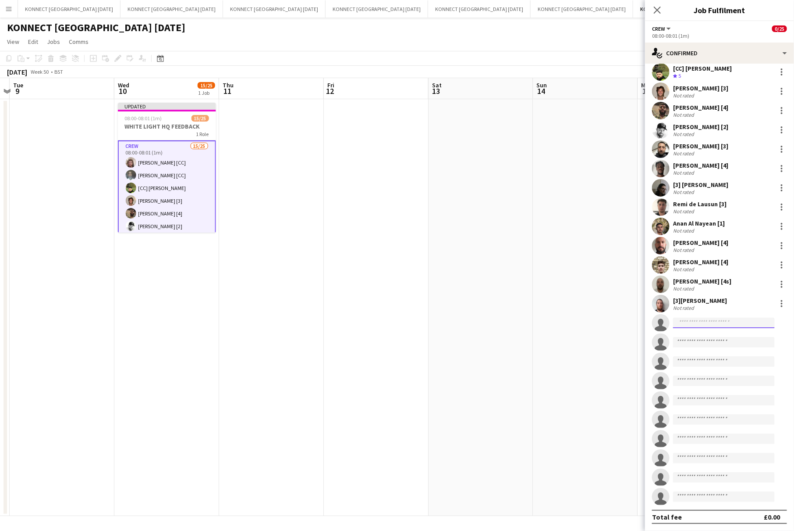
click at [741, 319] on input at bounding box center [724, 322] width 102 height 11
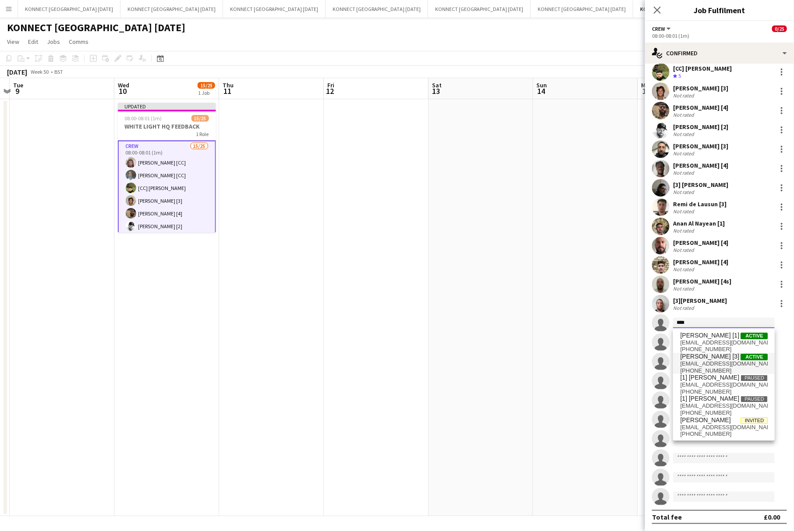
type input "****"
click at [712, 362] on span "[EMAIL_ADDRESS][DOMAIN_NAME]" at bounding box center [724, 363] width 88 height 7
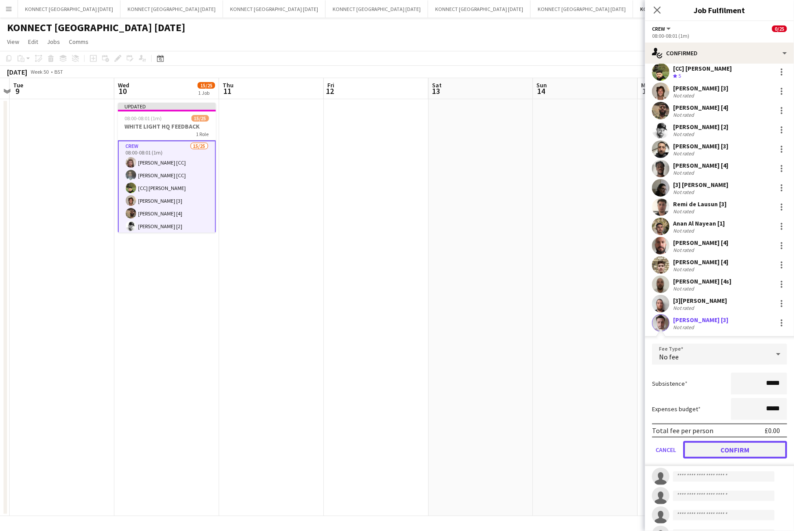
click at [715, 454] on button "Confirm" at bounding box center [736, 450] width 104 height 18
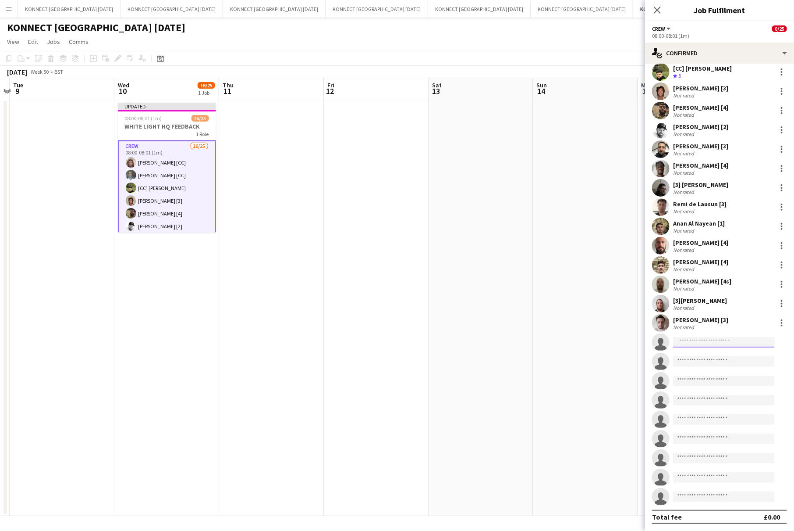
click at [694, 342] on input at bounding box center [724, 342] width 102 height 11
type input "******"
click at [707, 357] on span "[PERSON_NAME] [2]" at bounding box center [709, 354] width 59 height 7
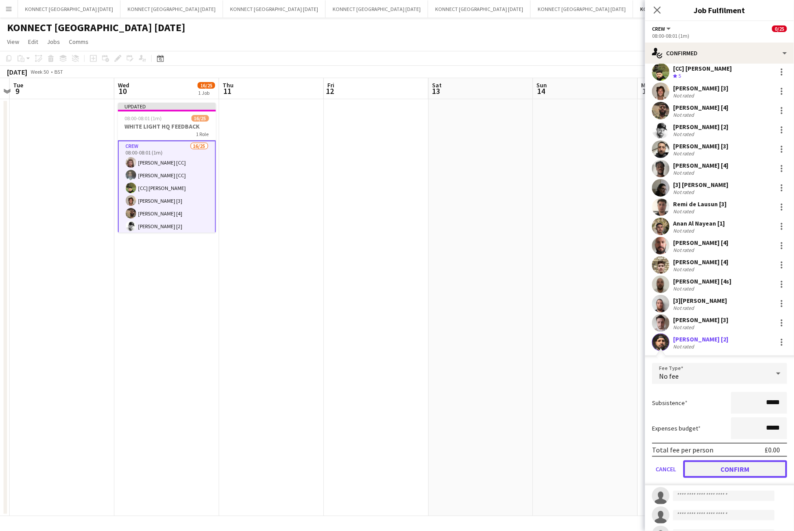
click at [715, 467] on button "Confirm" at bounding box center [736, 469] width 104 height 18
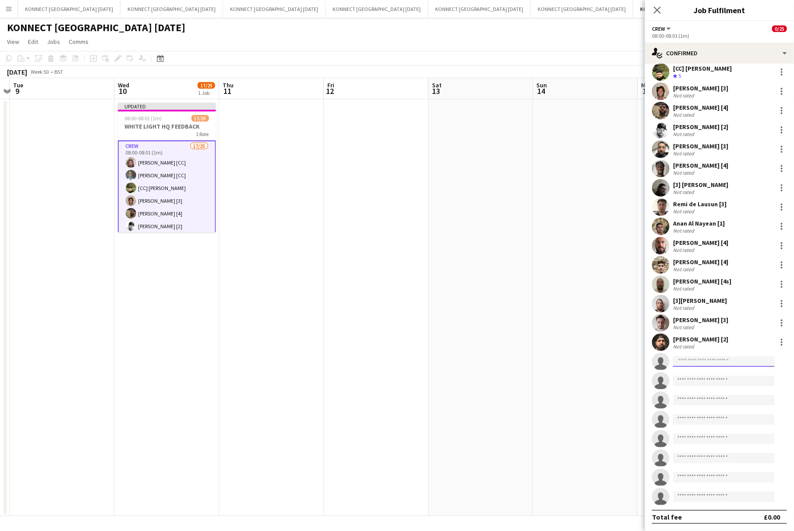
click at [702, 363] on input at bounding box center [724, 361] width 102 height 11
type input "*****"
click at [705, 372] on span "[PERSON_NAME] [3]" at bounding box center [709, 373] width 59 height 7
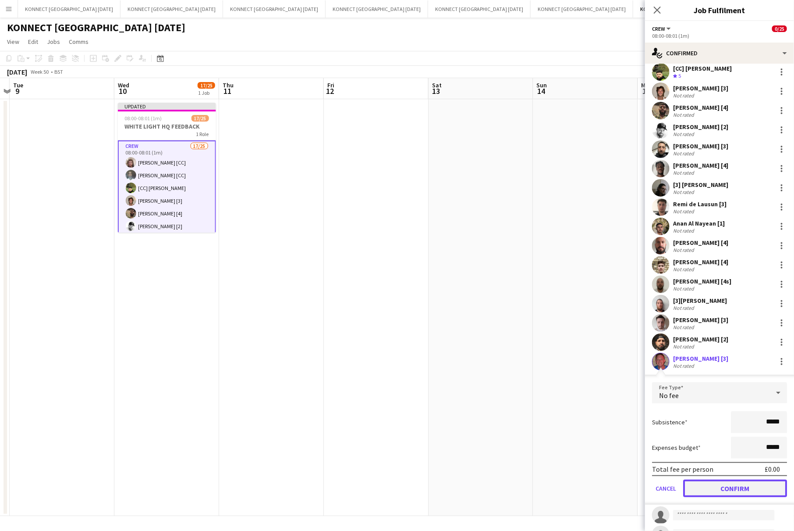
click at [716, 484] on button "Confirm" at bounding box center [736, 488] width 104 height 18
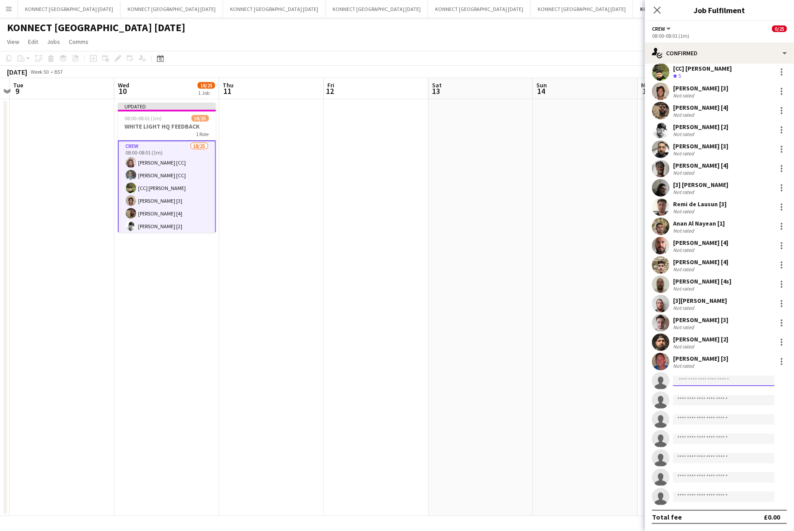
click at [717, 377] on input at bounding box center [724, 380] width 102 height 11
type input "*"
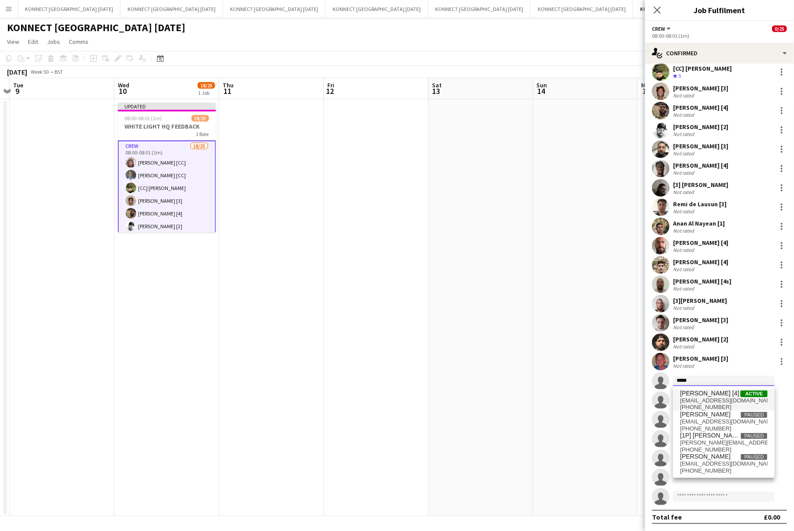
type input "*****"
click at [708, 397] on span "[EMAIL_ADDRESS][DOMAIN_NAME]" at bounding box center [724, 400] width 88 height 7
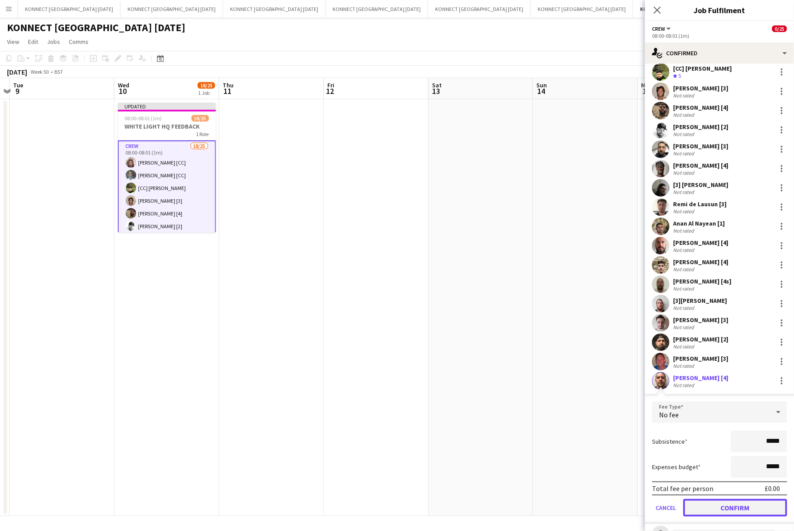
click at [726, 503] on button "Confirm" at bounding box center [736, 508] width 104 height 18
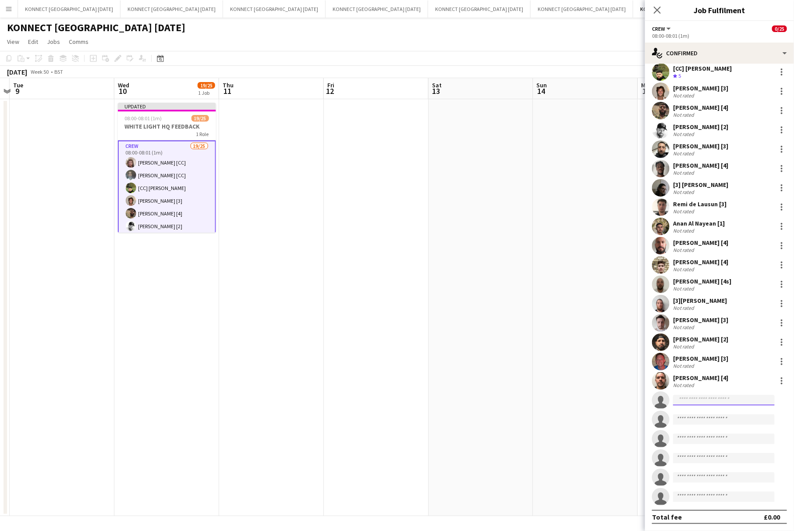
click at [697, 395] on input at bounding box center [724, 400] width 102 height 11
type input "****"
click at [691, 412] on span "[PERSON_NAME] [4]" at bounding box center [709, 412] width 59 height 7
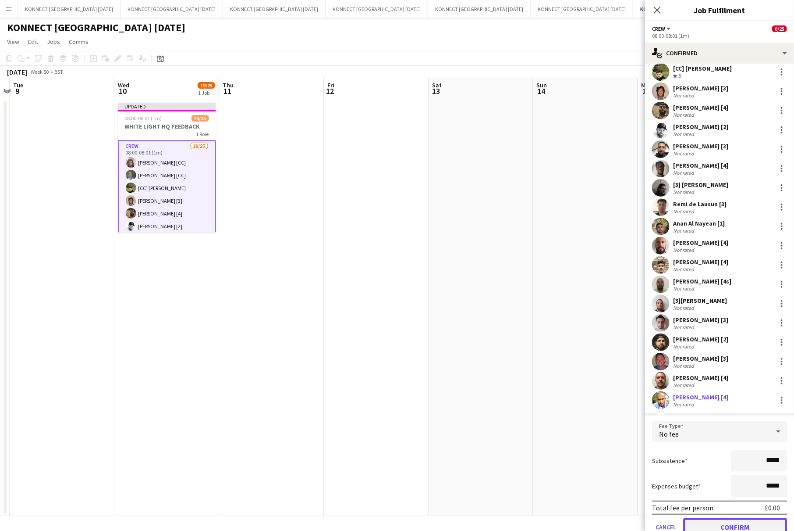
click at [723, 523] on button "Confirm" at bounding box center [736, 527] width 104 height 18
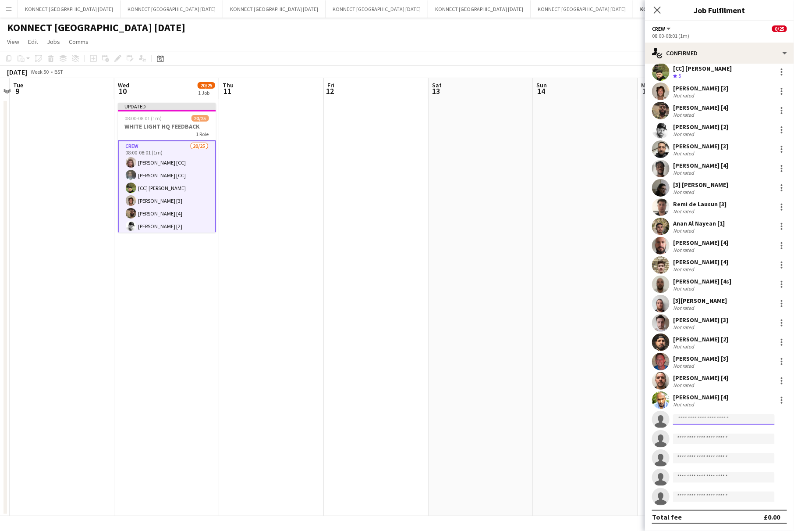
click at [711, 423] on input at bounding box center [724, 419] width 102 height 11
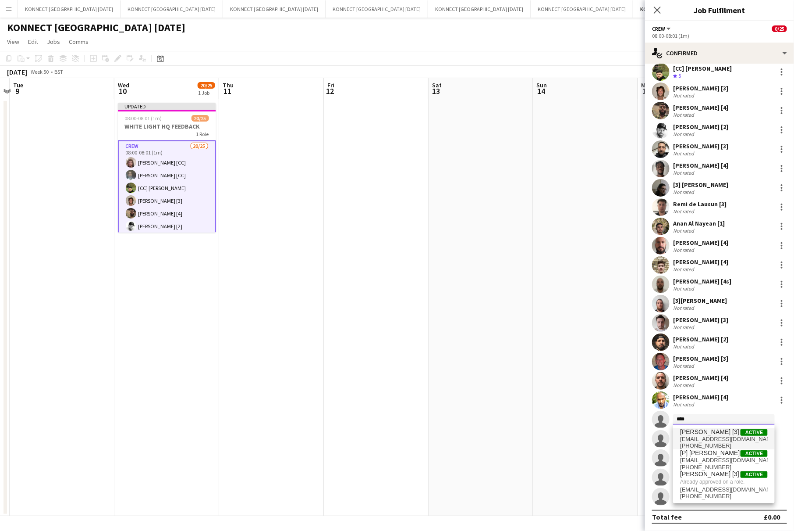
type input "****"
click at [706, 434] on span "[PERSON_NAME] [3]" at bounding box center [709, 431] width 59 height 7
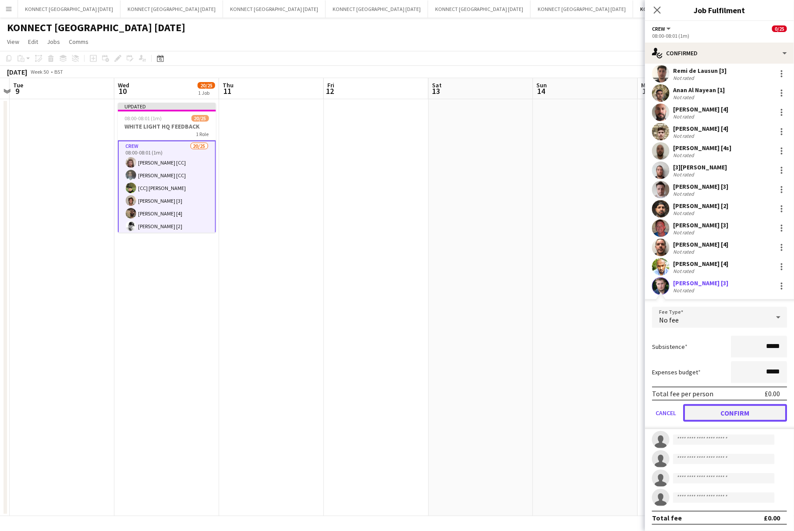
click at [733, 410] on button "Confirm" at bounding box center [736, 413] width 104 height 18
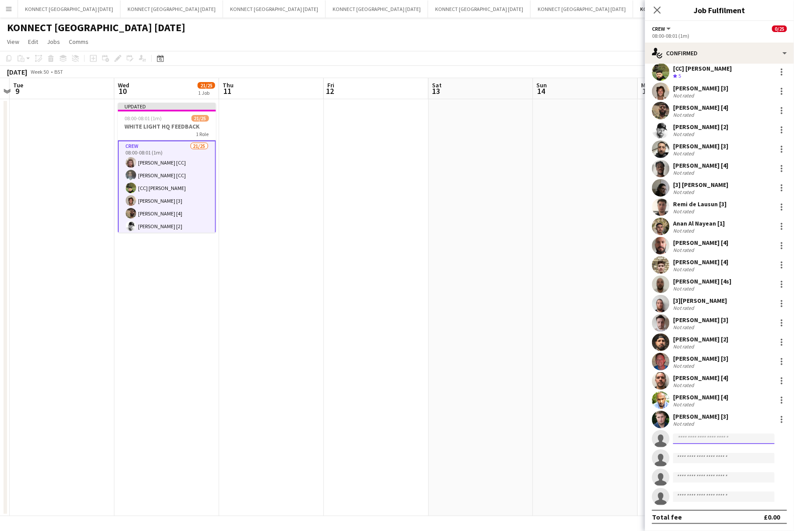
click at [701, 438] on input at bounding box center [724, 438] width 102 height 11
click at [698, 436] on input "****" at bounding box center [724, 438] width 102 height 11
type input "*****"
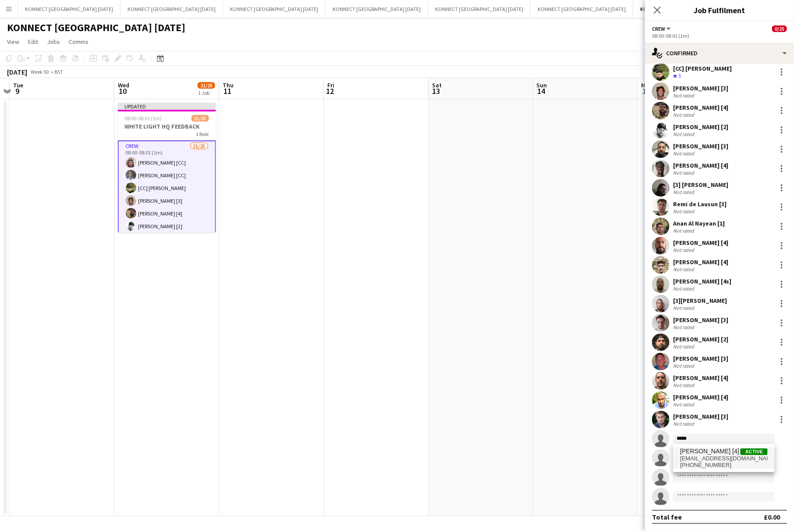
click at [698, 450] on span "[PERSON_NAME] [4]" at bounding box center [709, 450] width 59 height 7
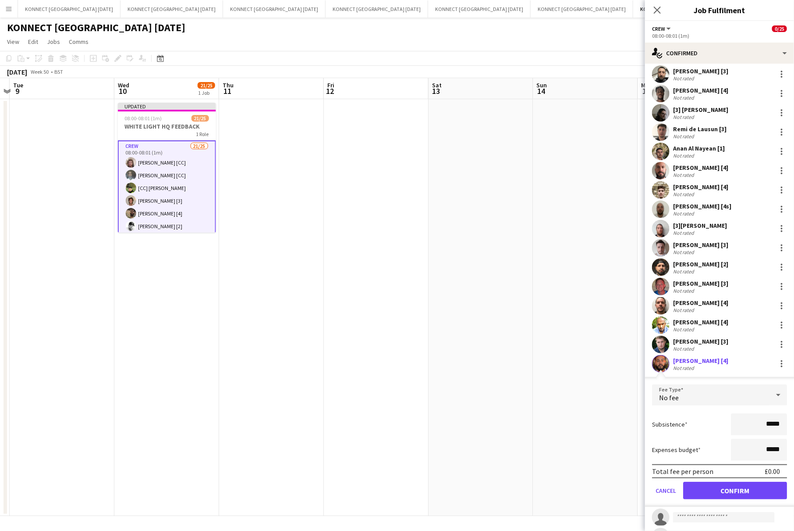
scroll to position [197, 0]
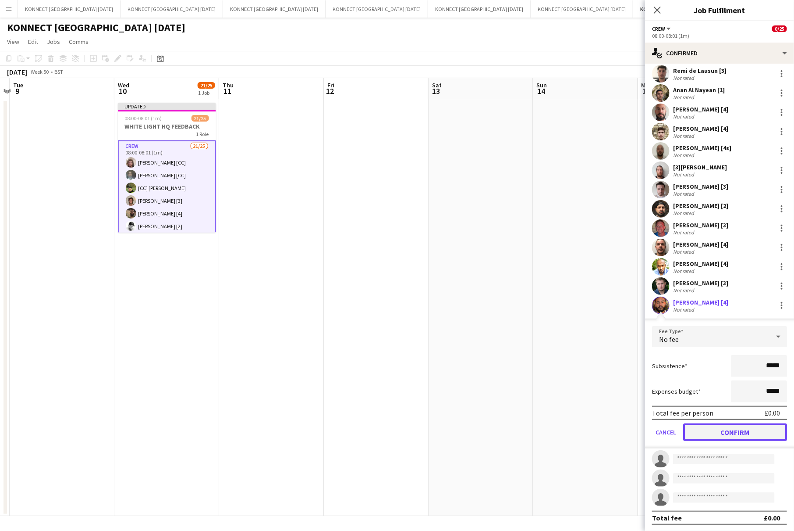
click at [728, 427] on button "Confirm" at bounding box center [736, 432] width 104 height 18
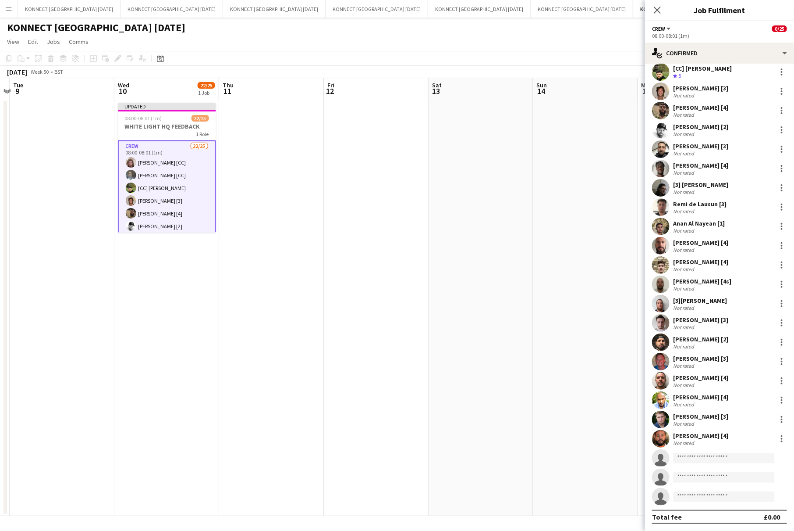
click at [568, 254] on app-date-cell at bounding box center [586, 307] width 105 height 417
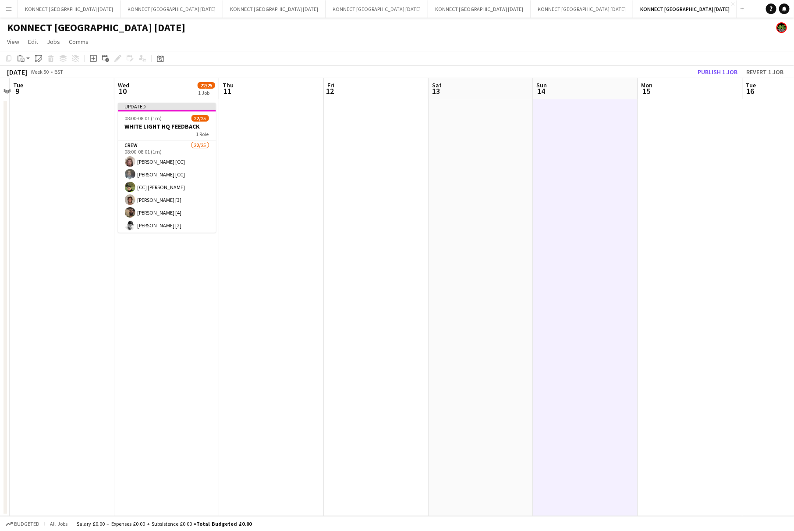
click at [555, 217] on app-date-cell at bounding box center [586, 307] width 105 height 417
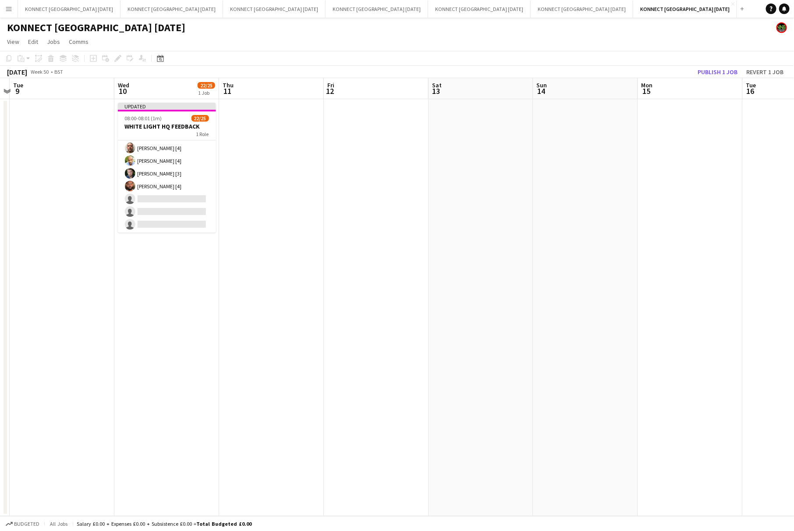
scroll to position [0, 0]
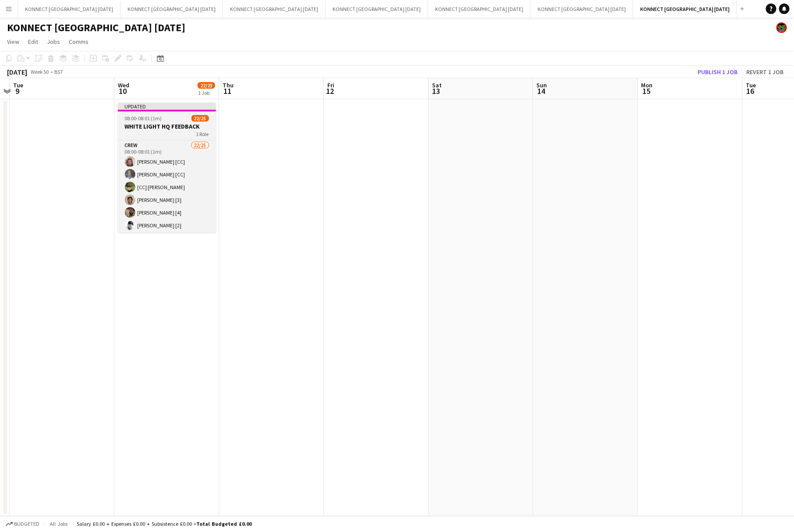
click at [156, 118] on span "08:00-08:01 (1m)" at bounding box center [143, 118] width 37 height 7
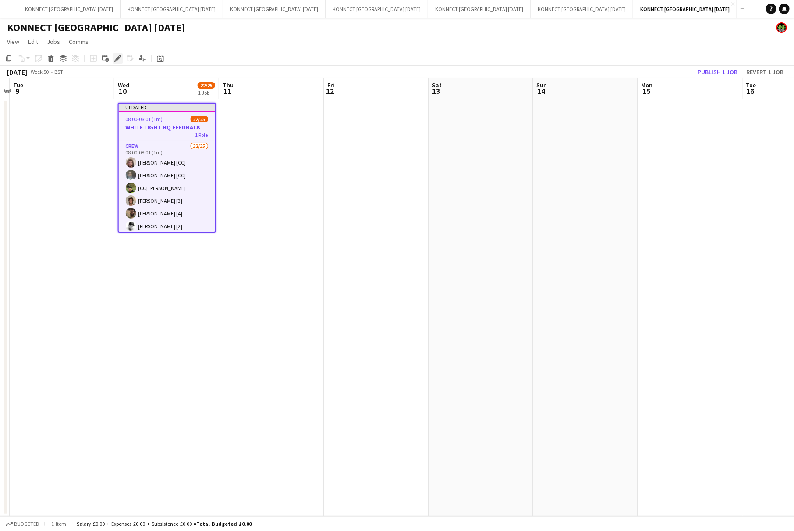
click at [117, 55] on icon "Edit" at bounding box center [117, 58] width 7 height 7
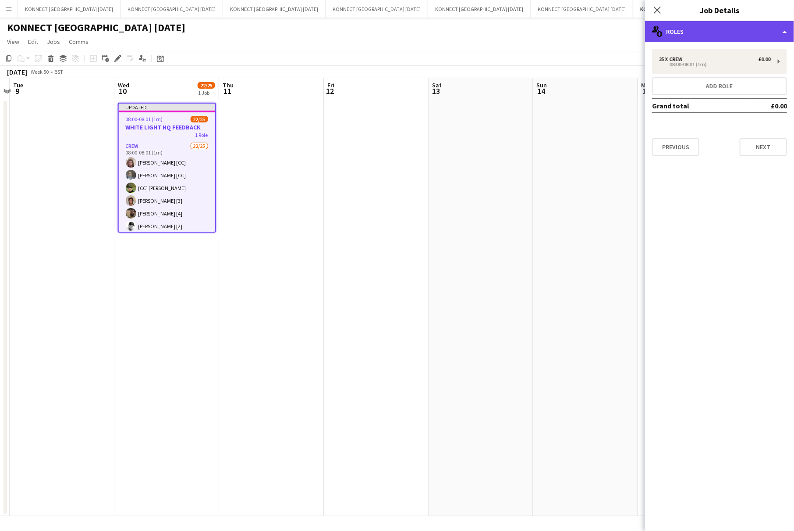
click at [721, 25] on div "multiple-users-add Roles" at bounding box center [719, 31] width 149 height 21
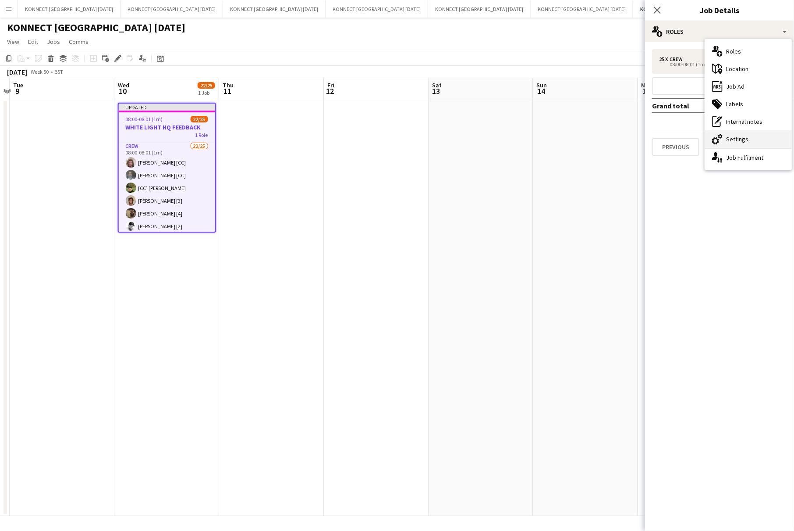
click at [756, 136] on div "cog-double-3 Settings" at bounding box center [748, 139] width 87 height 18
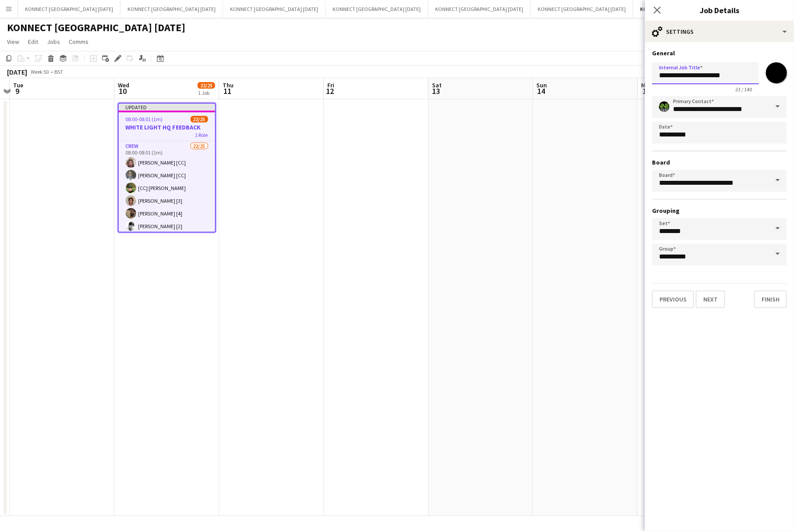
drag, startPoint x: 700, startPoint y: 75, endPoint x: 773, endPoint y: 74, distance: 73.2
click at [773, 74] on div "**********" at bounding box center [719, 76] width 135 height 34
type input "**********"
click at [716, 296] on button "Next" at bounding box center [710, 299] width 29 height 18
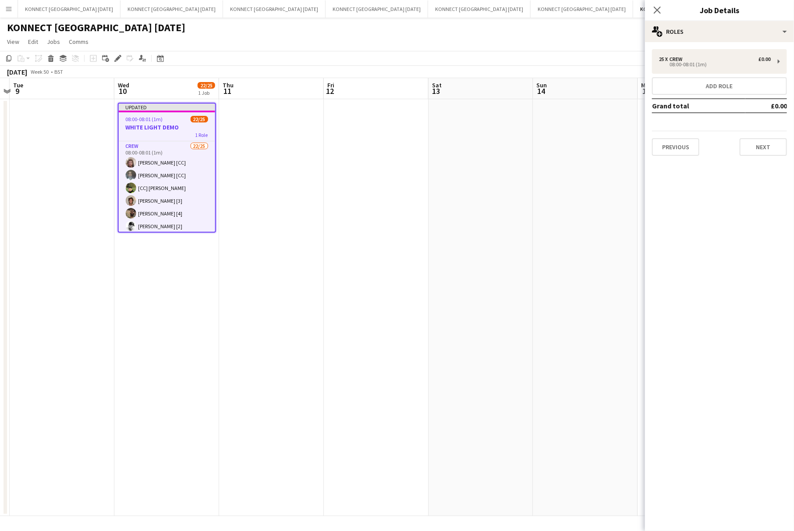
click at [596, 192] on app-date-cell at bounding box center [586, 307] width 105 height 417
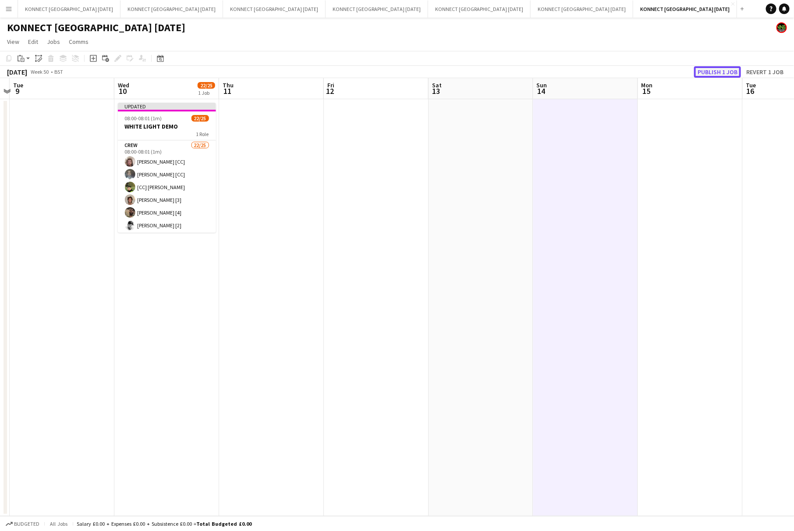
click at [724, 75] on button "Publish 1 job" at bounding box center [717, 71] width 47 height 11
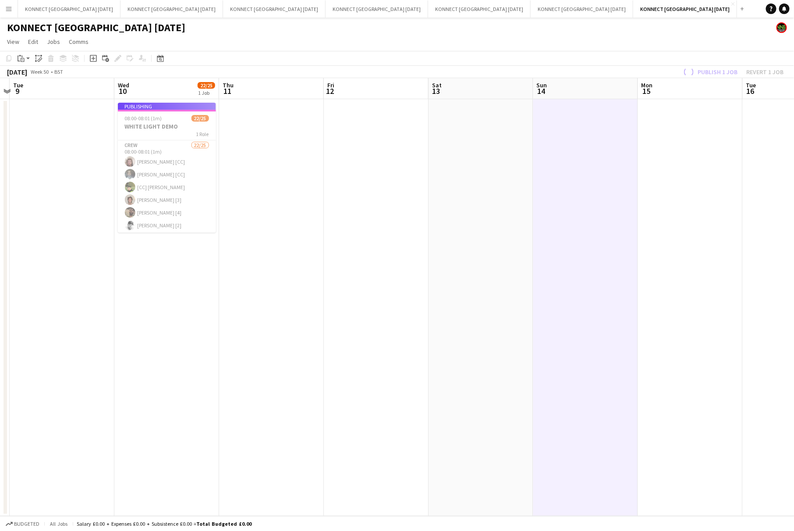
click at [576, 436] on app-date-cell at bounding box center [586, 307] width 105 height 417
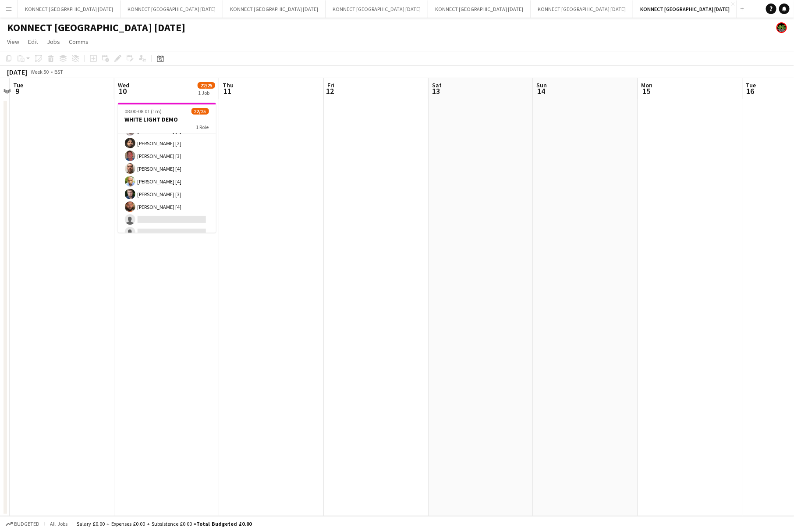
scroll to position [216, 0]
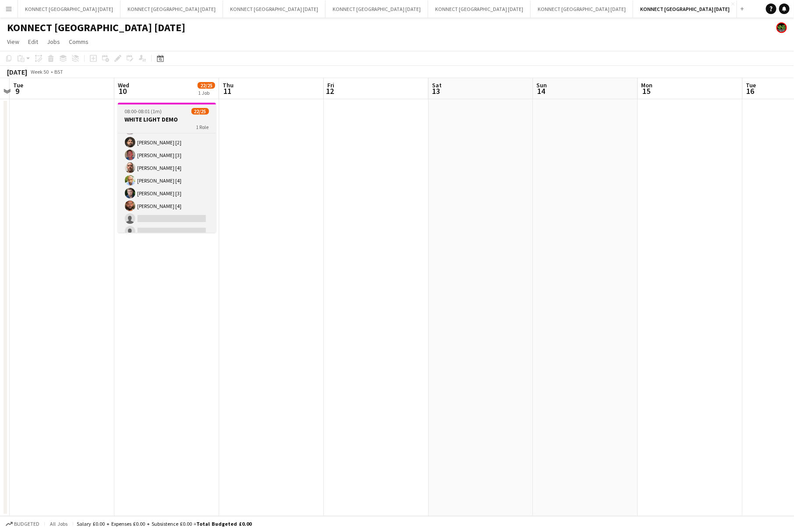
click at [165, 103] on div at bounding box center [167, 104] width 98 height 2
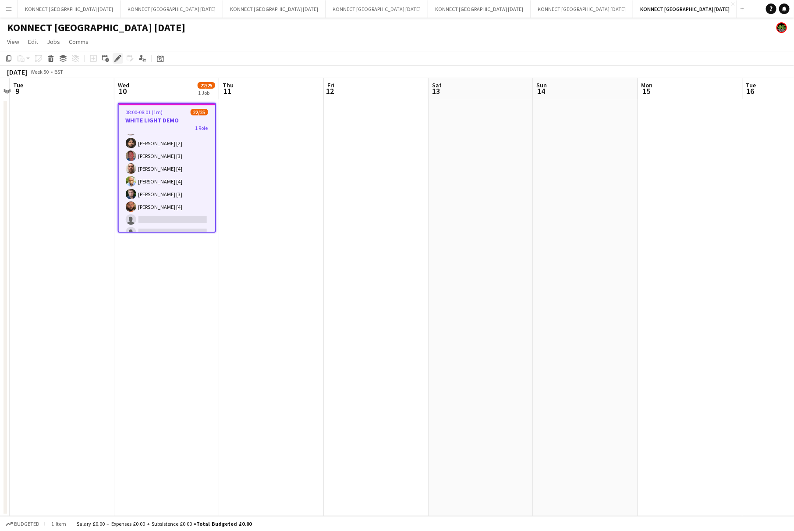
click at [117, 61] on icon "Edit" at bounding box center [117, 58] width 7 height 7
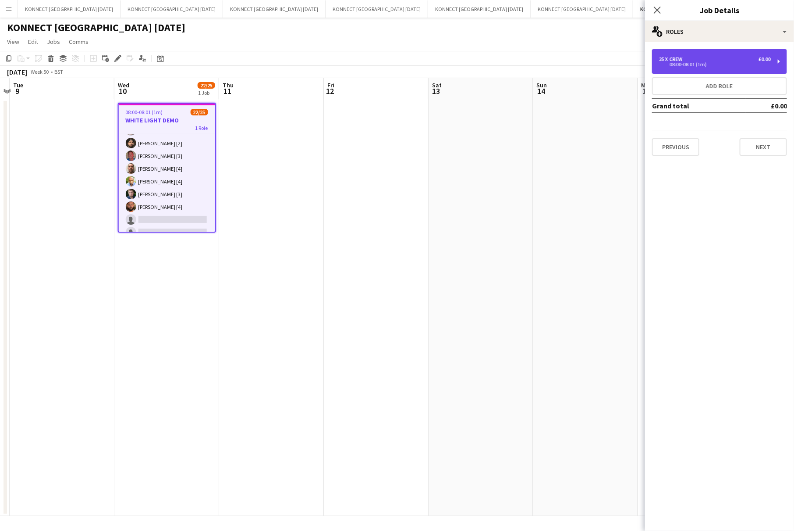
click at [747, 70] on div "25 x Crew £0.00 08:00-08:01 (1m)" at bounding box center [719, 61] width 135 height 25
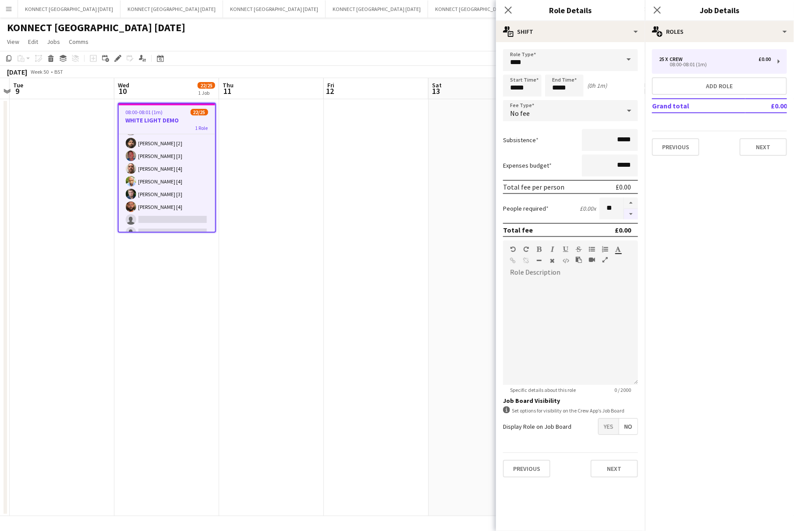
click at [631, 214] on button "button" at bounding box center [631, 214] width 14 height 11
type input "**"
click at [631, 214] on div at bounding box center [631, 208] width 14 height 22
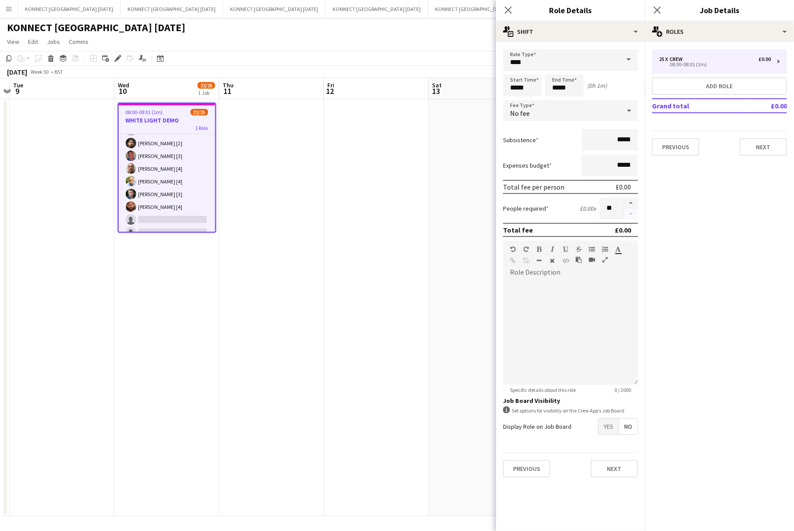
click at [631, 214] on div at bounding box center [631, 208] width 14 height 22
click at [617, 464] on button "Next" at bounding box center [614, 468] width 47 height 18
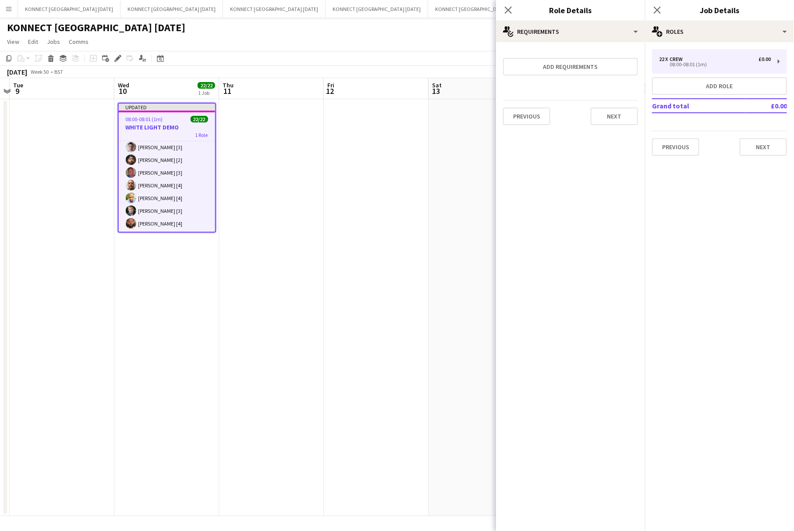
click at [421, 311] on app-date-cell at bounding box center [376, 307] width 105 height 417
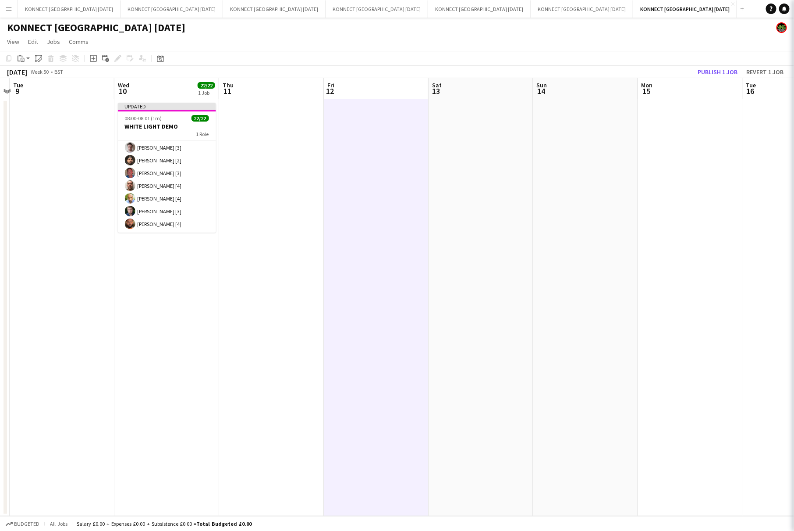
scroll to position [205, 0]
click at [712, 67] on button "Publish 1 job" at bounding box center [717, 71] width 47 height 11
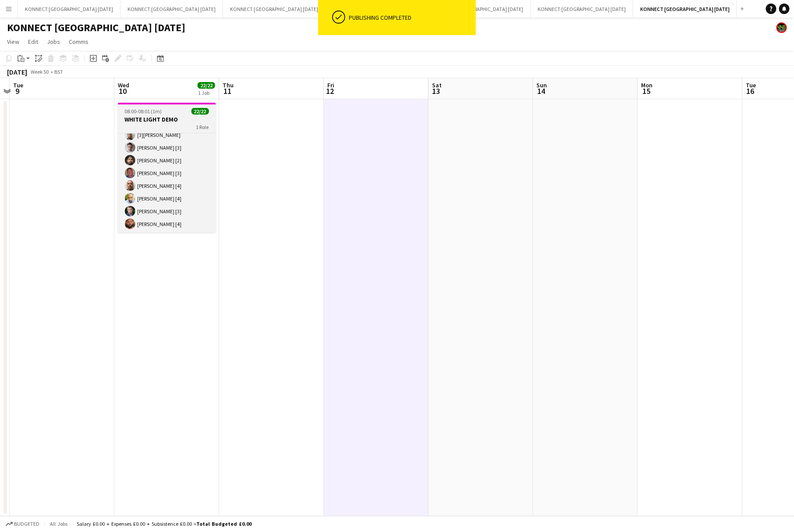
click at [173, 116] on h3 "WHITE LIGHT DEMO" at bounding box center [167, 119] width 98 height 8
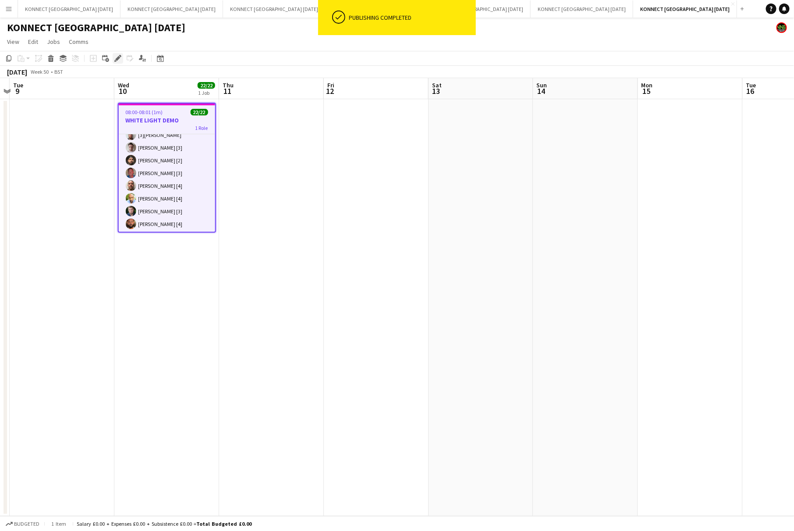
click at [118, 58] on icon at bounding box center [117, 58] width 5 height 5
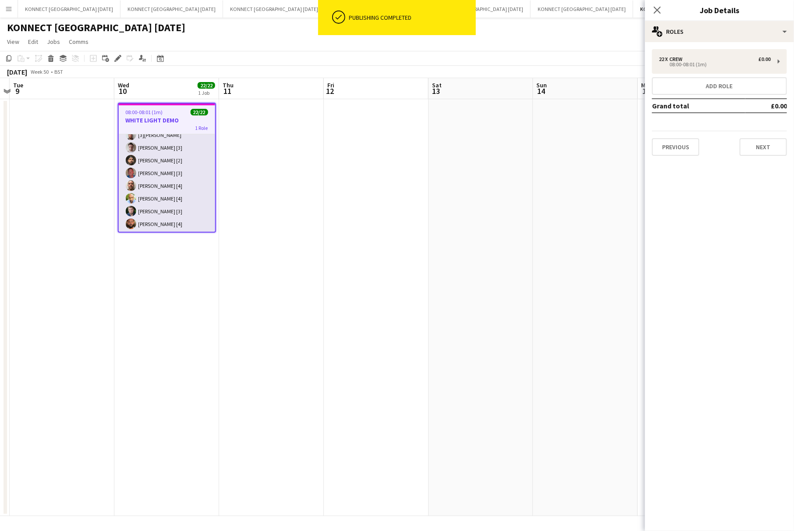
click at [188, 167] on app-card-role "Crew 22/22 08:00-08:01 (1m) [PERSON_NAME] [CC] [PERSON_NAME] [CC] [CC] [PERSON_…" at bounding box center [167, 84] width 96 height 297
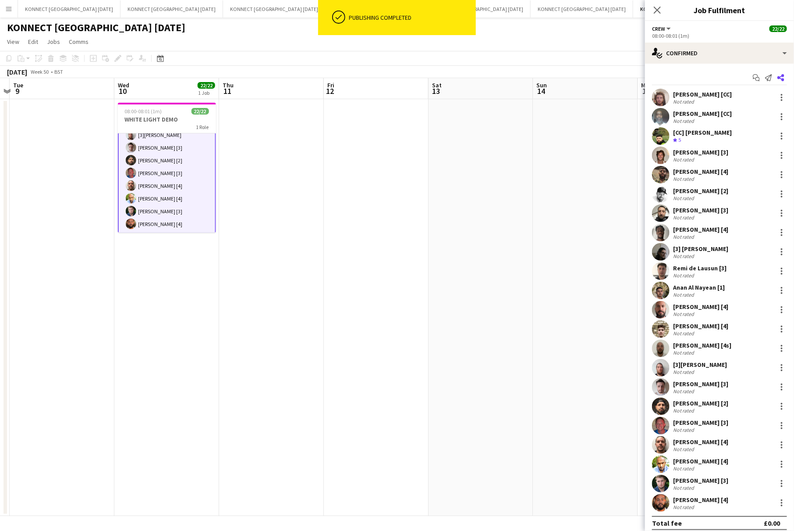
click at [784, 78] on icon "Share" at bounding box center [781, 77] width 7 height 7
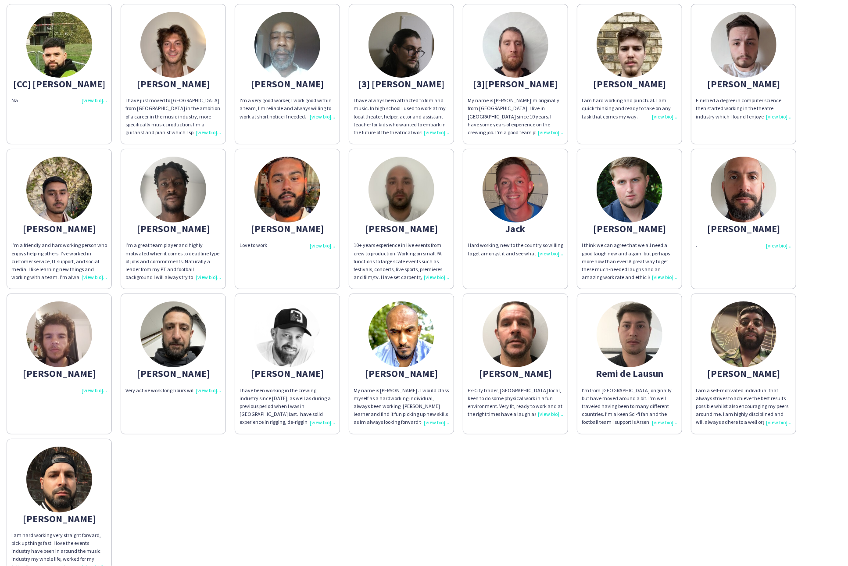
scroll to position [90, 0]
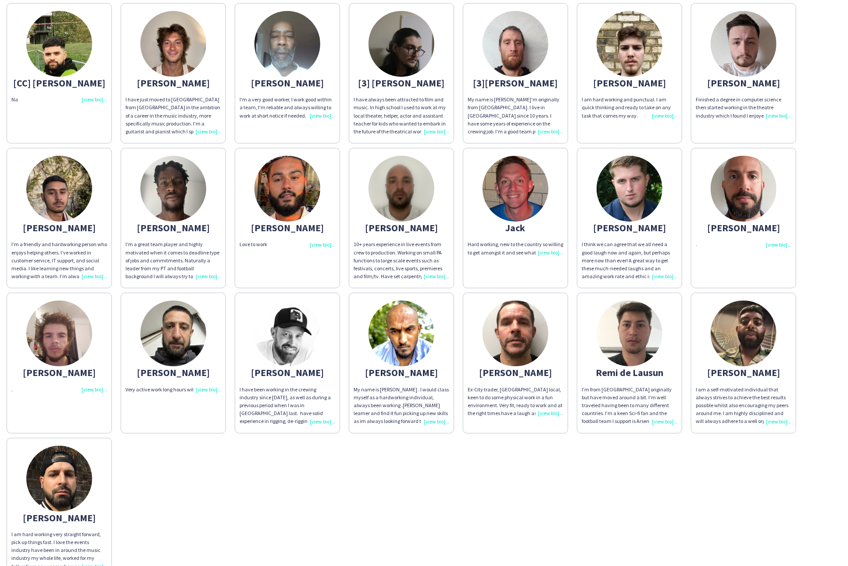
click at [506, 273] on app-share-pages-crew-card "[PERSON_NAME] working, new to the country so willing to get amongst it and see …" at bounding box center [515, 218] width 105 height 140
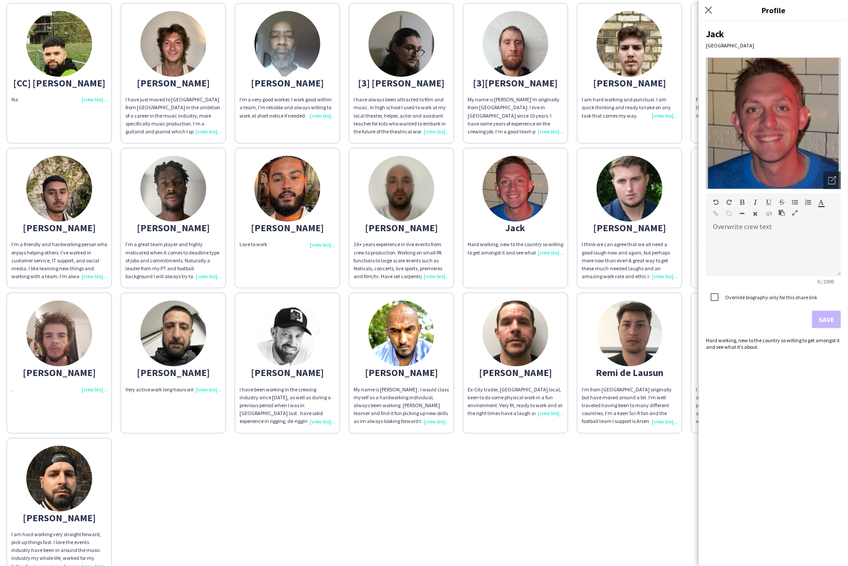
click at [598, 510] on div "[CC] [PERSON_NAME] [PERSON_NAME] I have just moved to [GEOGRAPHIC_DATA] from [G…" at bounding box center [424, 288] width 834 height 579
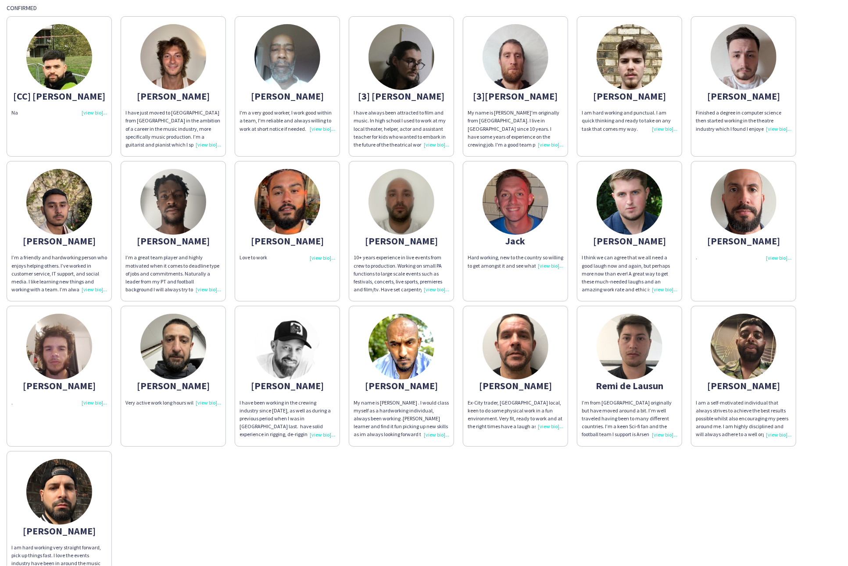
scroll to position [79, 0]
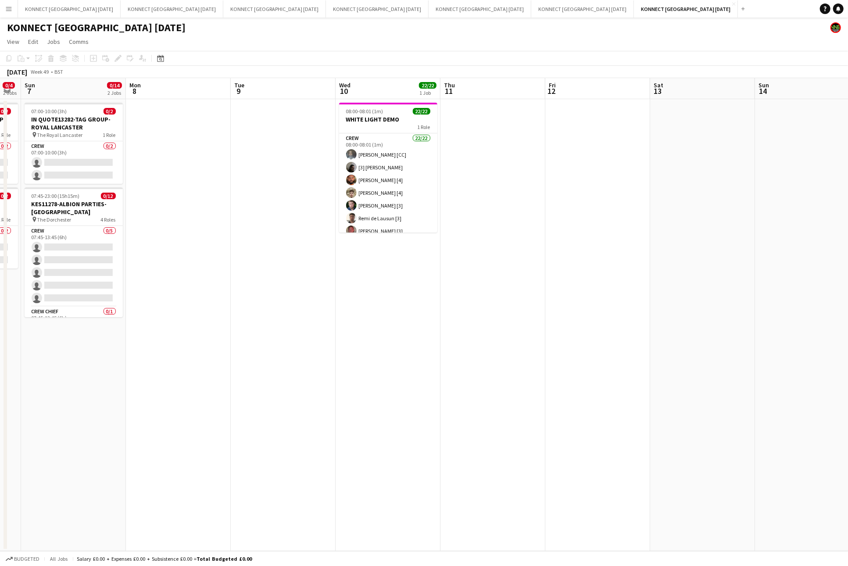
scroll to position [0, 256]
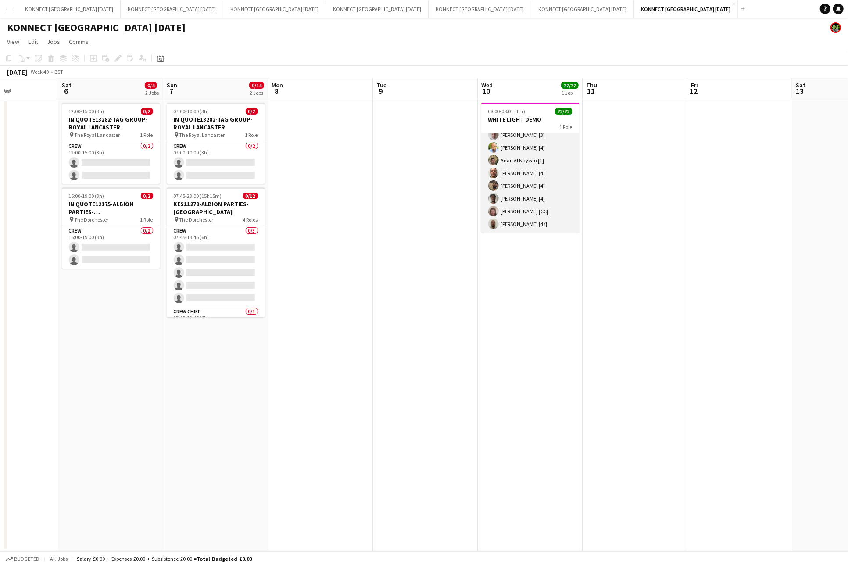
click at [546, 188] on app-card-role "Crew 22/22 08:00-08:01 (1m) [PERSON_NAME] [CC] [3] [PERSON_NAME] [PERSON_NAME] …" at bounding box center [530, 84] width 98 height 297
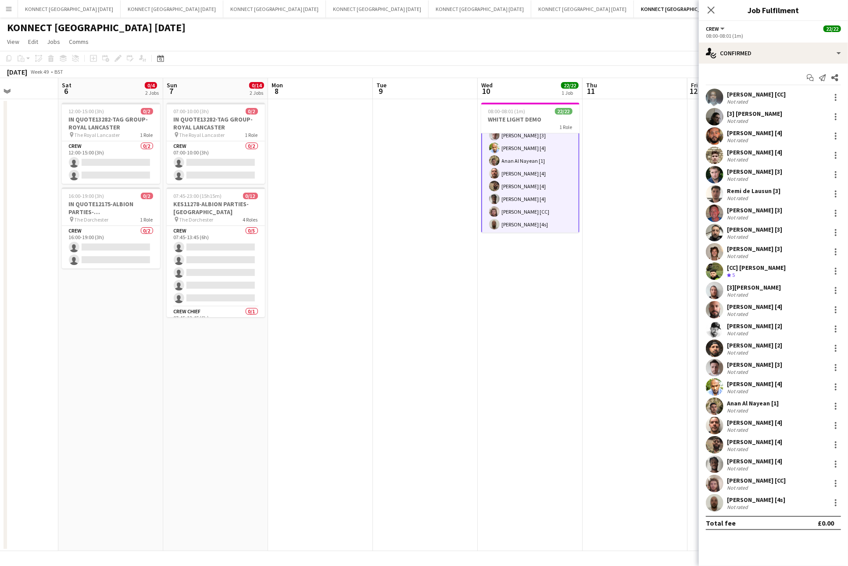
scroll to position [199, 0]
click at [794, 119] on div at bounding box center [835, 116] width 11 height 11
click at [794, 117] on div at bounding box center [424, 283] width 848 height 566
click at [794, 285] on div at bounding box center [835, 290] width 11 height 11
click at [794, 393] on span "Remove" at bounding box center [793, 390] width 26 height 7
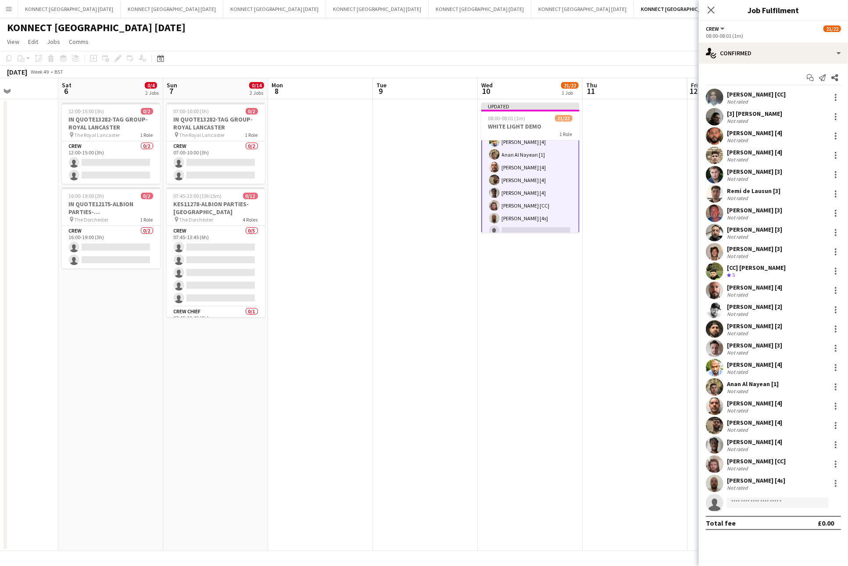
click at [650, 233] on app-date-cell at bounding box center [634, 325] width 105 height 452
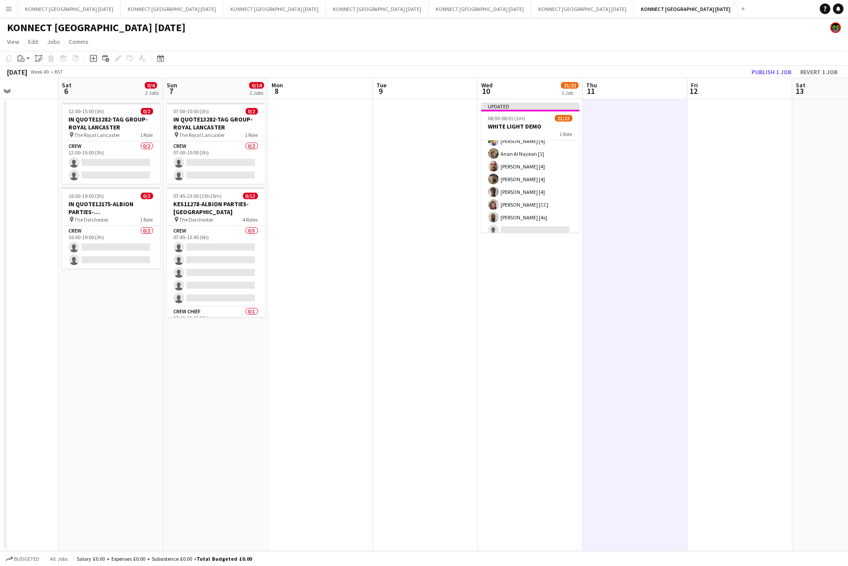
scroll to position [198, 0]
click at [529, 174] on app-card-role "Crew 21/22 08:00-08:01 (1m) [PERSON_NAME] [CC] [3] [PERSON_NAME] [PERSON_NAME] …" at bounding box center [530, 90] width 98 height 297
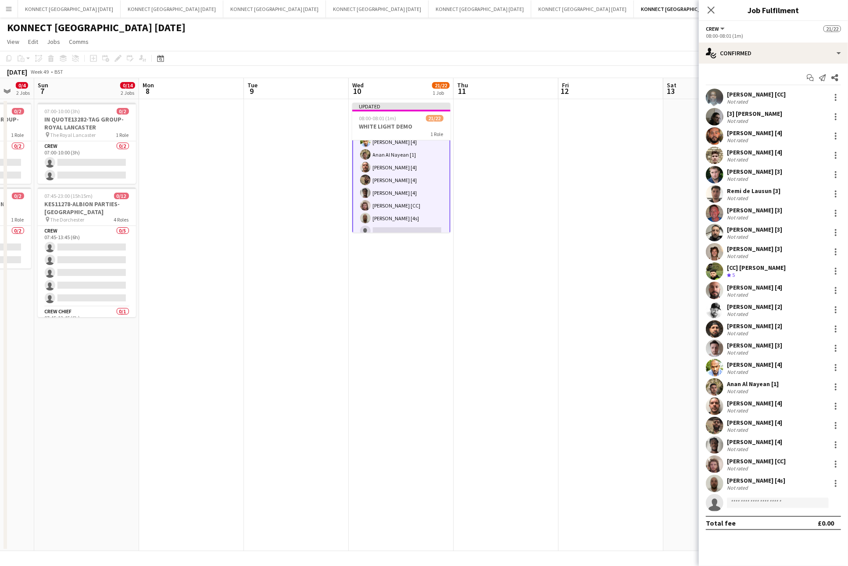
scroll to position [0, 396]
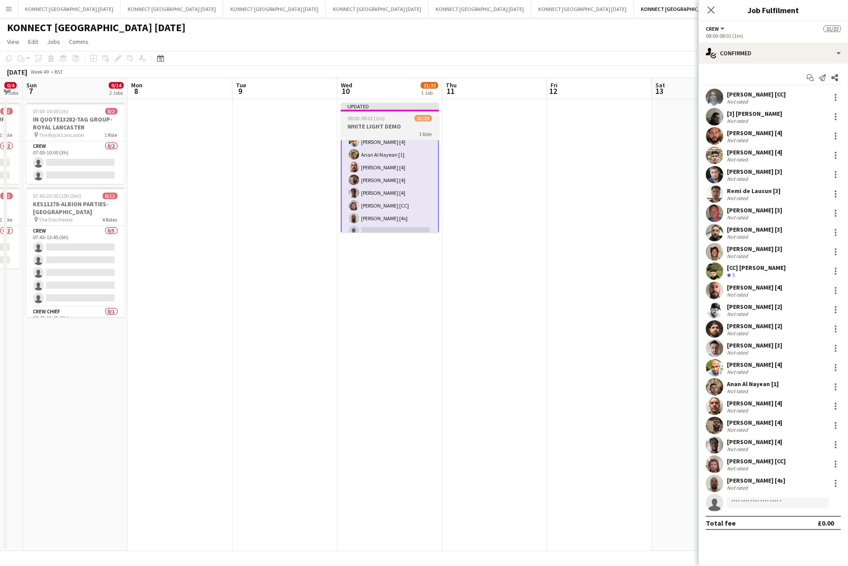
click at [381, 115] on span "08:00-08:01 (1m)" at bounding box center [366, 118] width 37 height 7
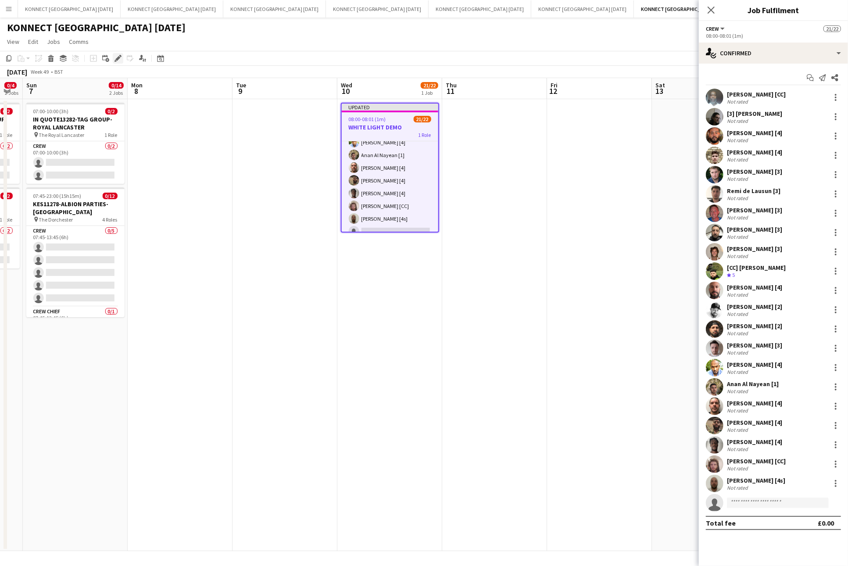
click at [114, 57] on icon "Edit" at bounding box center [117, 58] width 7 height 7
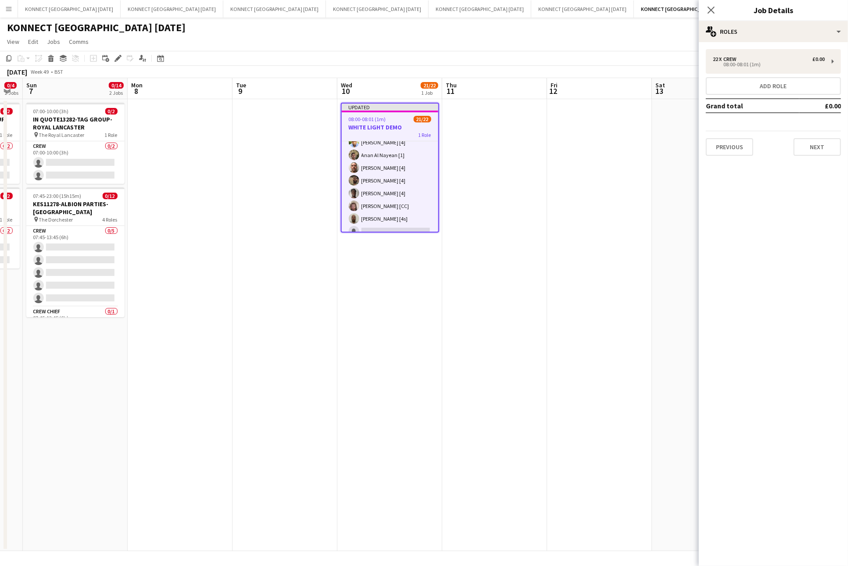
click at [523, 161] on app-date-cell at bounding box center [494, 325] width 105 height 452
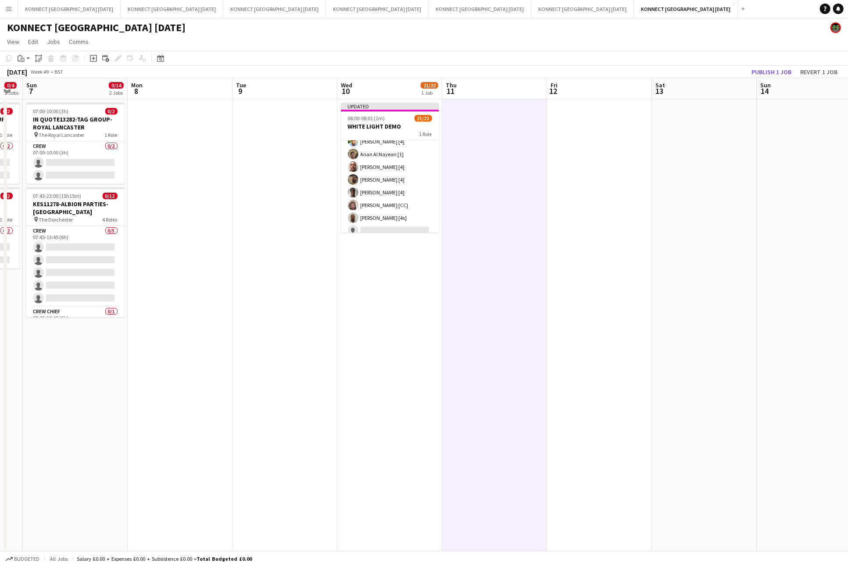
click at [791, 63] on app-toolbar "Copy Paste Paste Command V Paste with crew Command Shift V Paste linked Job [GE…" at bounding box center [424, 58] width 848 height 15
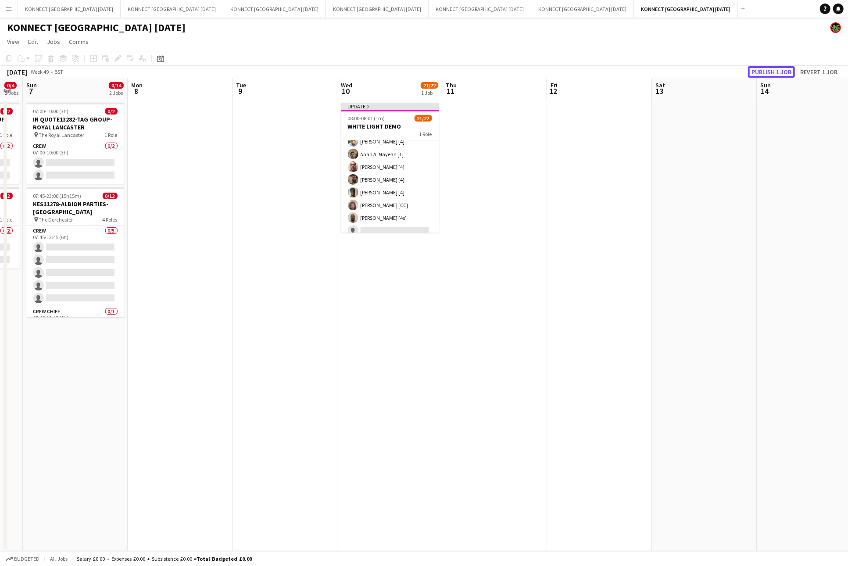
click at [768, 68] on button "Publish 1 job" at bounding box center [771, 71] width 47 height 11
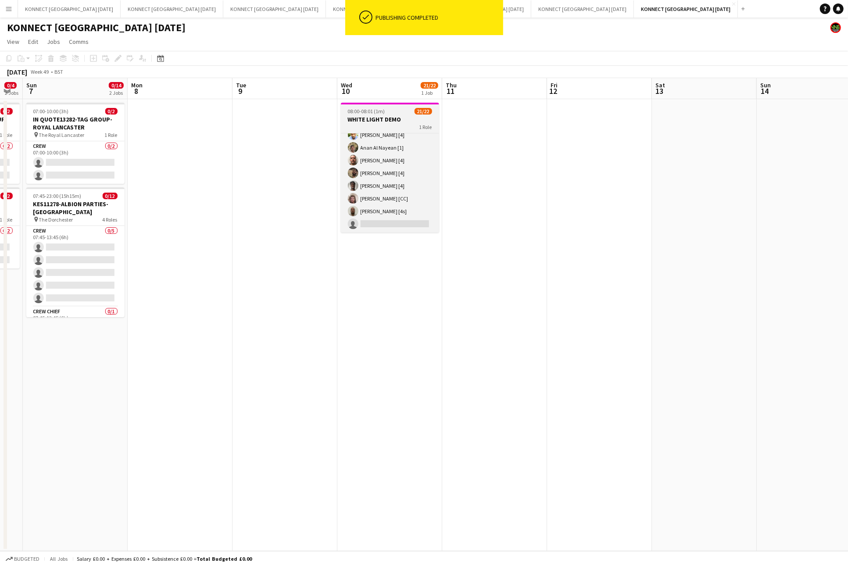
click at [379, 117] on h3 "WHITE LIGHT DEMO" at bounding box center [390, 119] width 98 height 8
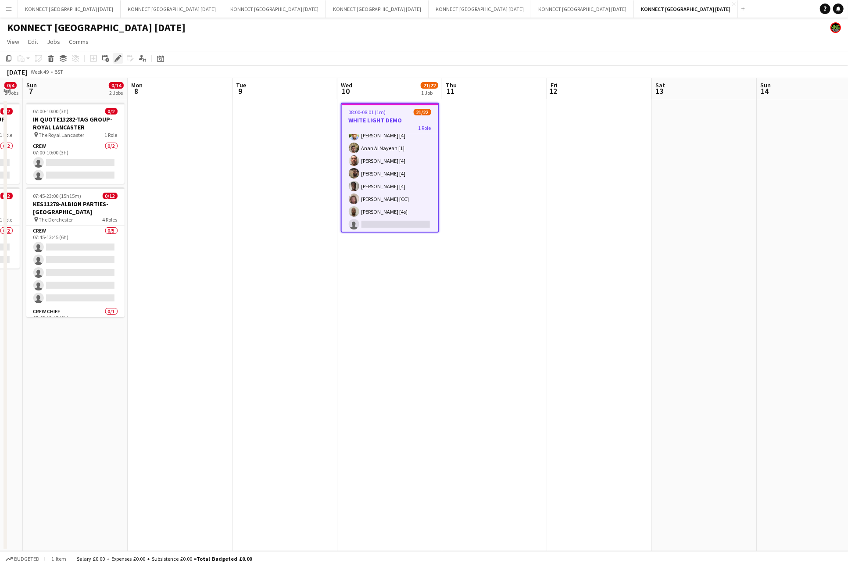
click at [116, 61] on icon at bounding box center [115, 61] width 2 height 2
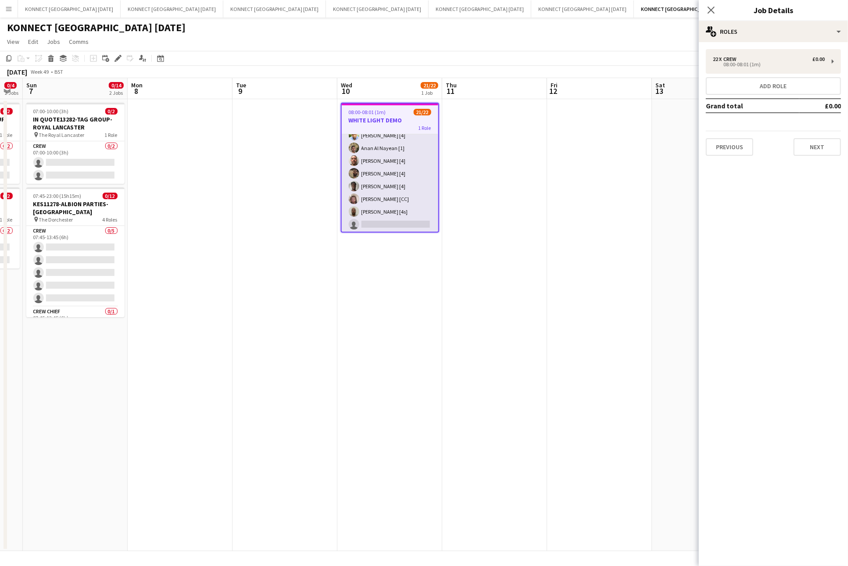
click at [397, 178] on app-card-role "Crew 21/22 08:00-08:01 (1m) [PERSON_NAME] [CC] [3] [PERSON_NAME] [PERSON_NAME] …" at bounding box center [390, 84] width 96 height 297
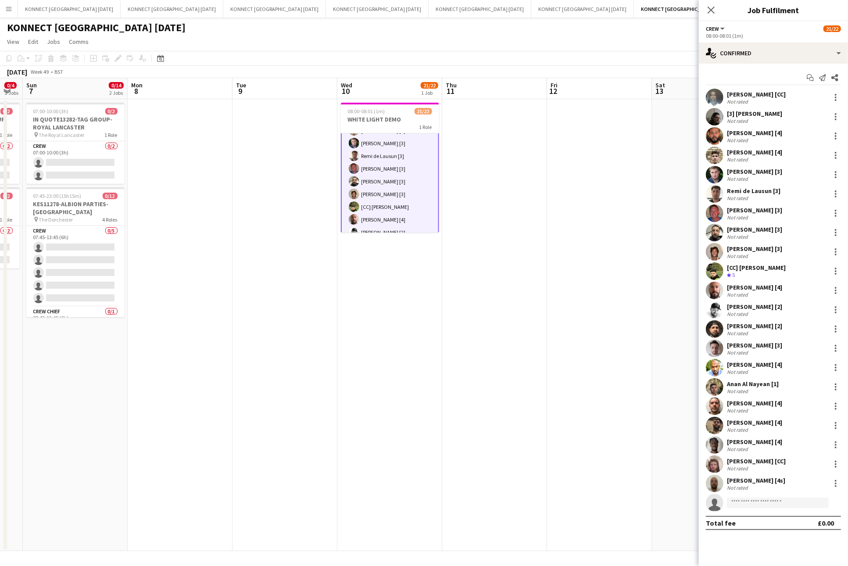
scroll to position [55, 0]
click at [559, 169] on app-date-cell at bounding box center [599, 325] width 105 height 452
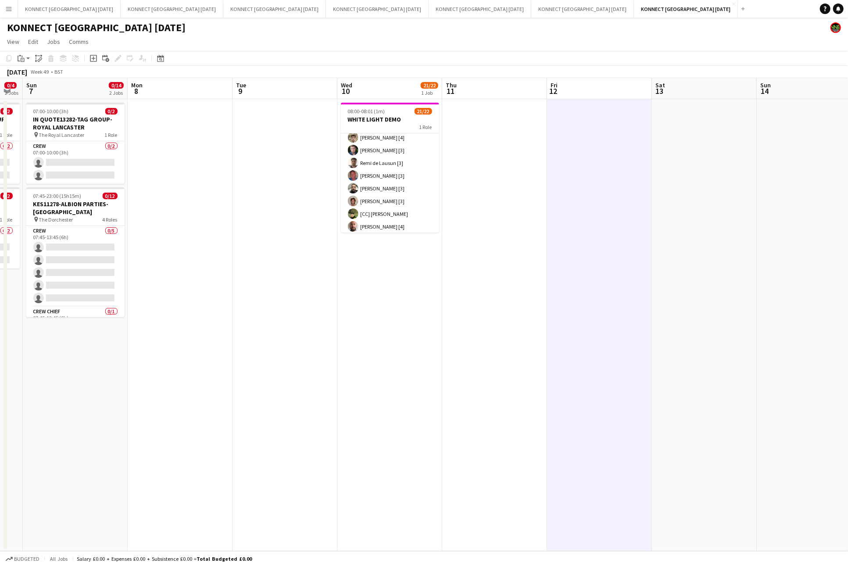
scroll to position [55, 0]
click at [505, 169] on app-date-cell at bounding box center [494, 325] width 105 height 452
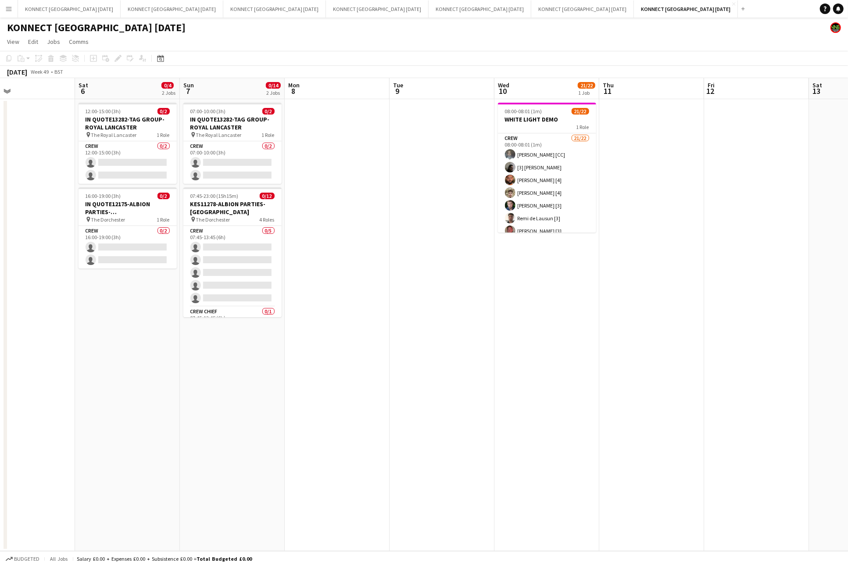
scroll to position [0, 274]
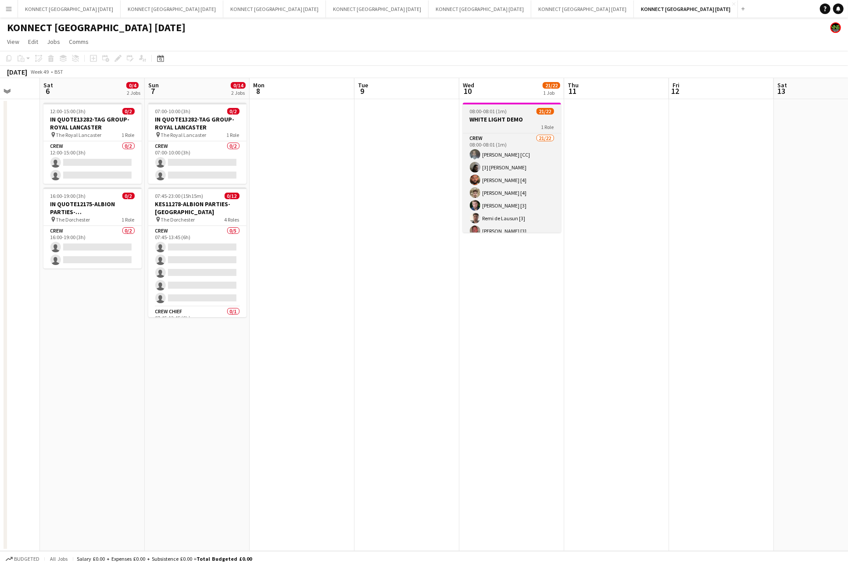
click at [506, 111] on div "08:00-08:01 (1m) 21/22" at bounding box center [512, 111] width 98 height 7
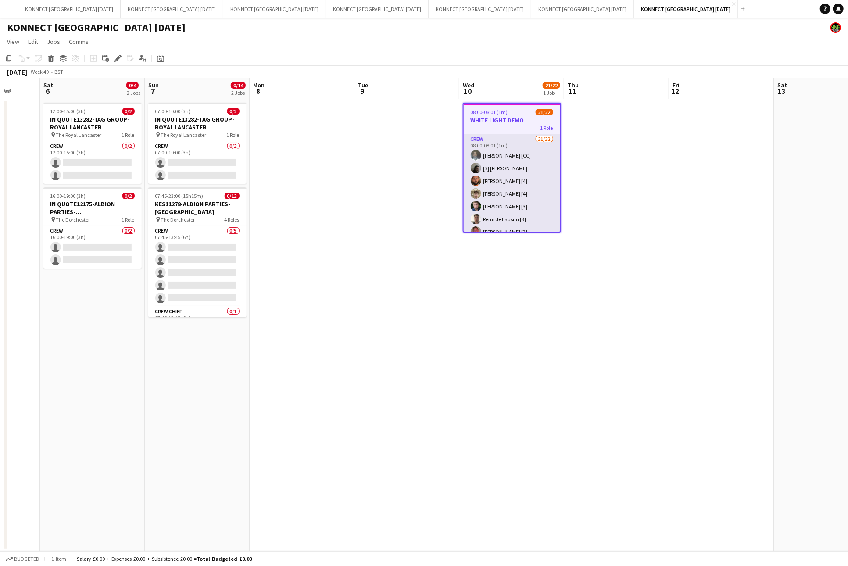
click at [480, 196] on app-card-role "Crew 21/22 08:00-08:01 (1m) [PERSON_NAME] [CC] [3] [PERSON_NAME] [PERSON_NAME] …" at bounding box center [511, 282] width 96 height 297
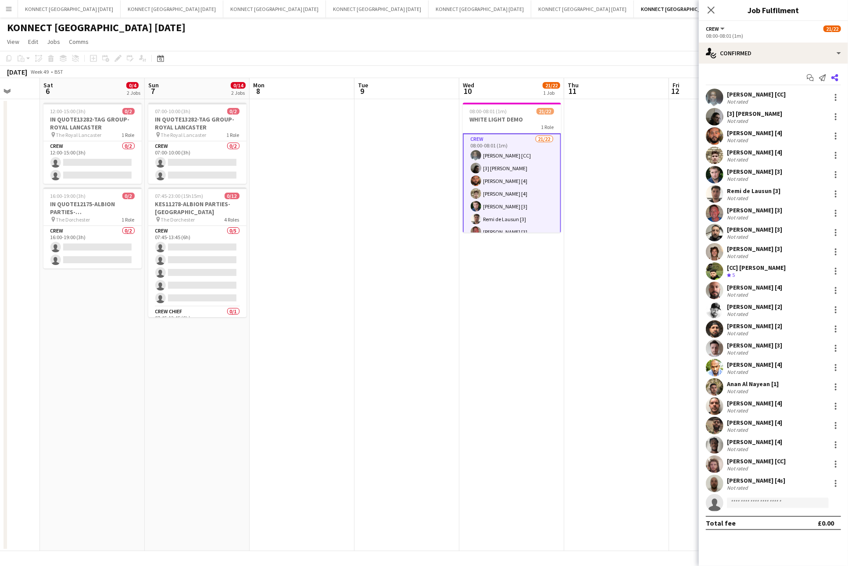
click at [838, 81] on app-icon "Share" at bounding box center [834, 77] width 12 height 12
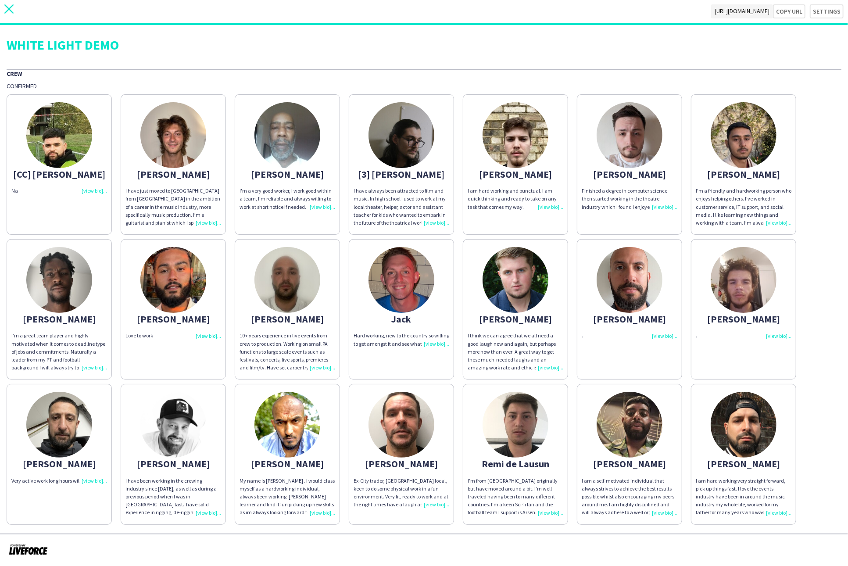
click at [7, 12] on icon "close" at bounding box center [8, 8] width 9 height 9
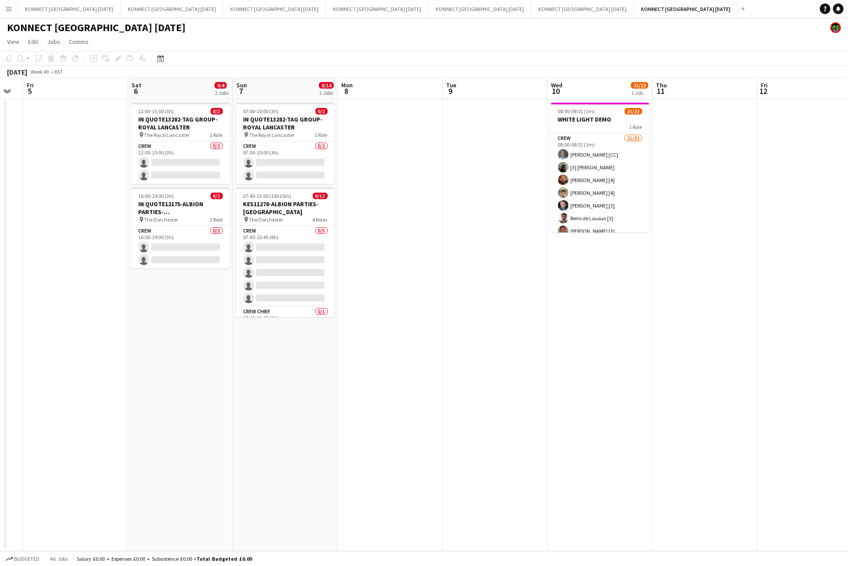
scroll to position [0, 262]
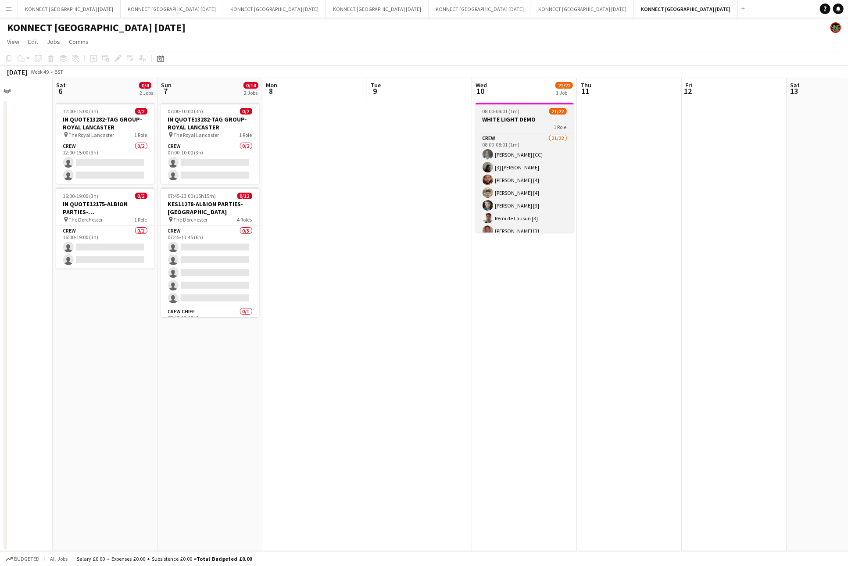
click at [512, 108] on span "08:00-08:01 (1m)" at bounding box center [500, 111] width 37 height 7
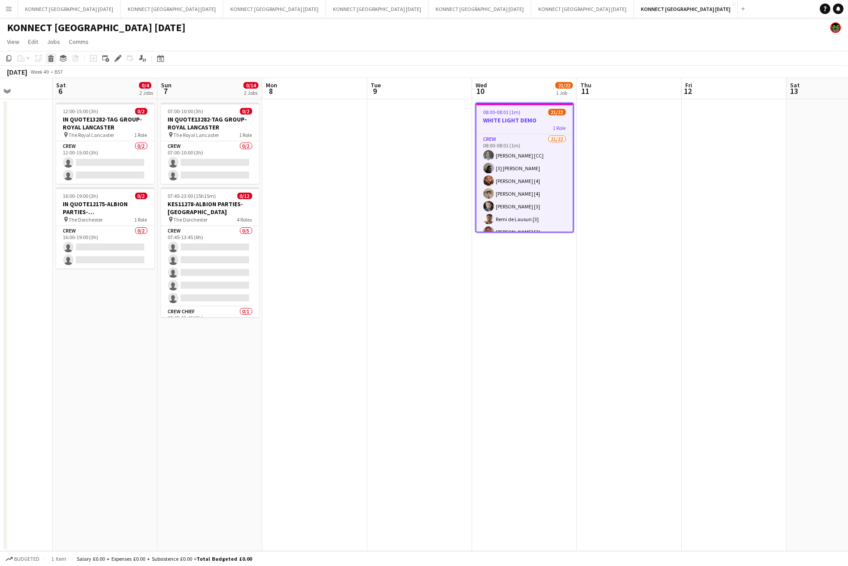
click at [50, 58] on icon at bounding box center [51, 59] width 5 height 4
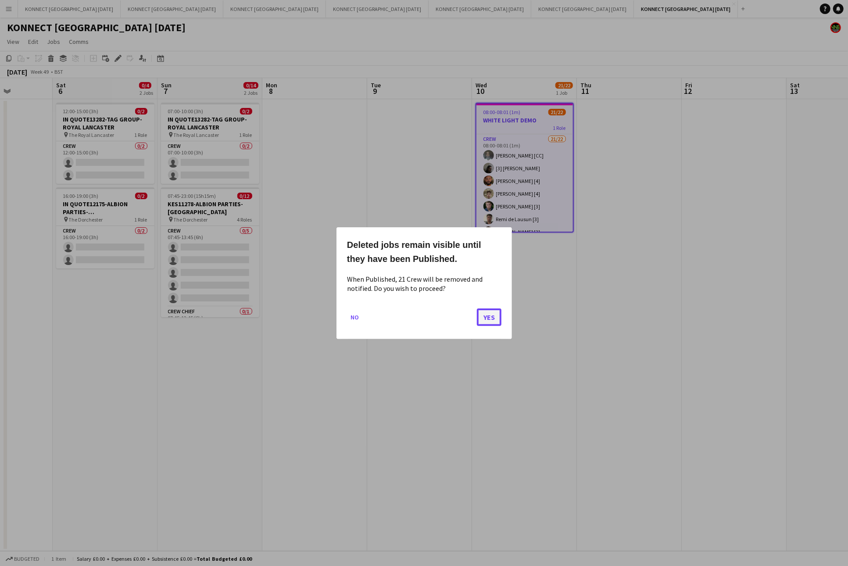
click at [483, 317] on button "Yes" at bounding box center [489, 317] width 25 height 18
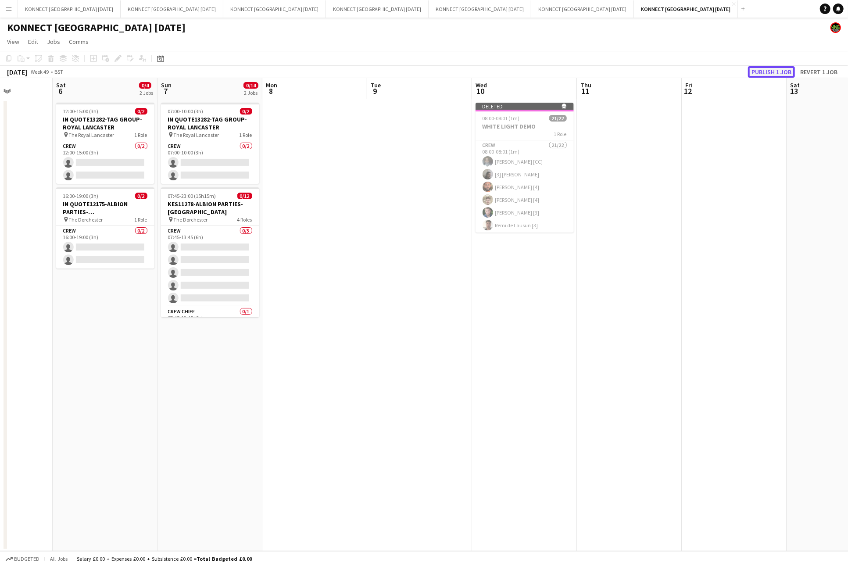
click at [787, 71] on button "Publish 1 job" at bounding box center [771, 71] width 47 height 11
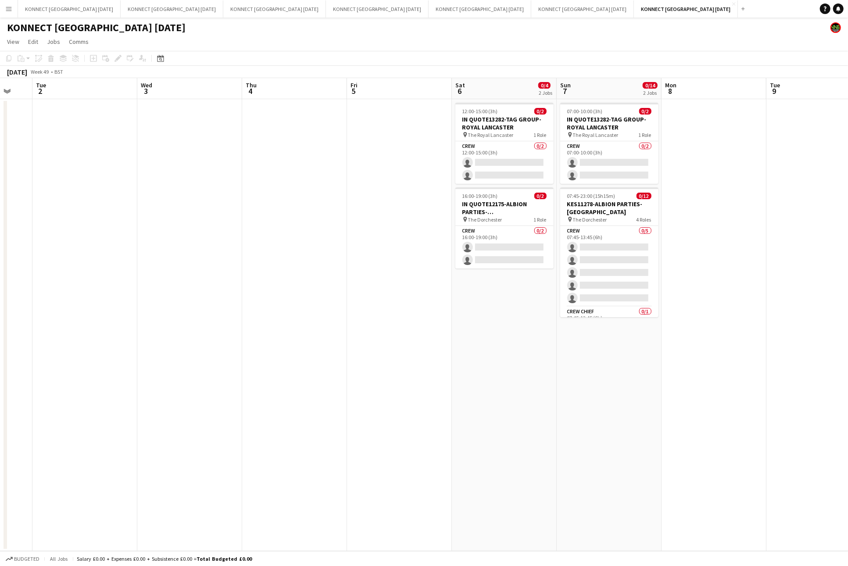
scroll to position [0, 249]
